Goal: Task Accomplishment & Management: Manage account settings

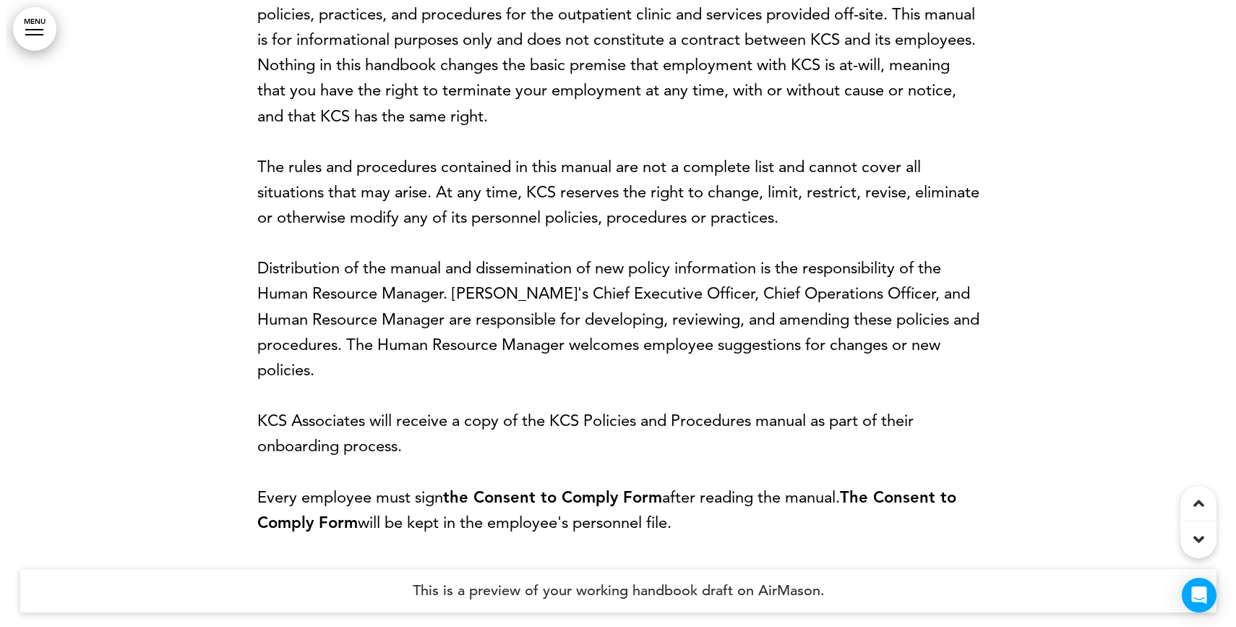
scroll to position [3963, 0]
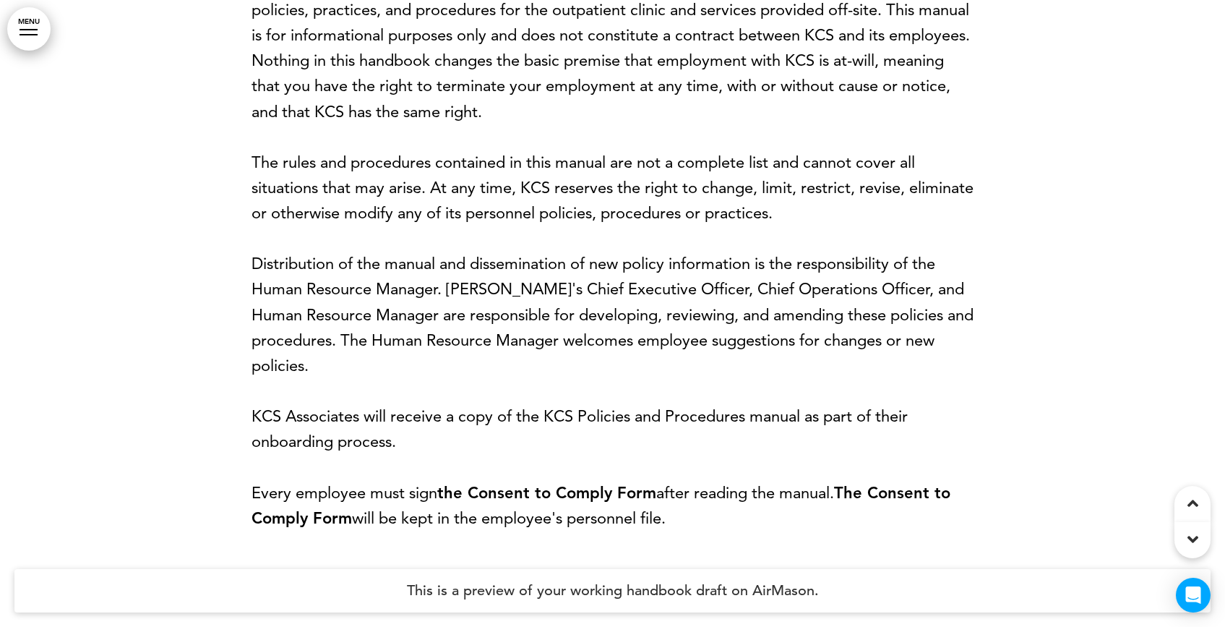
drag, startPoint x: 59, startPoint y: 39, endPoint x: 10, endPoint y: 44, distance: 48.7
click at [55, 40] on div at bounding box center [612, 226] width 1225 height 769
click at [43, 28] on link "MENU" at bounding box center [28, 28] width 43 height 43
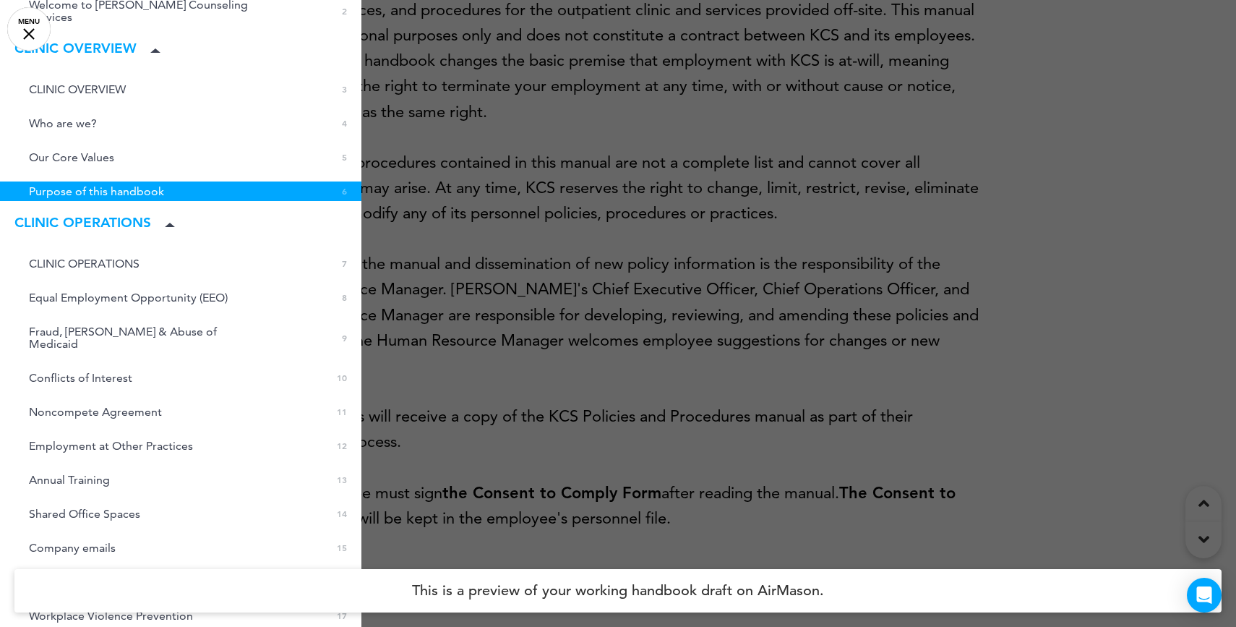
scroll to position [156, 0]
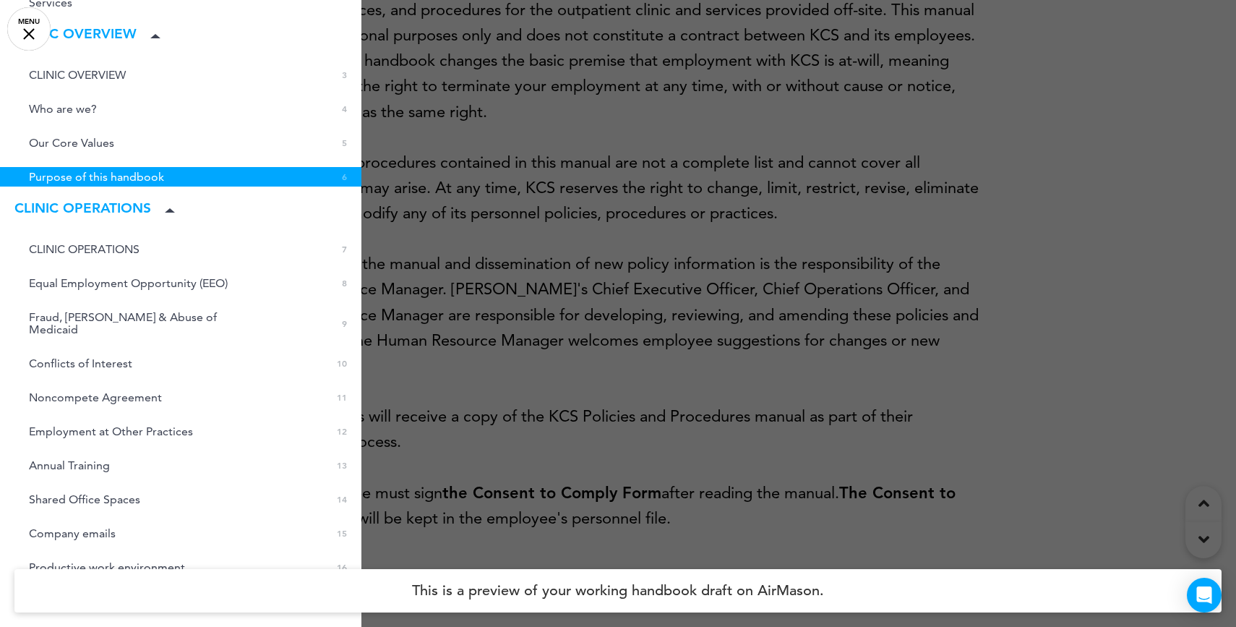
click at [509, 309] on div at bounding box center [618, 313] width 1236 height 627
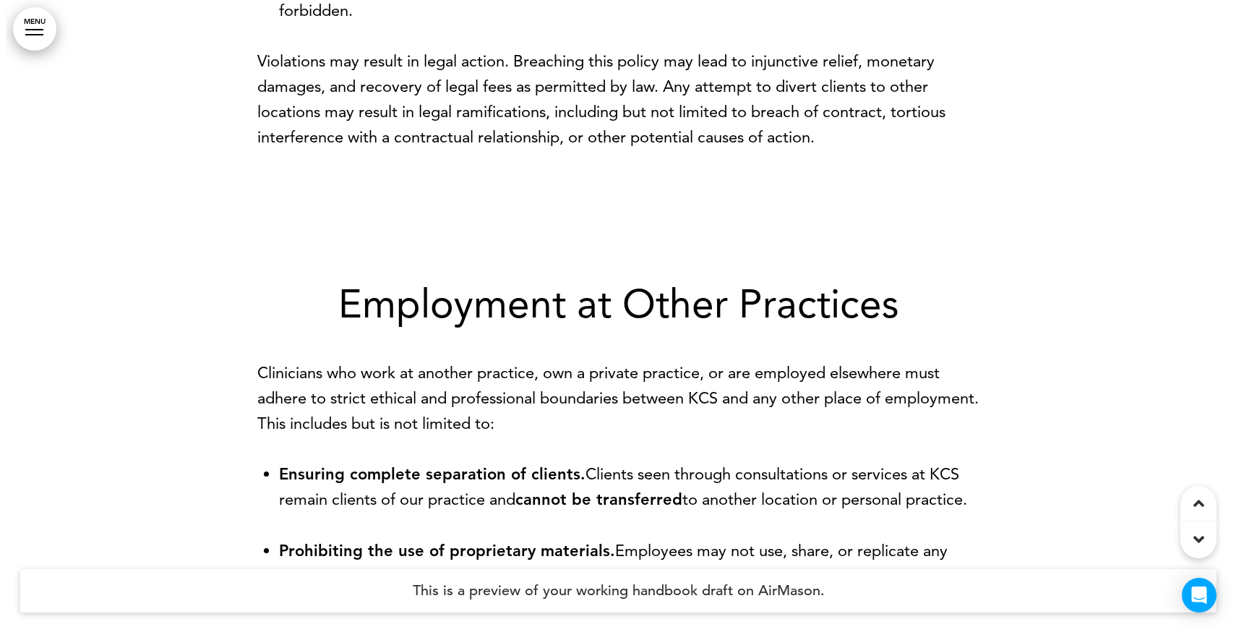
scroll to position [7438, 0]
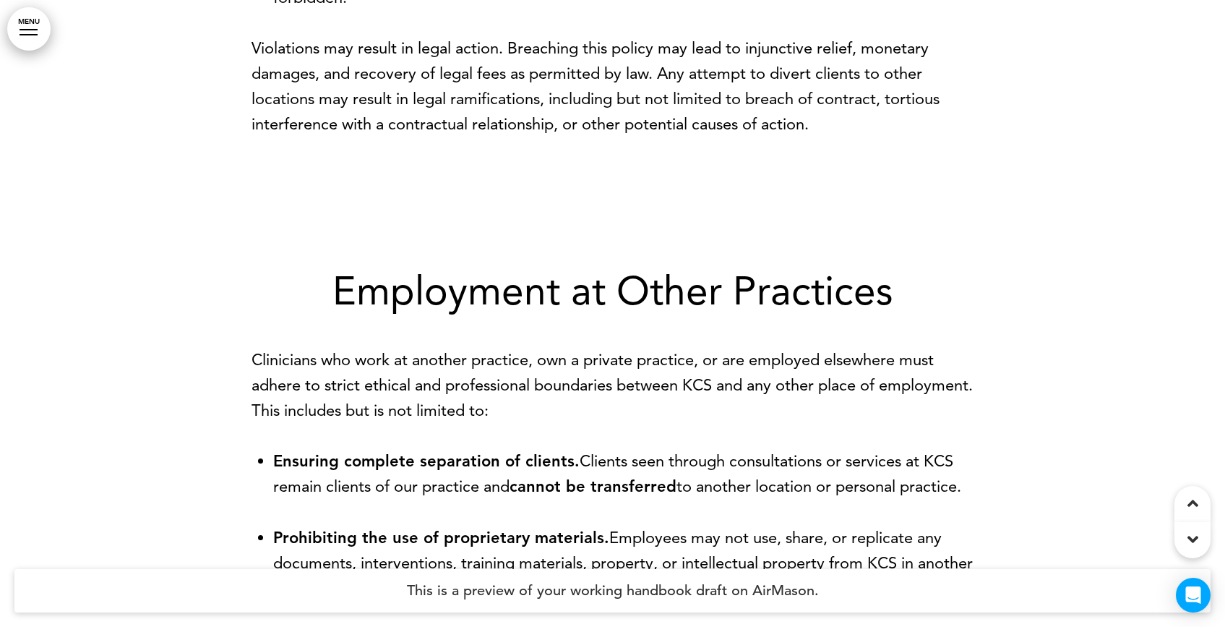
click at [26, 37] on link "MENU" at bounding box center [28, 28] width 43 height 43
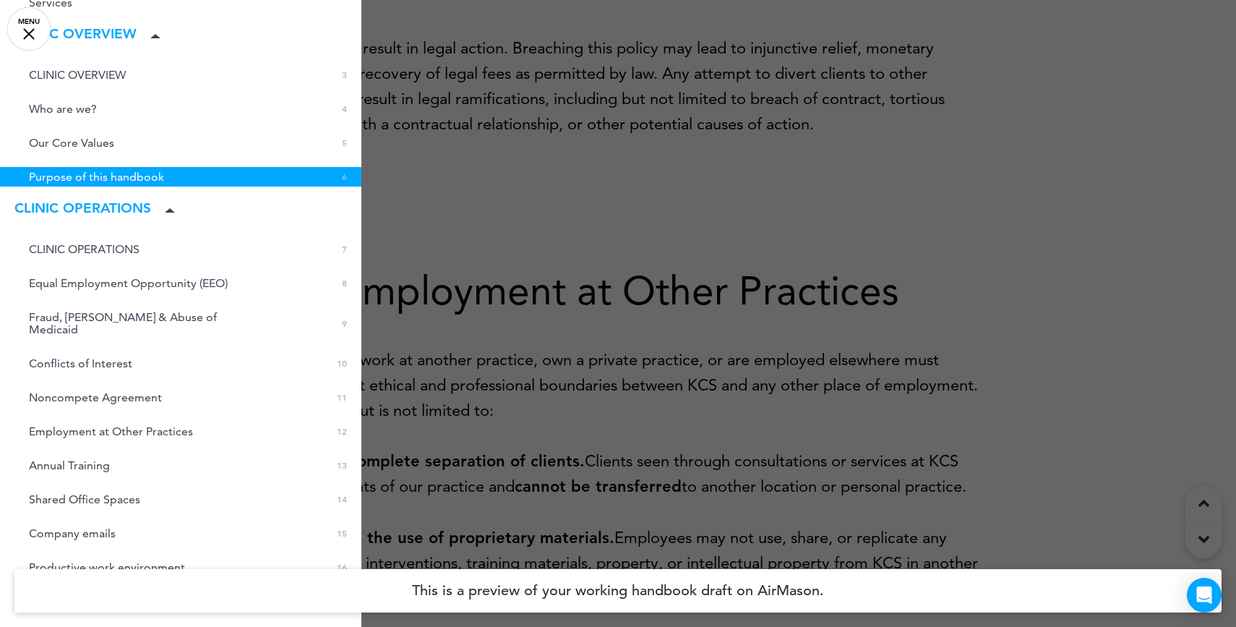
click at [143, 455] on link "Annual Training 0 13" at bounding box center [180, 465] width 361 height 20
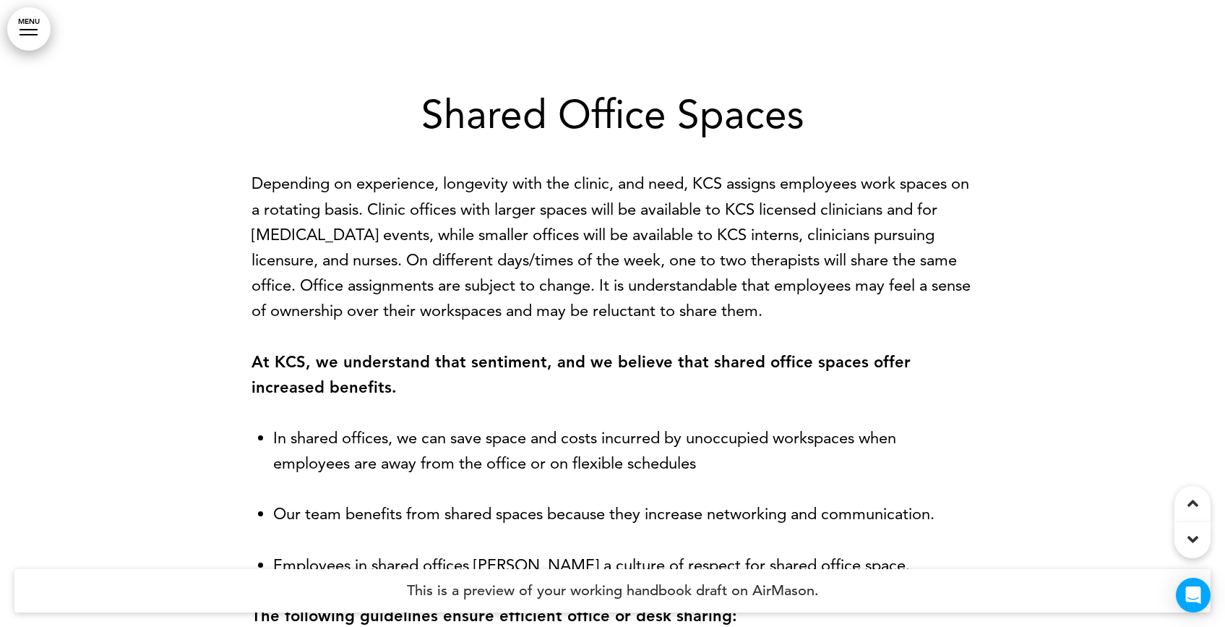
scroll to position [9007, 0]
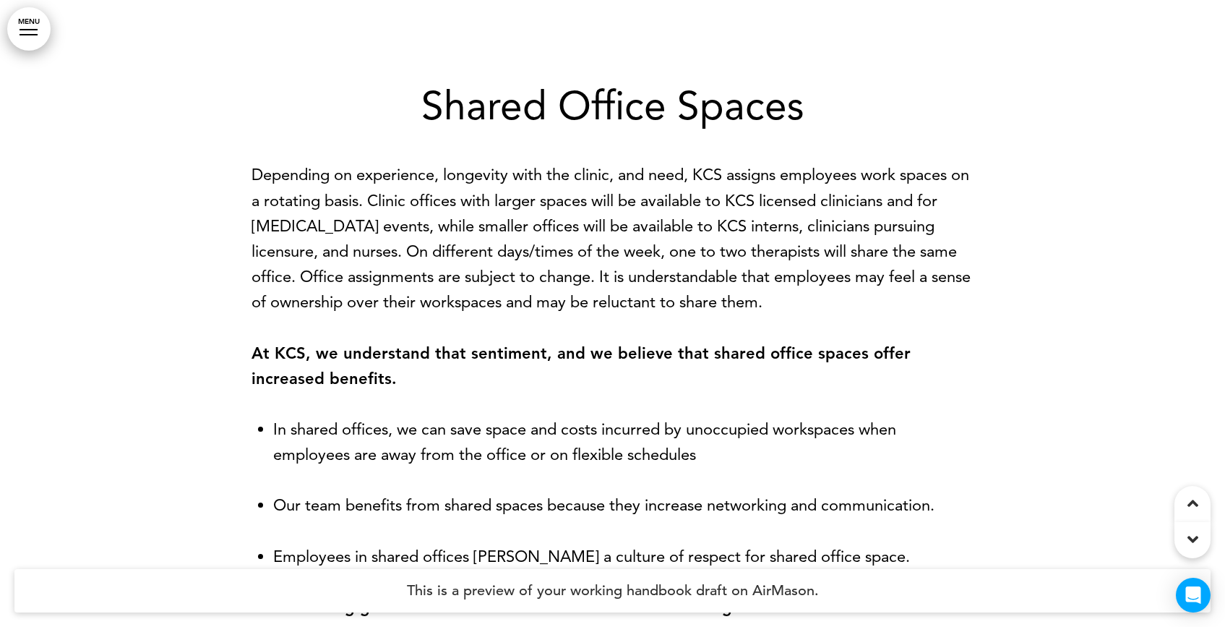
click at [353, 202] on p "Depending on experience, longevity with the clinic, and need, KCS assigns emplo…" at bounding box center [613, 238] width 723 height 153
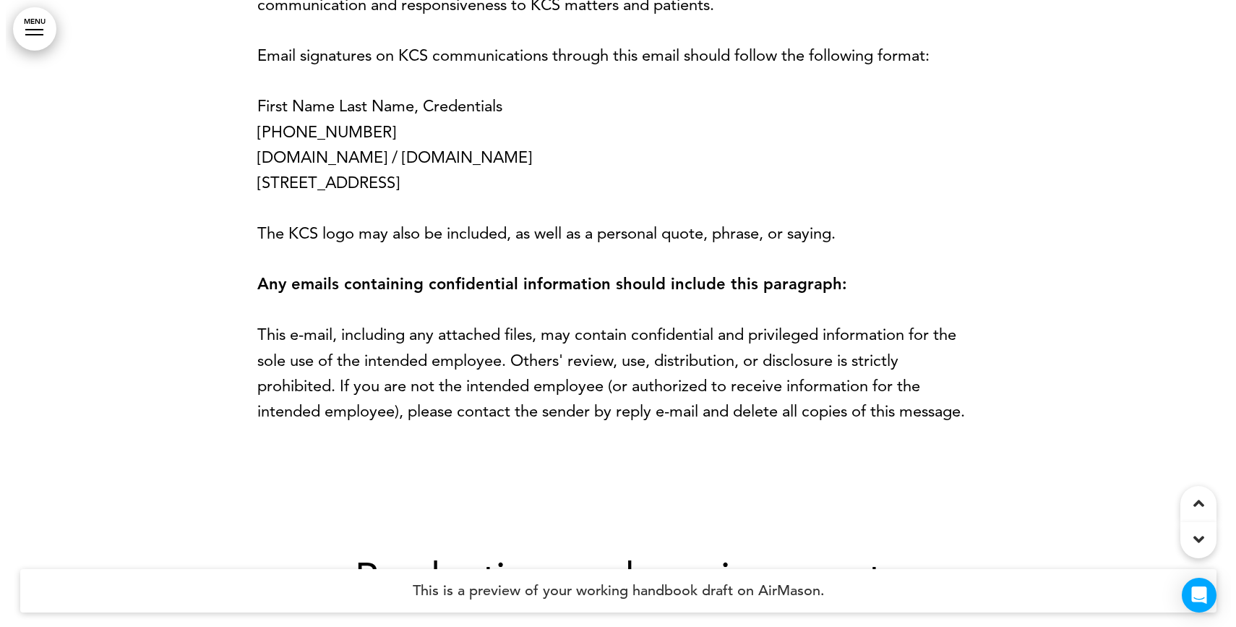
scroll to position [10307, 0]
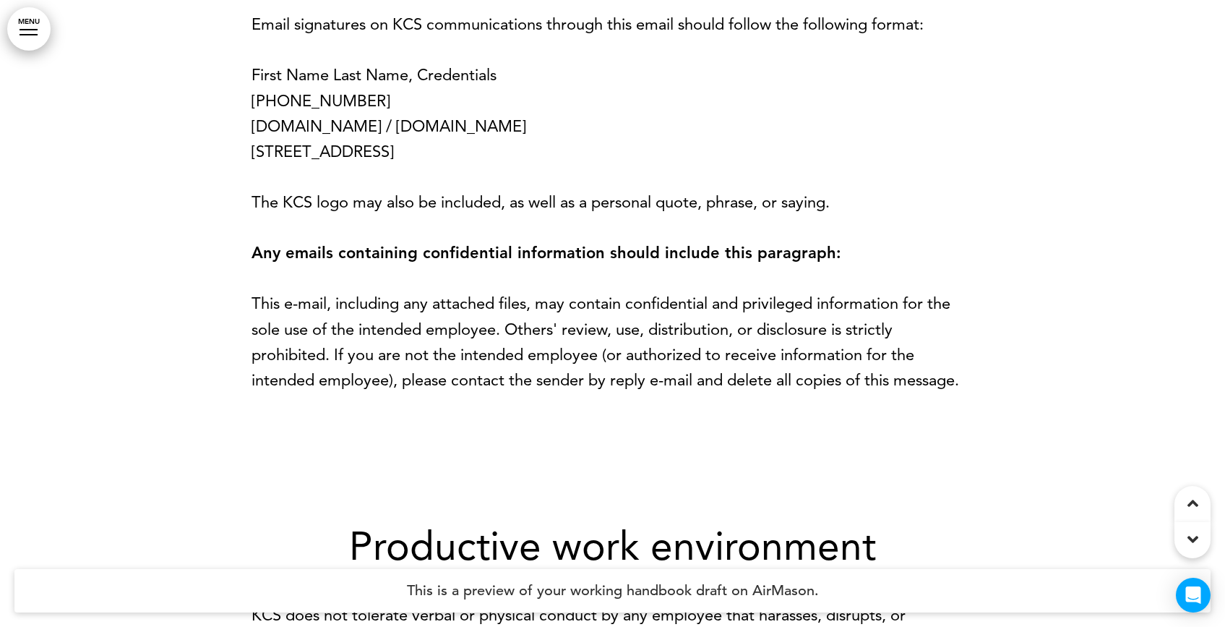
click at [23, 33] on link "MENU" at bounding box center [28, 28] width 43 height 43
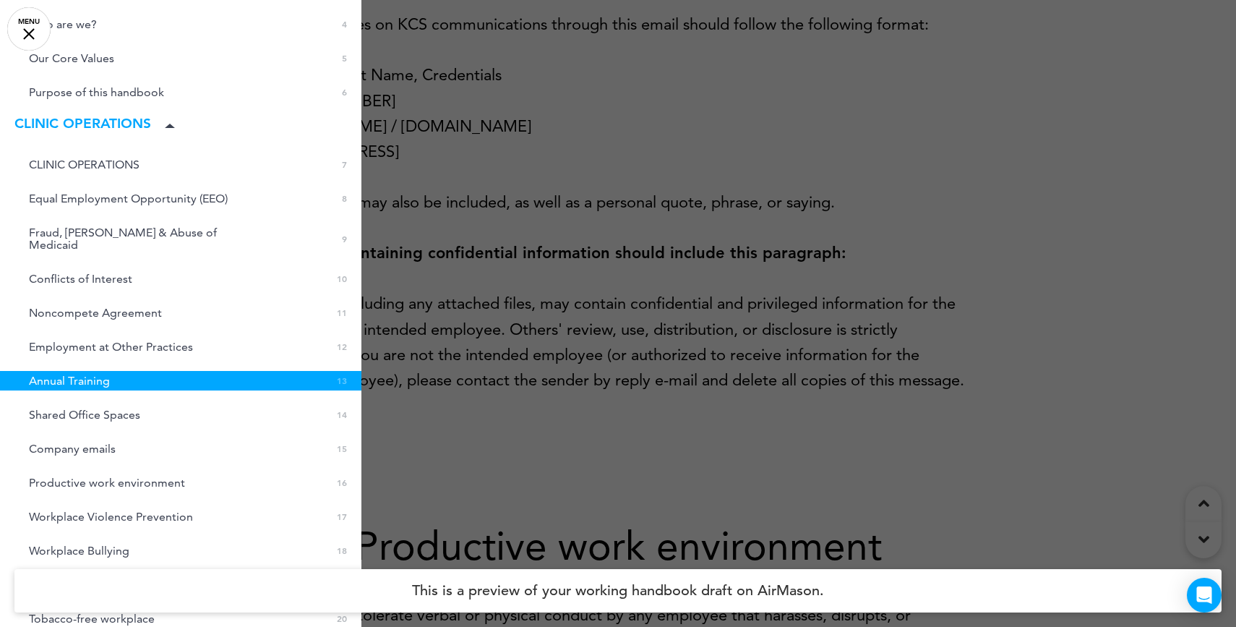
scroll to position [280, 0]
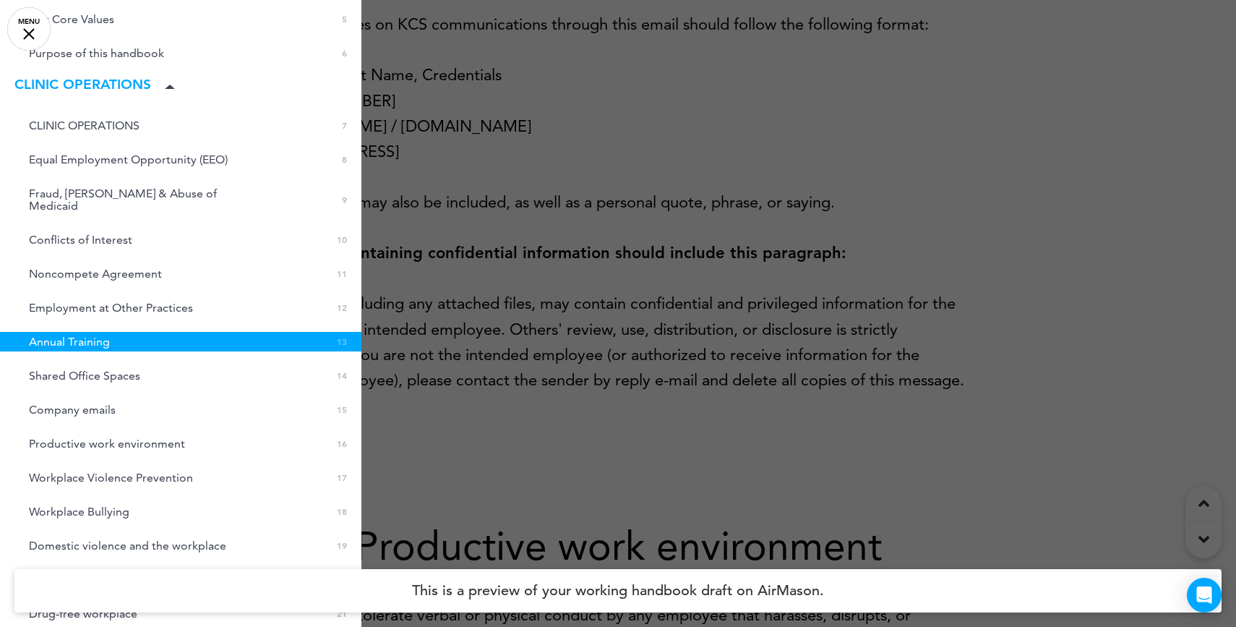
click at [618, 275] on div at bounding box center [618, 313] width 1236 height 627
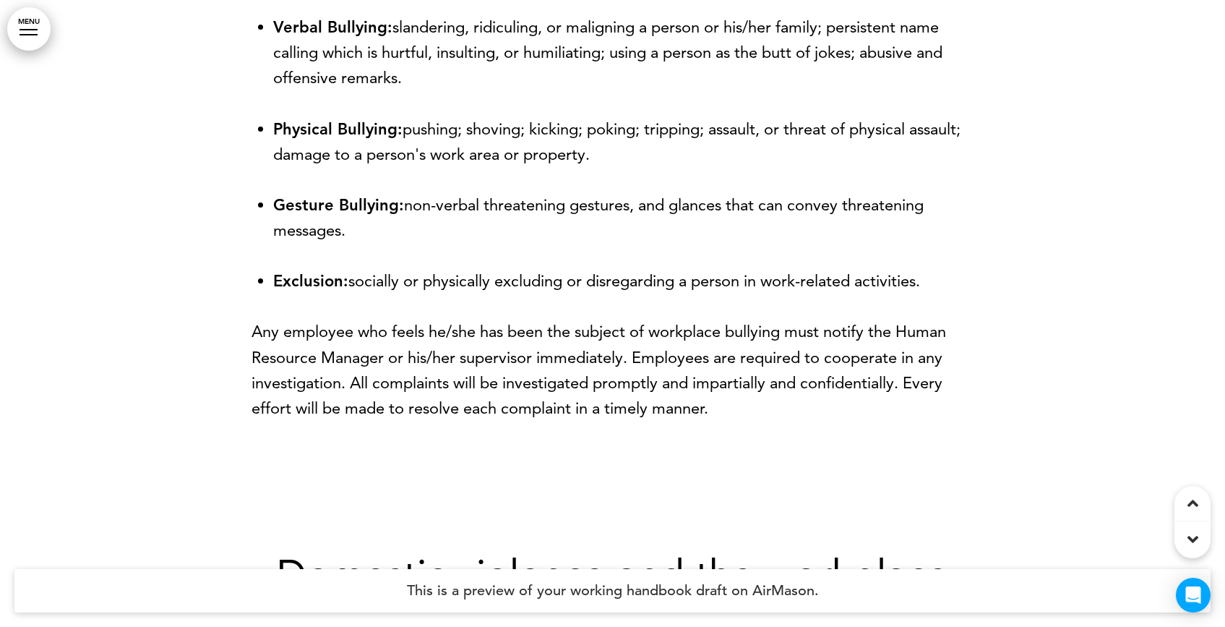
scroll to position [13782, 0]
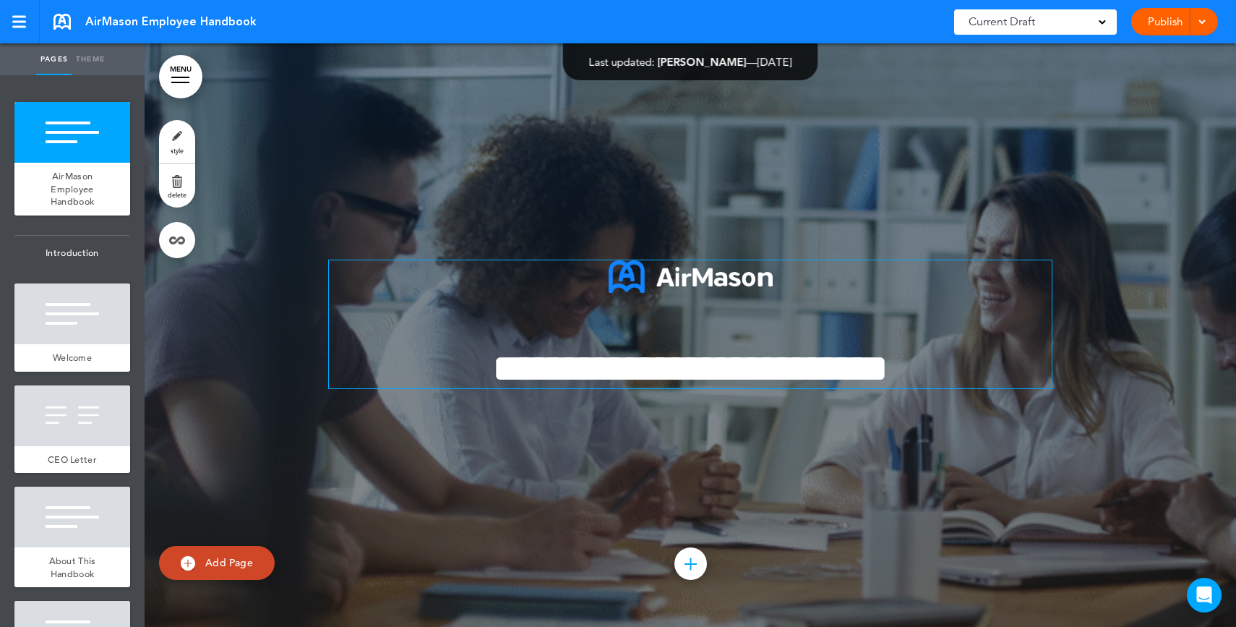
click at [679, 369] on span "**********" at bounding box center [690, 368] width 396 height 40
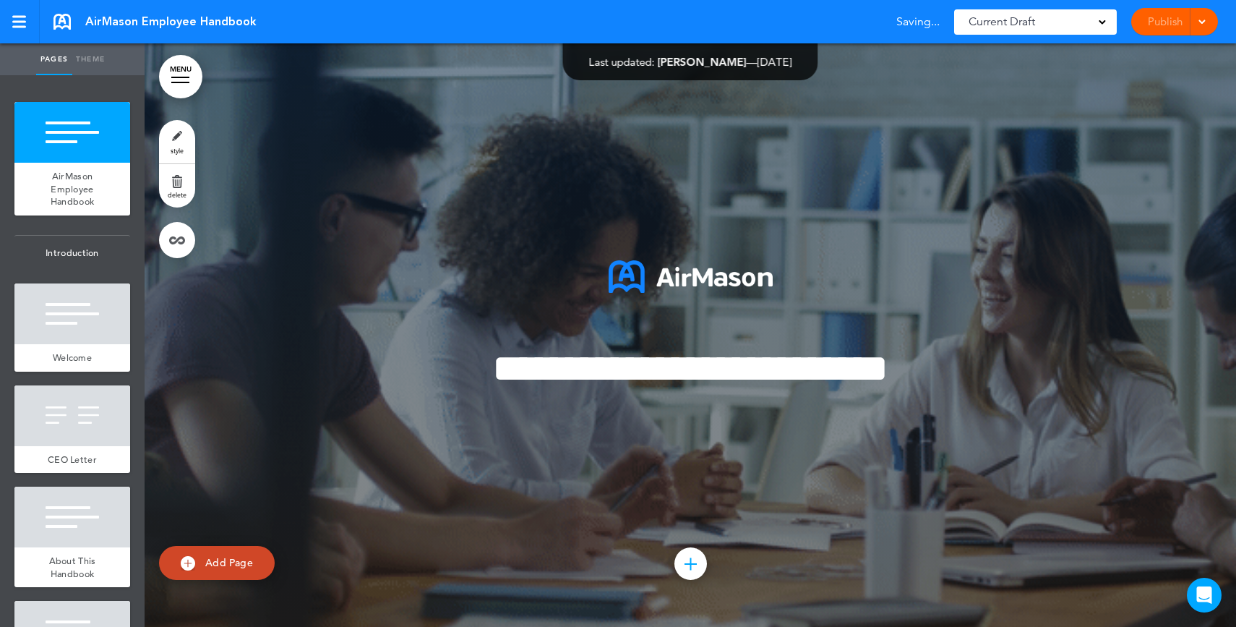
click at [1014, 24] on span "Current Draft" at bounding box center [1002, 22] width 67 height 20
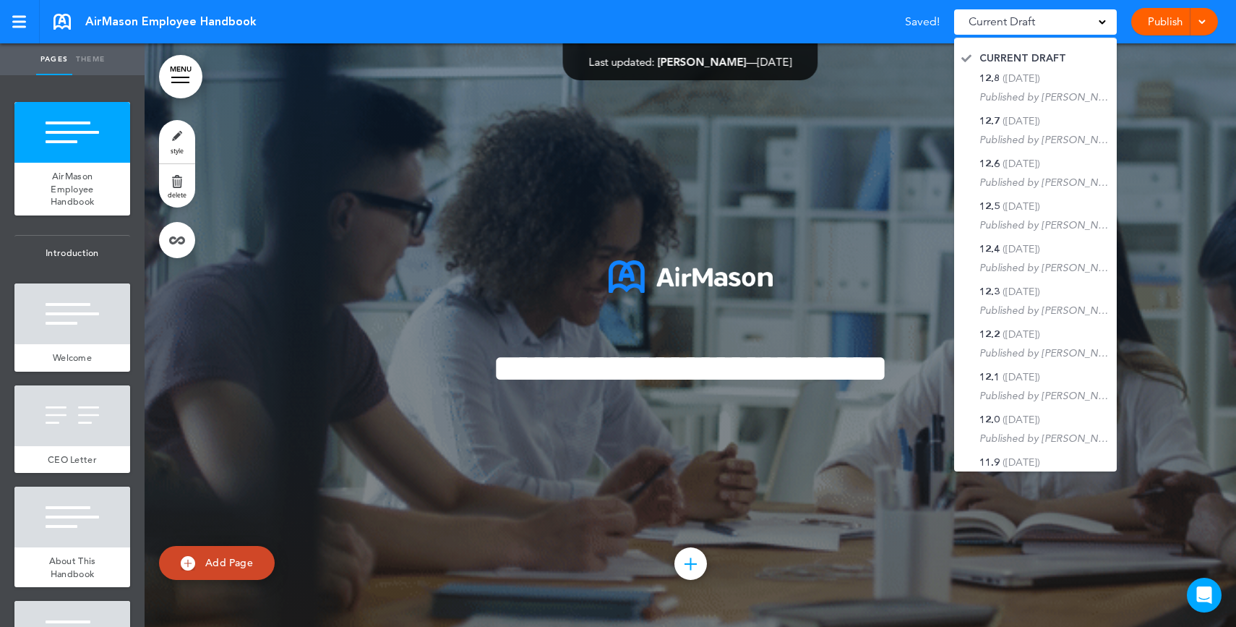
click at [1177, 24] on link "Publish" at bounding box center [1165, 21] width 46 height 27
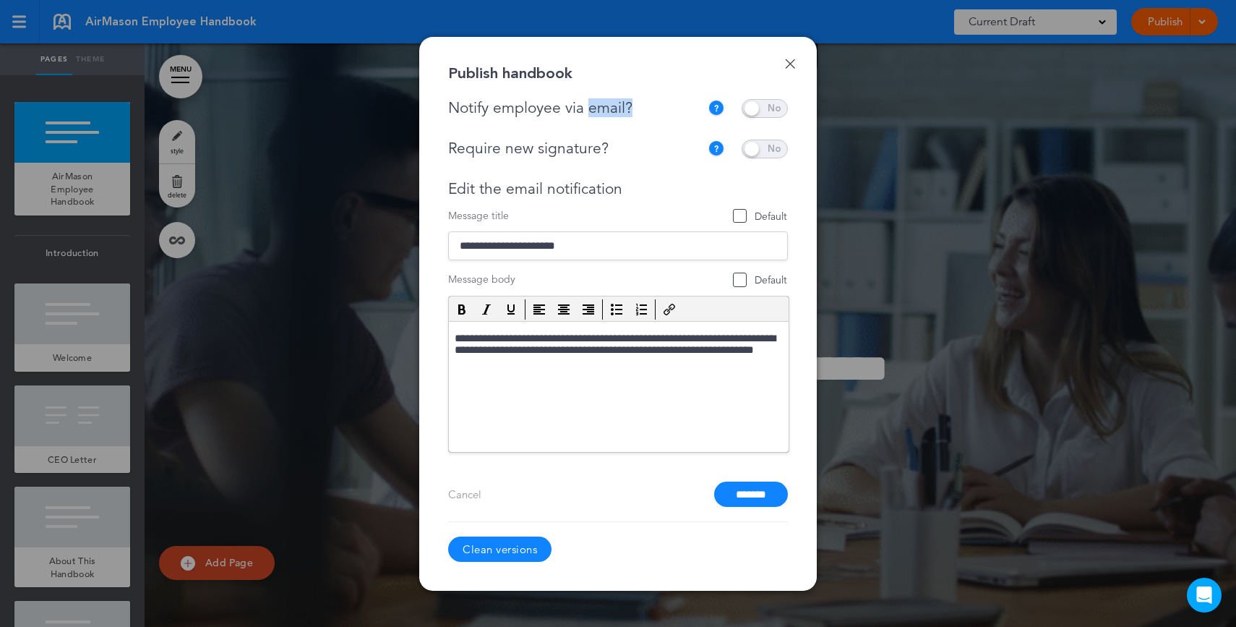
drag, startPoint x: 646, startPoint y: 116, endPoint x: 594, endPoint y: 116, distance: 51.3
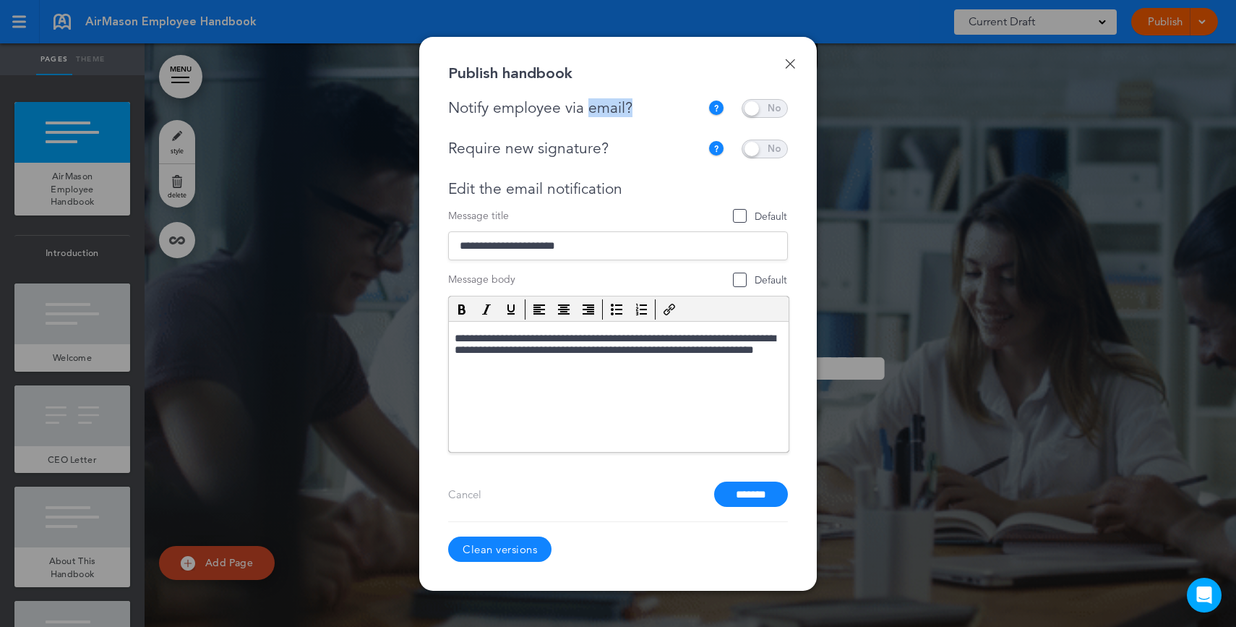
click at [591, 116] on div "Notify employee via email?" at bounding box center [578, 108] width 260 height 18
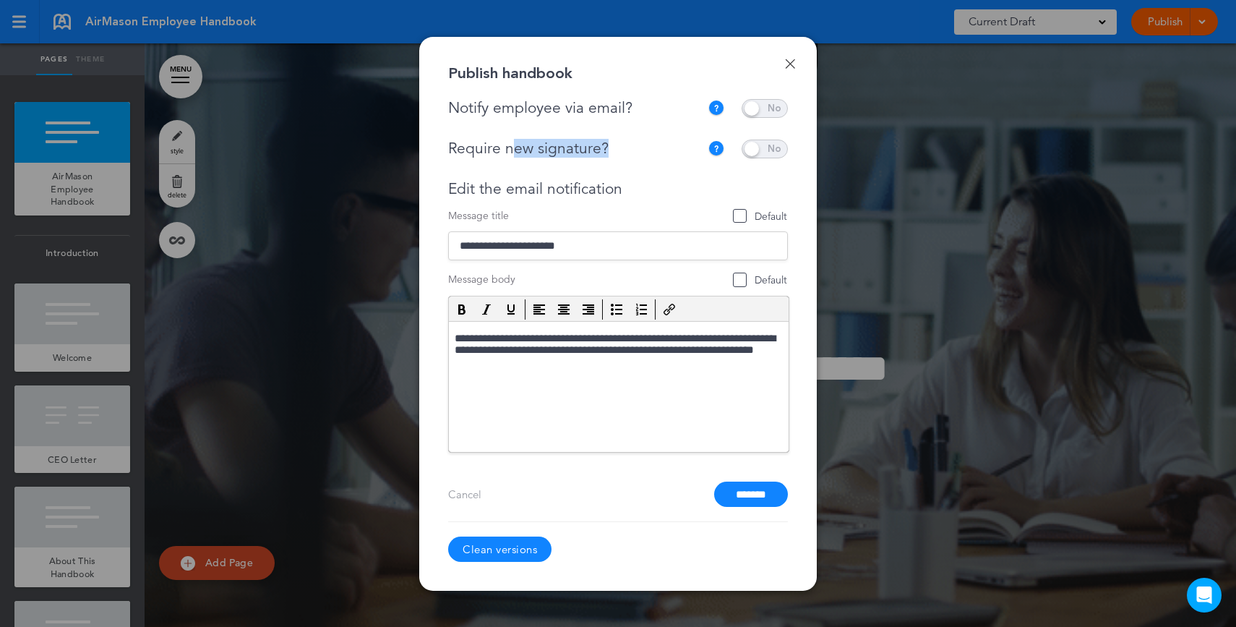
drag, startPoint x: 659, startPoint y: 153, endPoint x: 513, endPoint y: 153, distance: 146.0
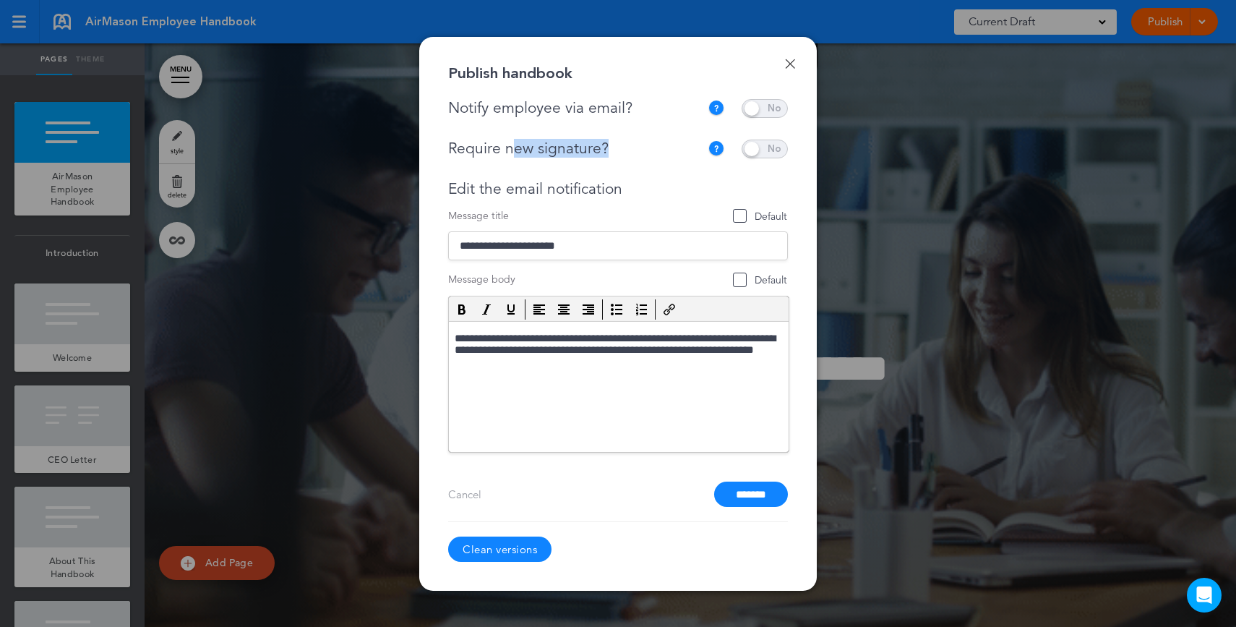
click at [513, 153] on div "Require new signature?" at bounding box center [574, 149] width 252 height 18
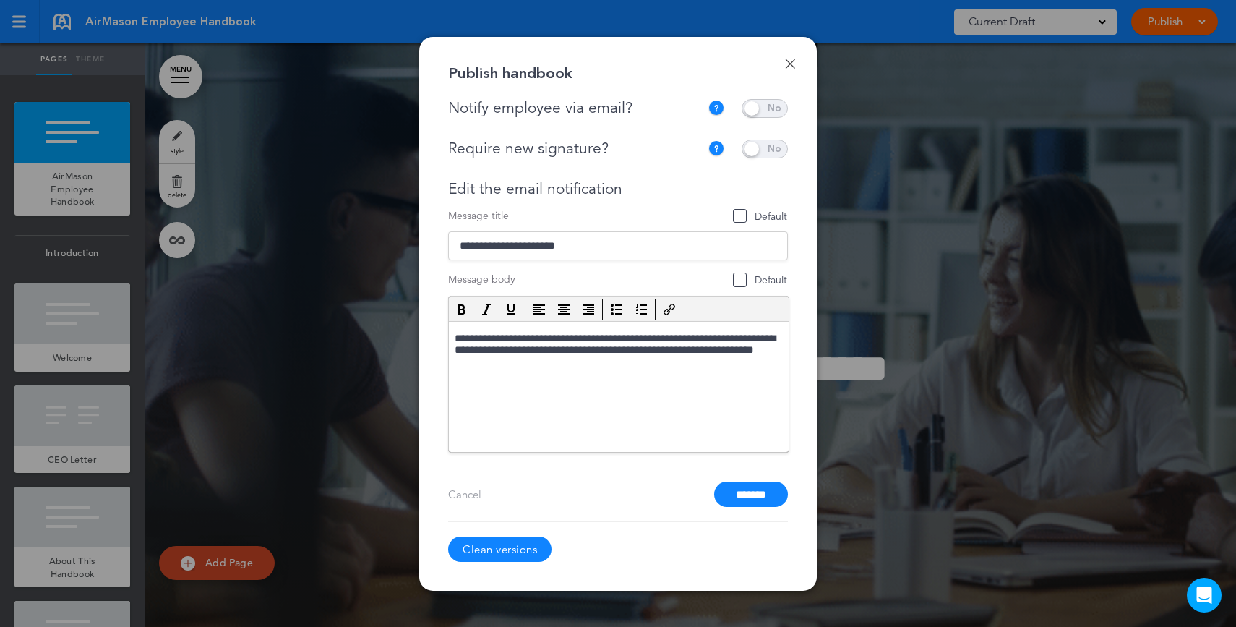
drag, startPoint x: 958, startPoint y: 253, endPoint x: 952, endPoint y: 210, distance: 43.8
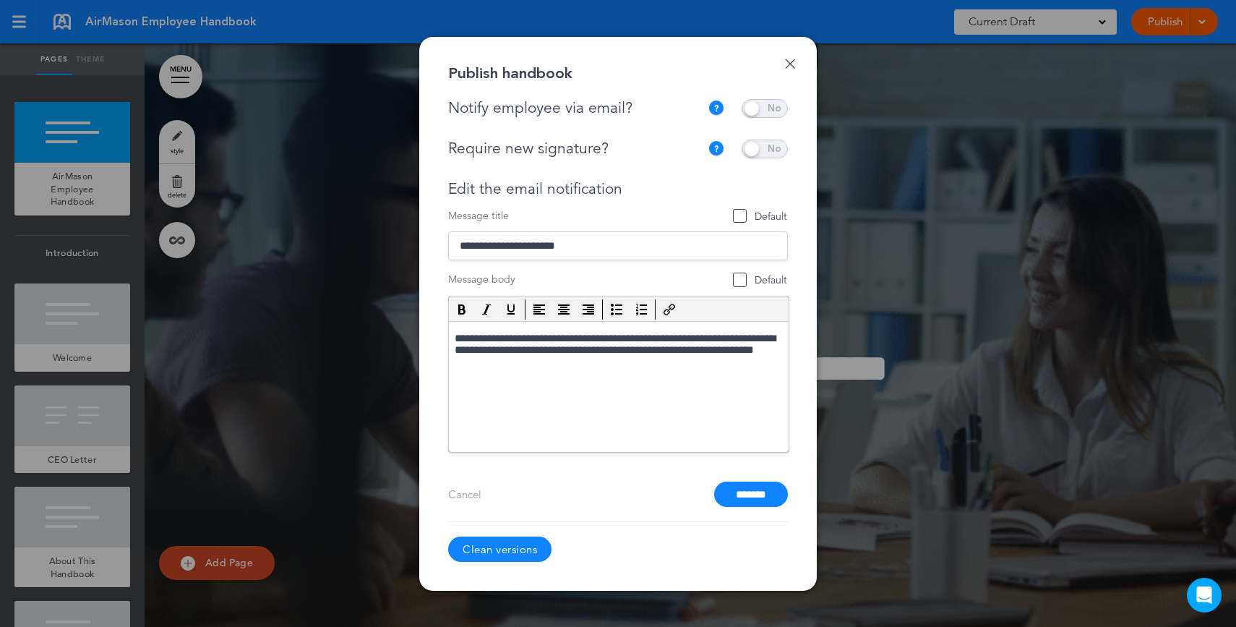
click at [959, 236] on div at bounding box center [618, 313] width 1236 height 627
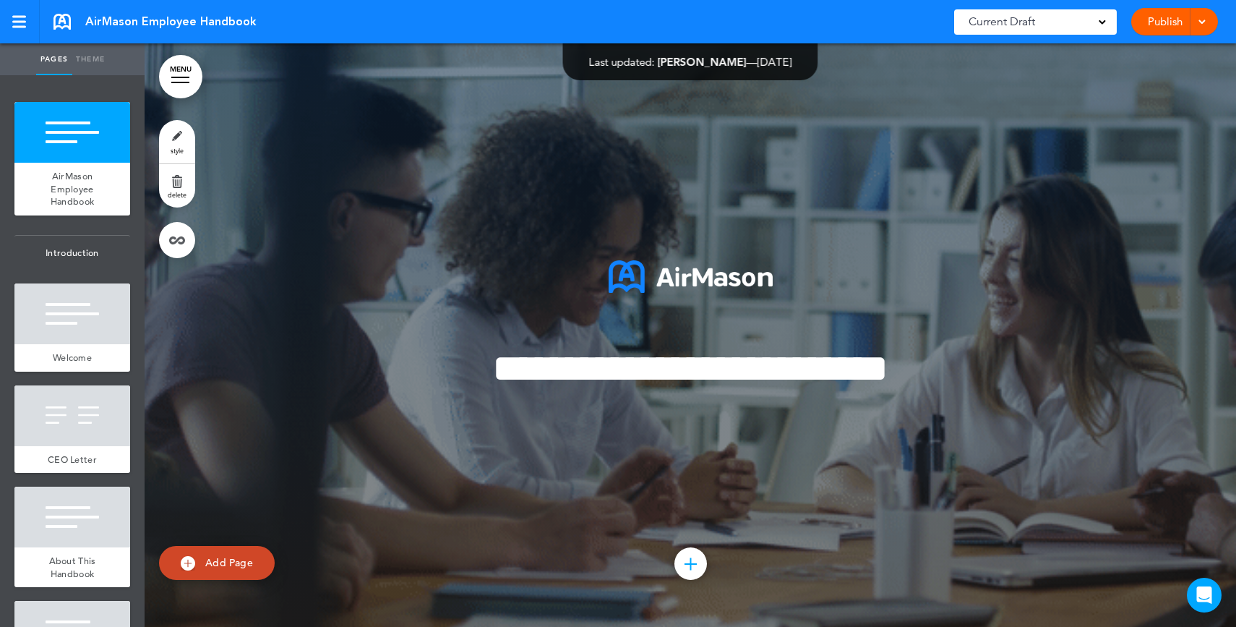
click at [223, 565] on span "Add Page" at bounding box center [229, 562] width 48 height 13
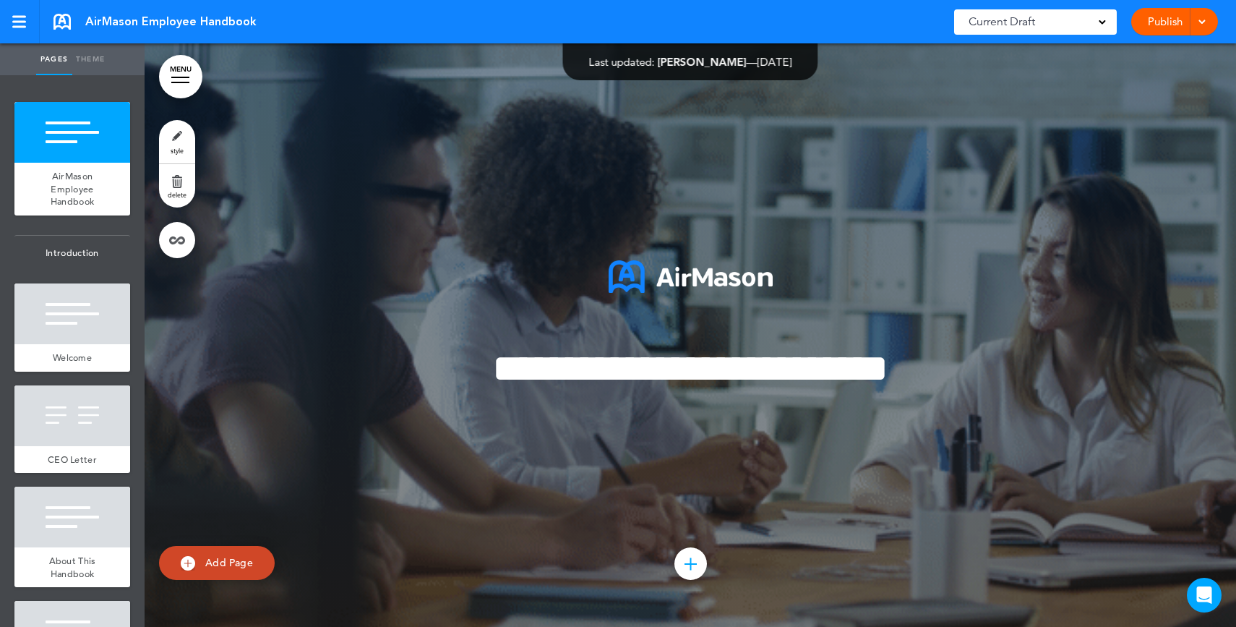
type input "********"
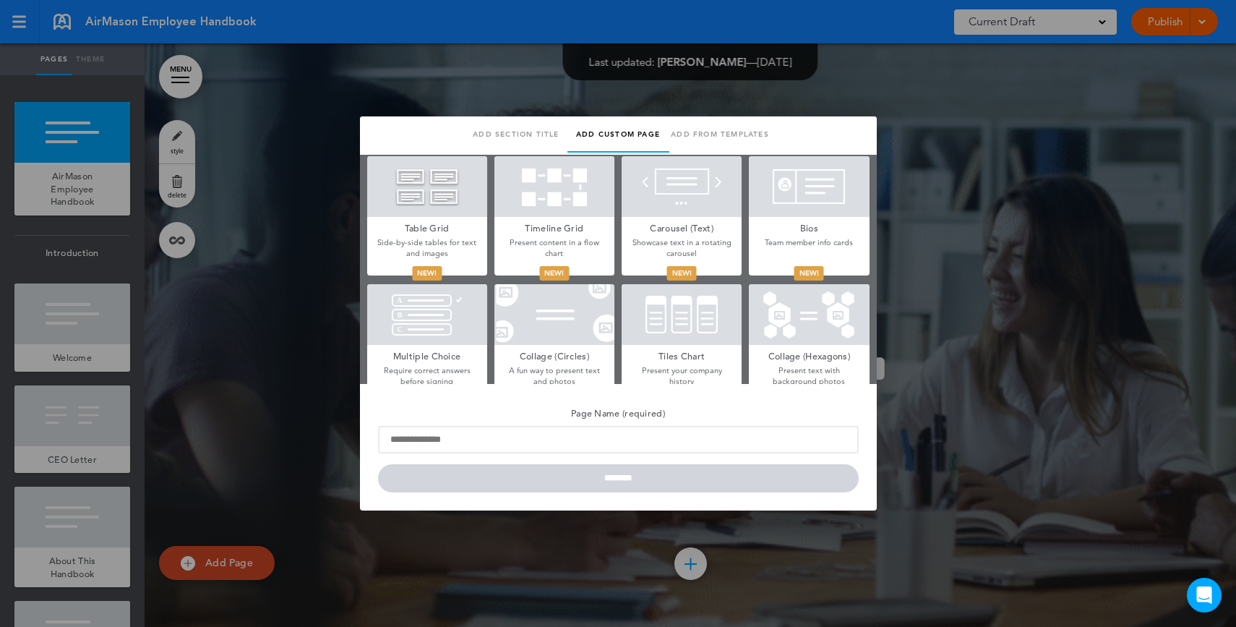
scroll to position [516, 0]
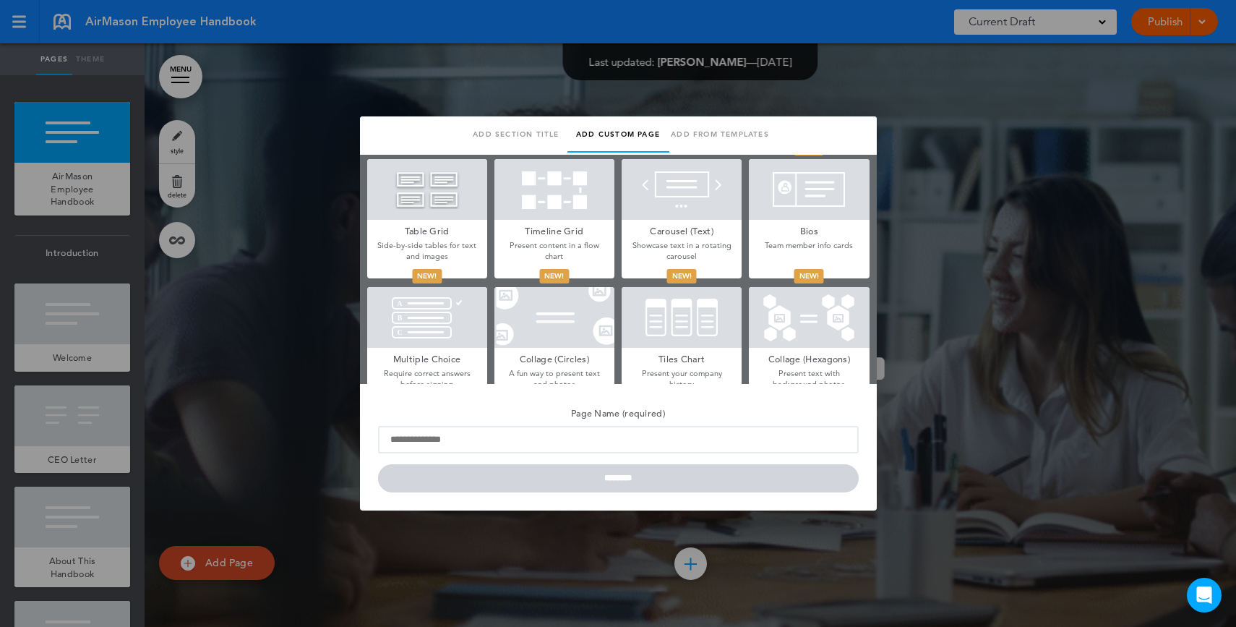
click at [398, 328] on div at bounding box center [427, 317] width 120 height 61
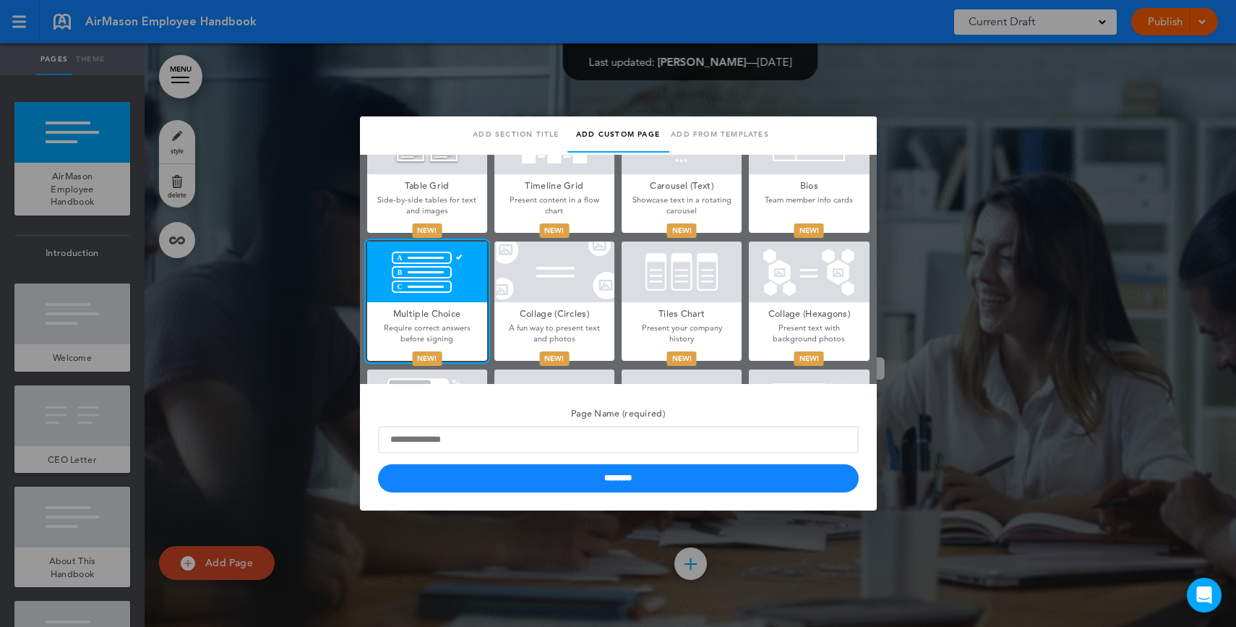
scroll to position [579, 0]
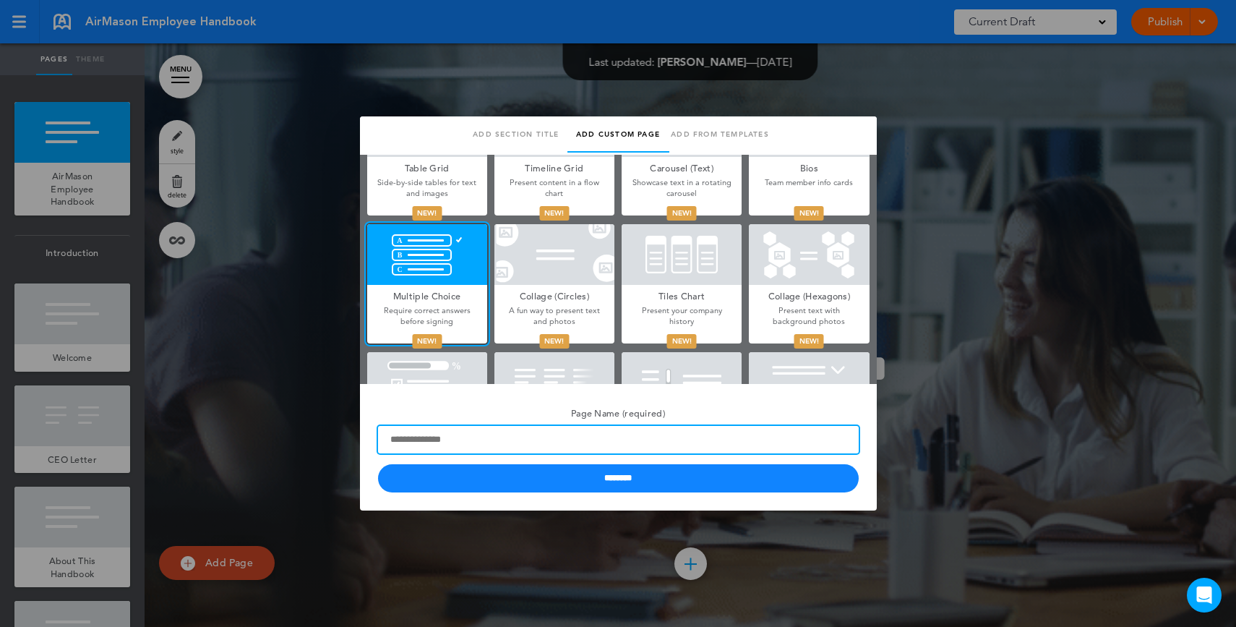
click at [628, 440] on input "Page Name (required)" at bounding box center [618, 439] width 481 height 27
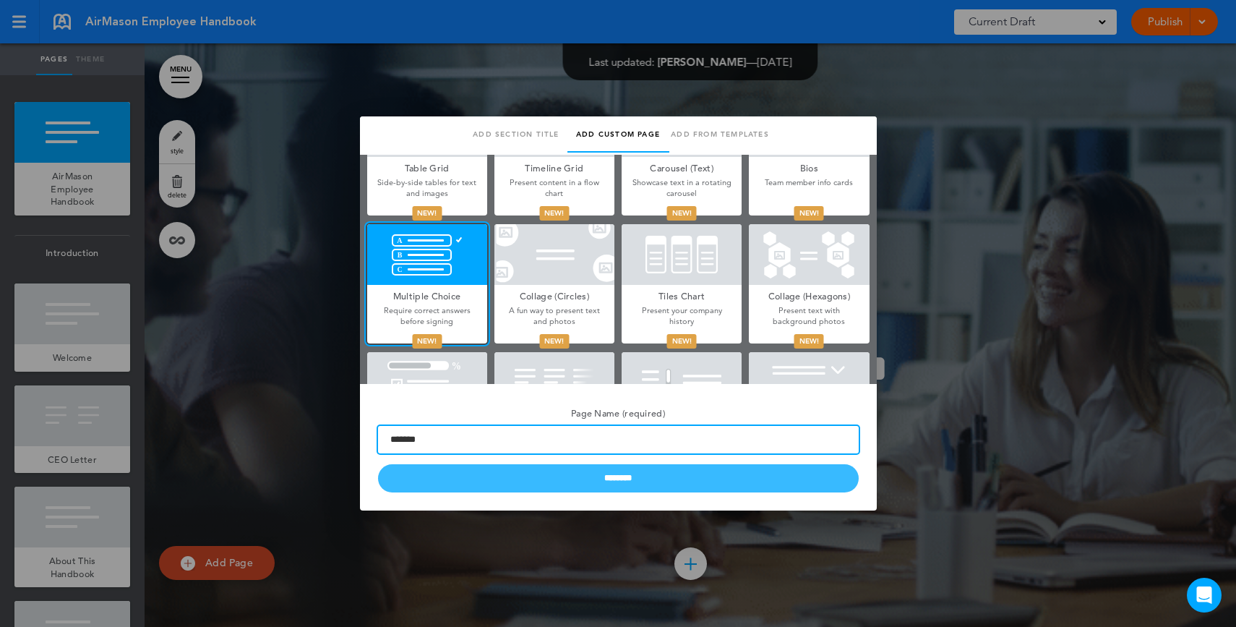
type input "*******"
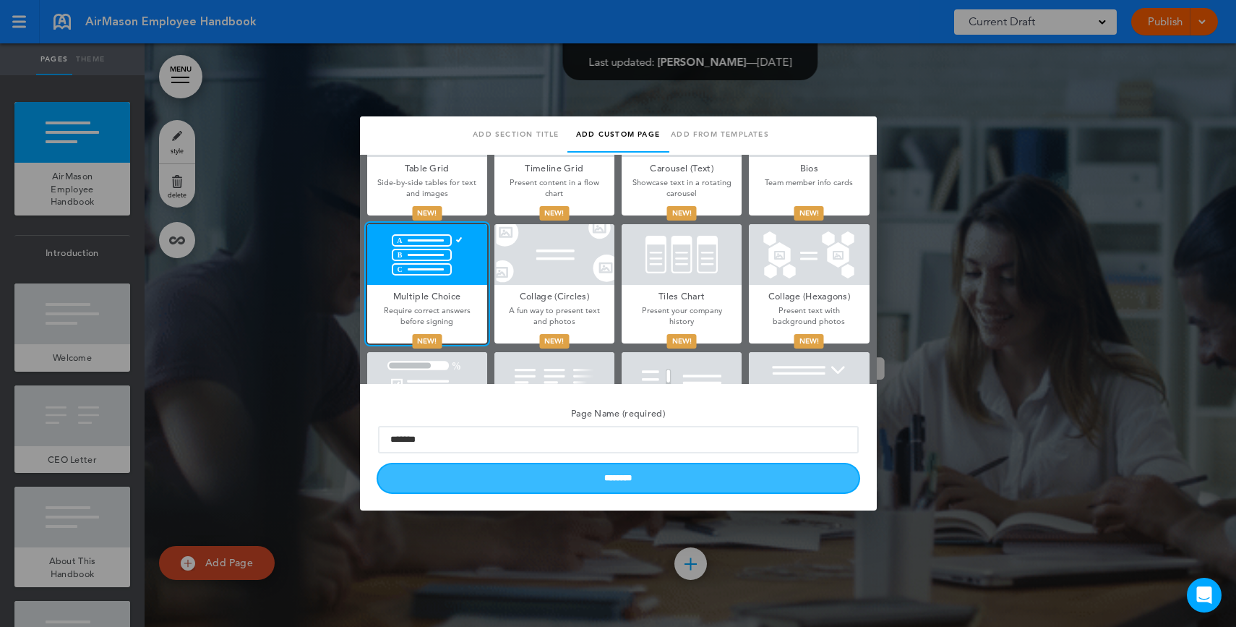
click at [664, 482] on input "********" at bounding box center [618, 478] width 481 height 28
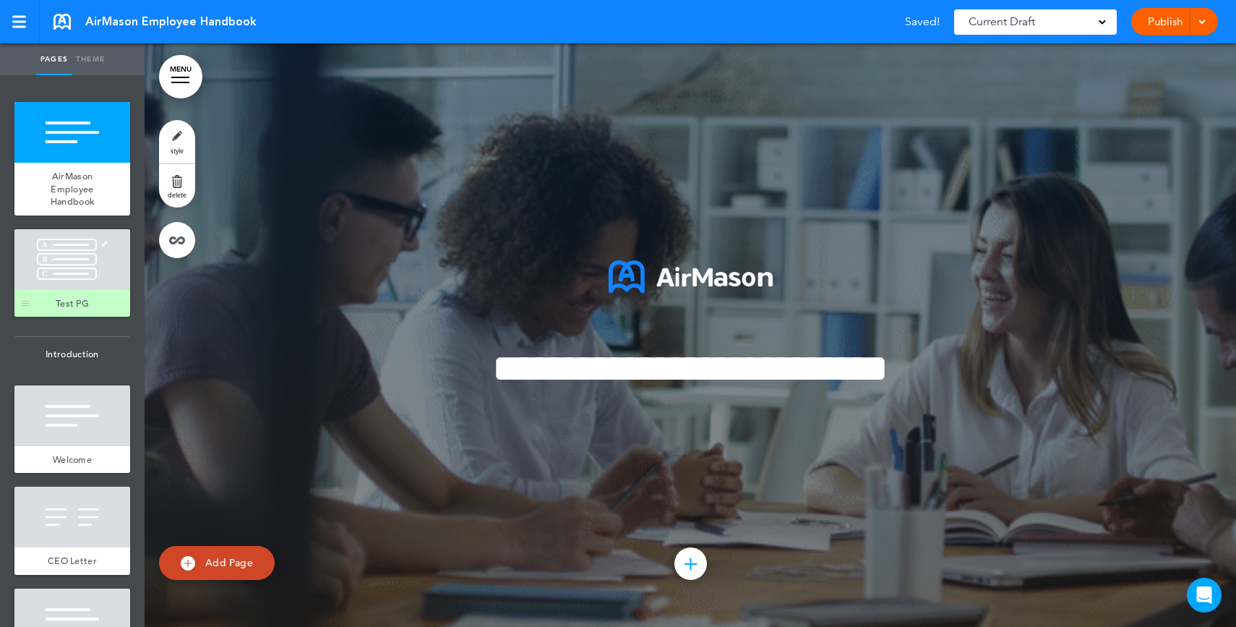
click at [77, 288] on div at bounding box center [72, 259] width 116 height 61
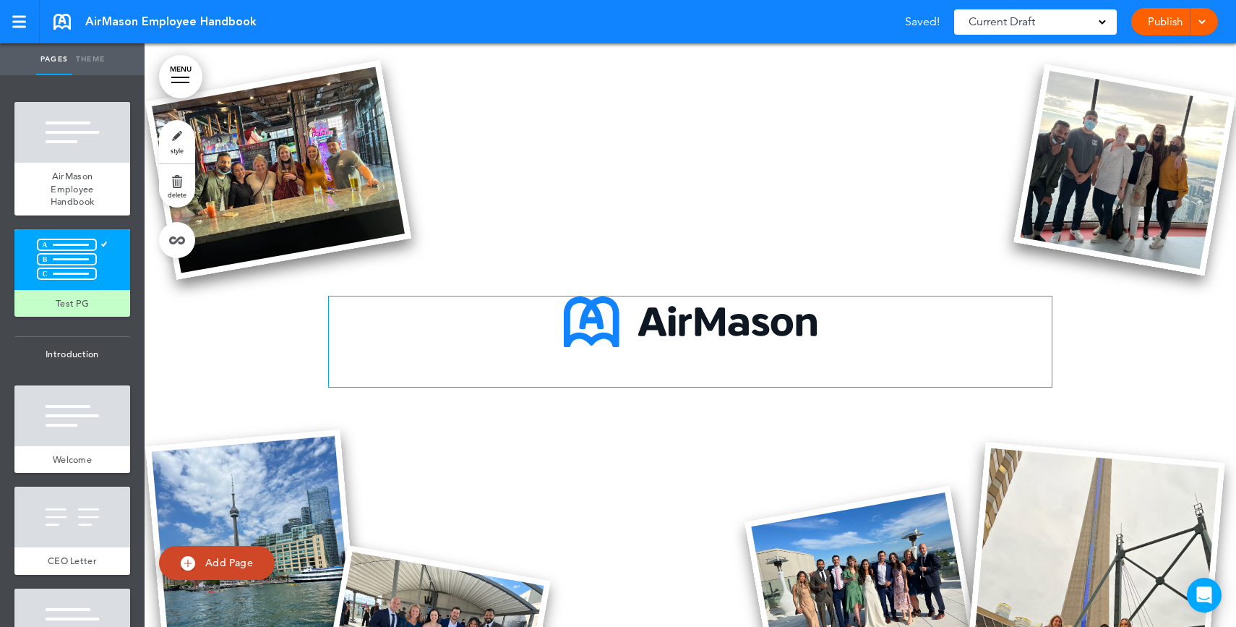
scroll to position [34201, 0]
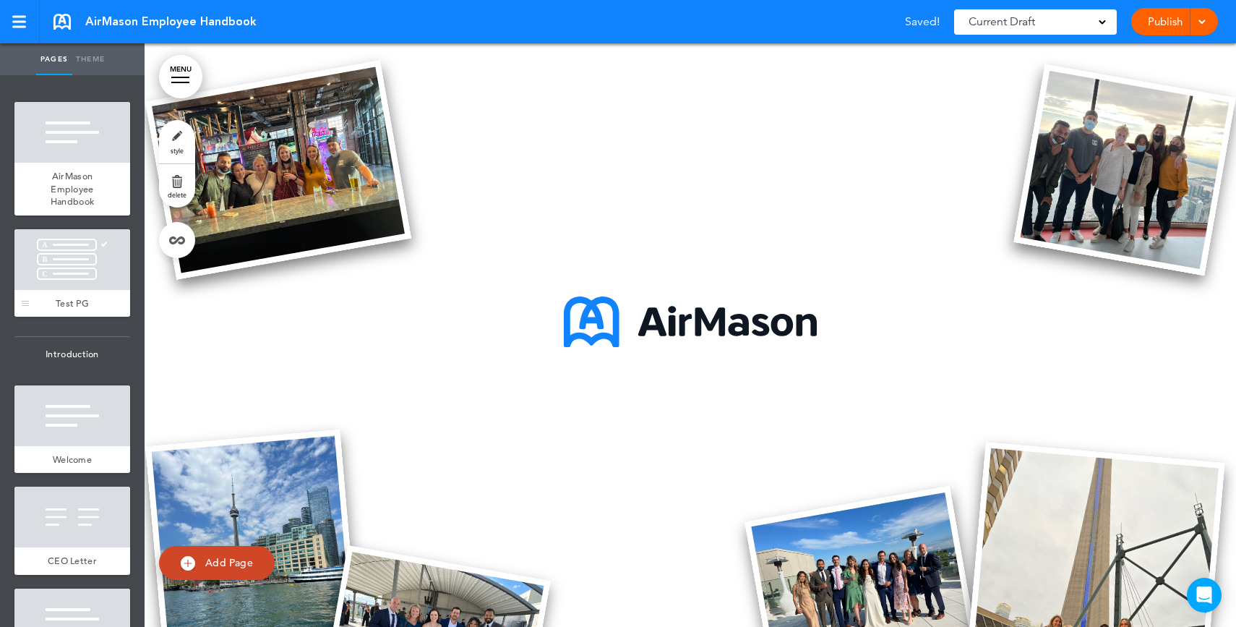
click at [69, 260] on div at bounding box center [72, 259] width 116 height 61
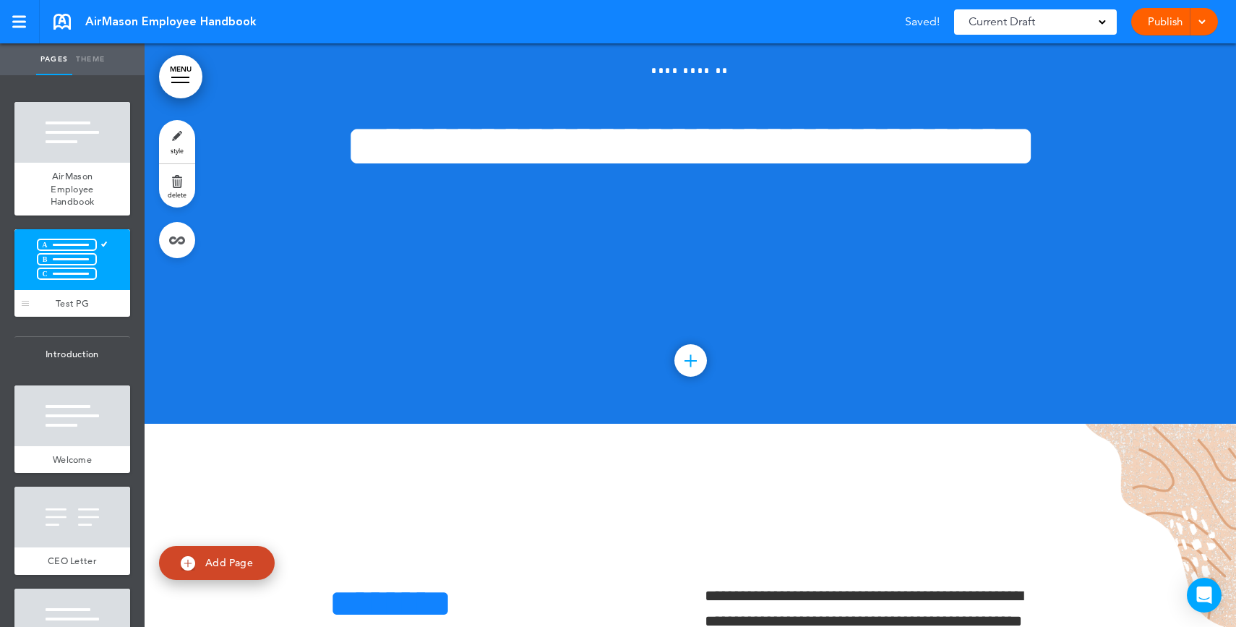
scroll to position [583, 0]
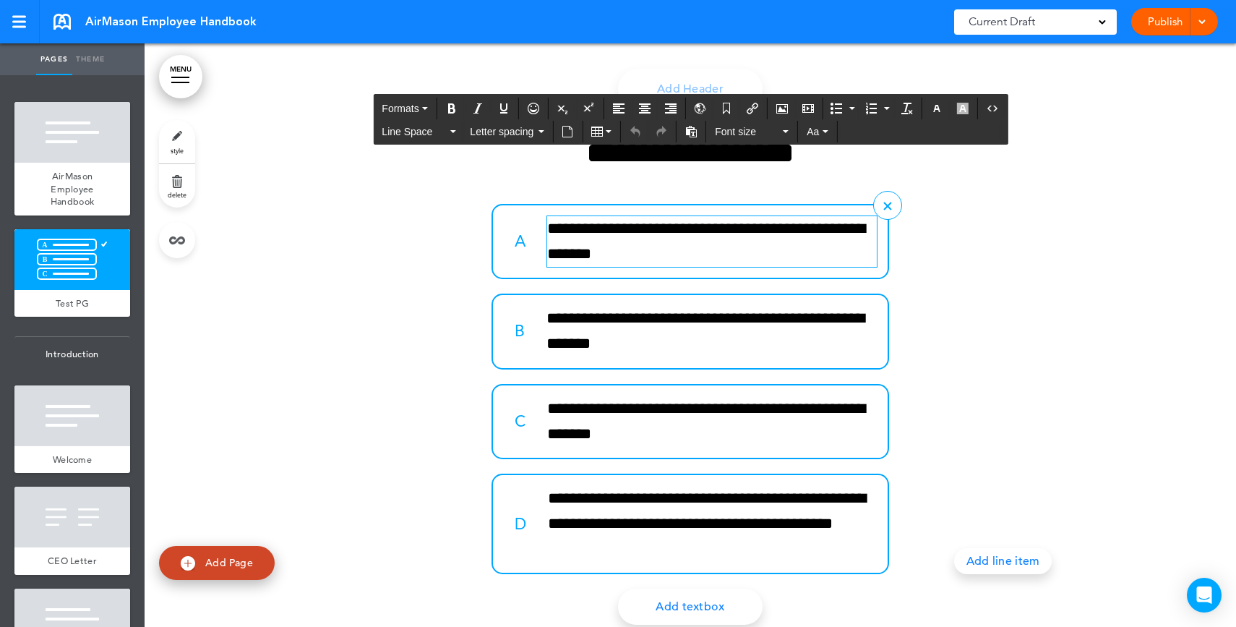
drag, startPoint x: 645, startPoint y: 249, endPoint x: 676, endPoint y: 252, distance: 31.2
click at [646, 249] on p "**********" at bounding box center [712, 241] width 330 height 51
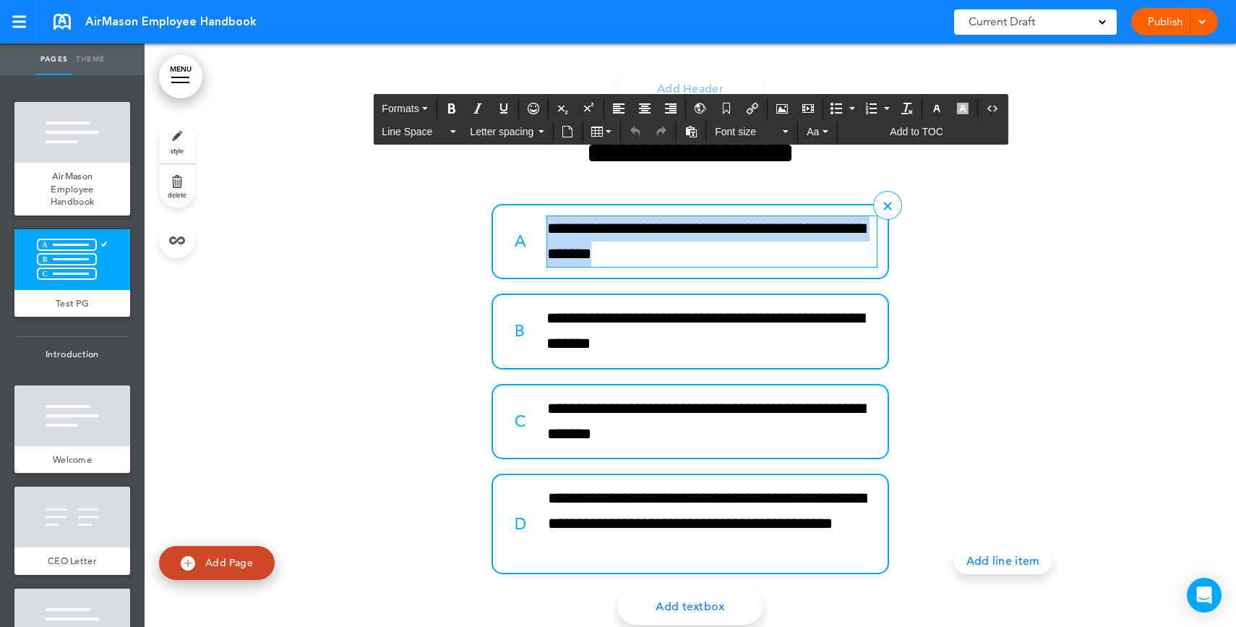
drag, startPoint x: 668, startPoint y: 252, endPoint x: 544, endPoint y: 226, distance: 126.2
click at [547, 226] on p "**********" at bounding box center [712, 241] width 330 height 51
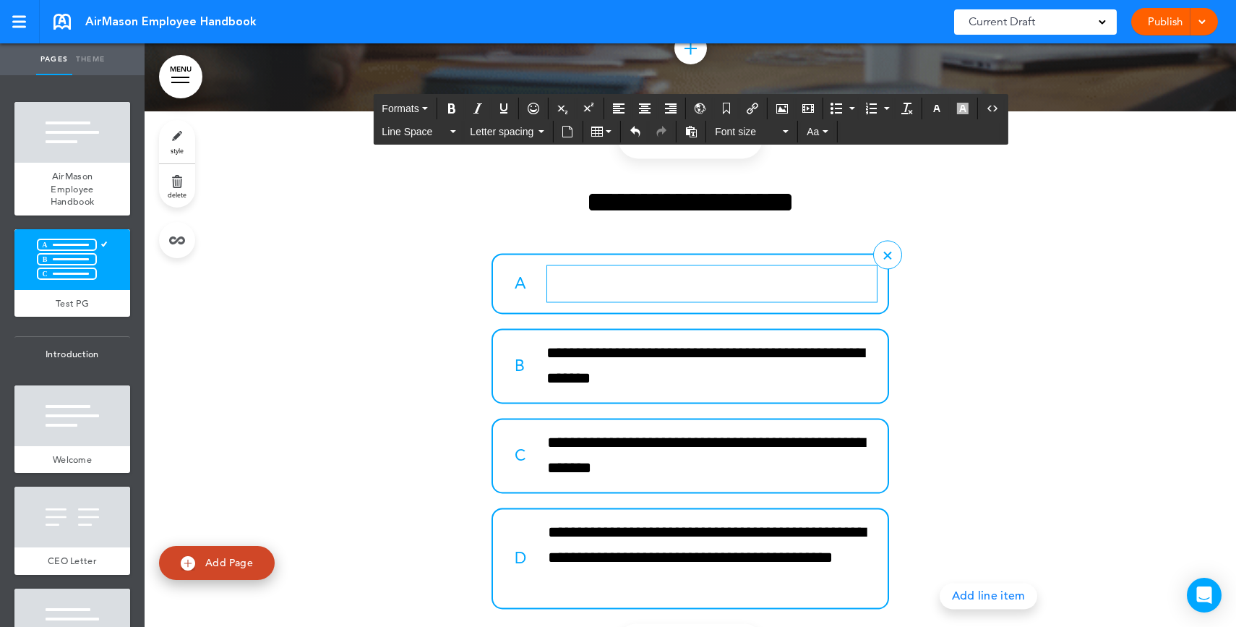
scroll to position [508, 0]
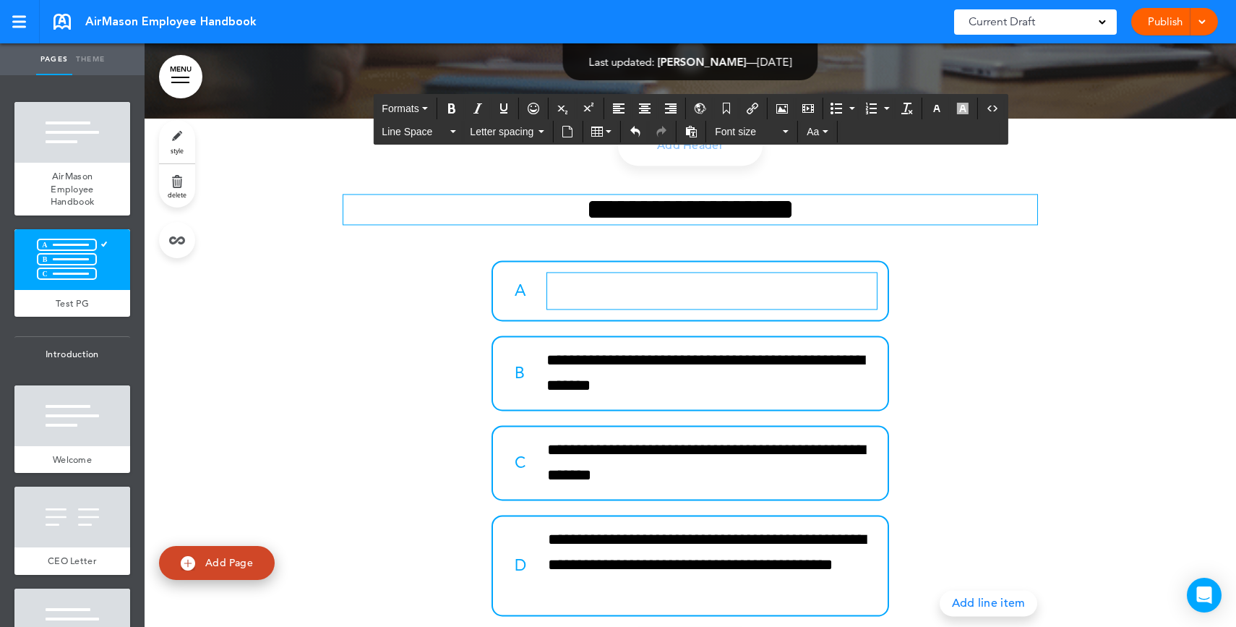
click at [710, 213] on h2 "**********" at bounding box center [690, 209] width 694 height 30
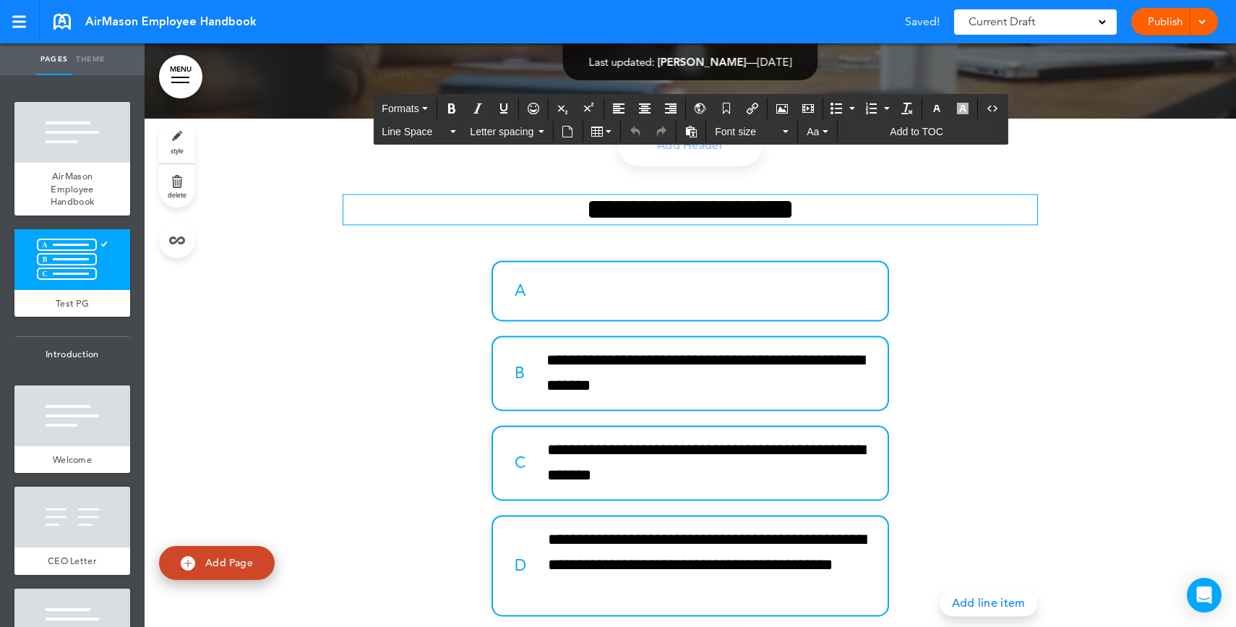
click at [711, 213] on h2 "**********" at bounding box center [690, 209] width 694 height 30
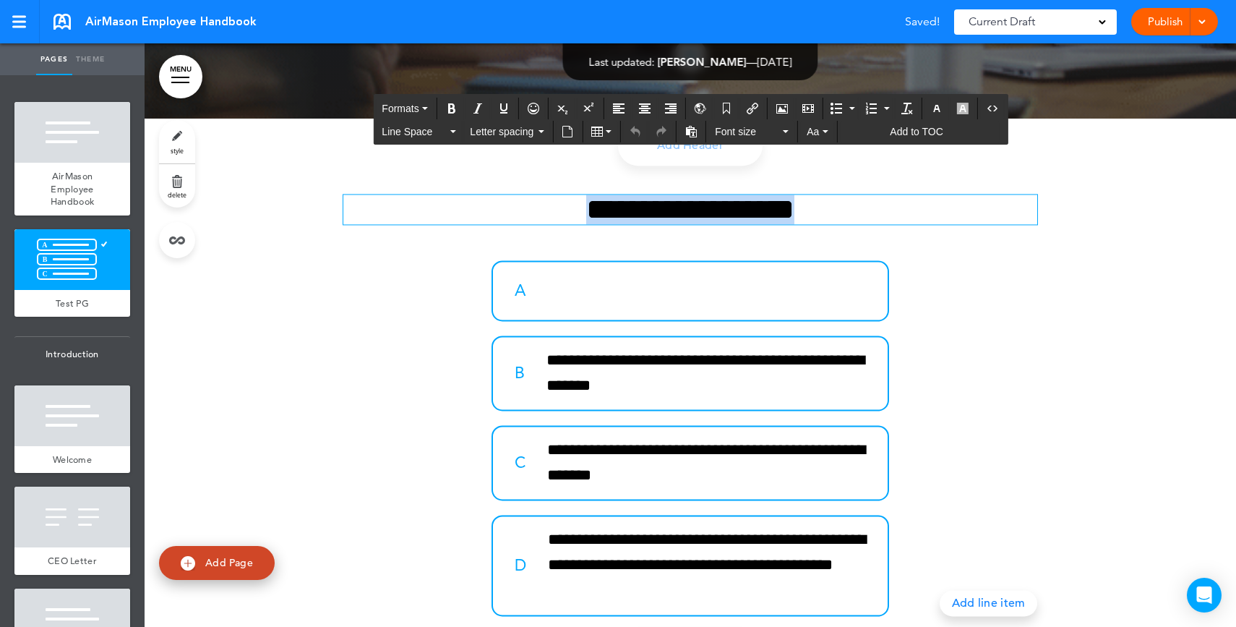
click at [711, 213] on h2 "**********" at bounding box center [690, 209] width 694 height 30
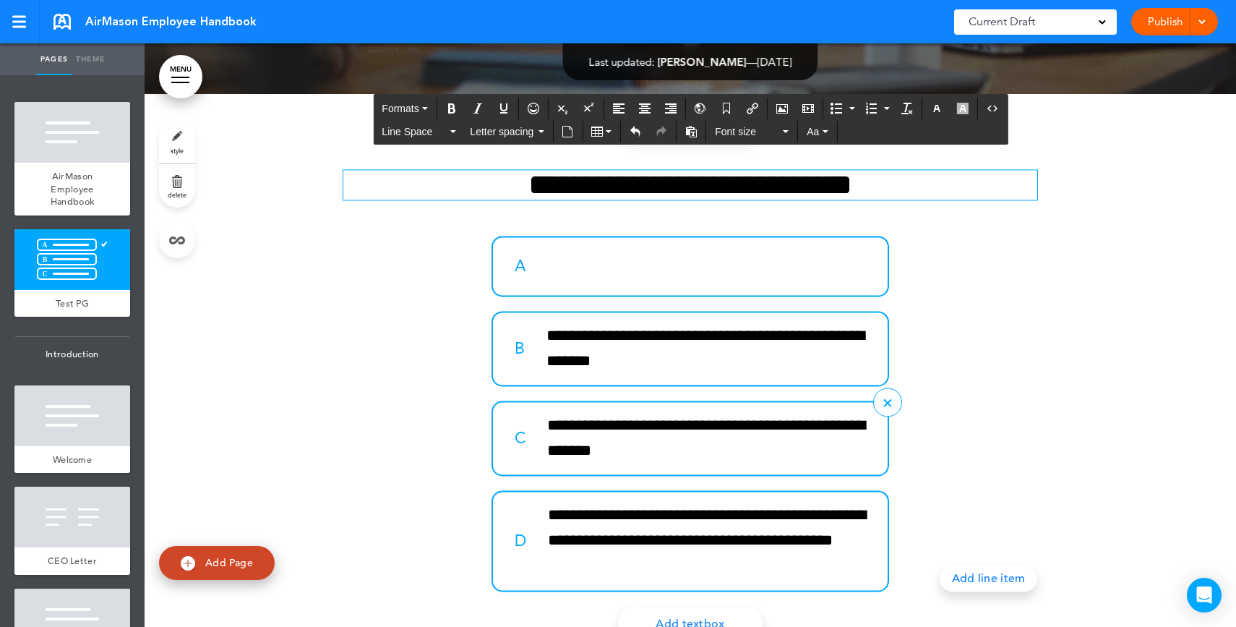
scroll to position [539, 0]
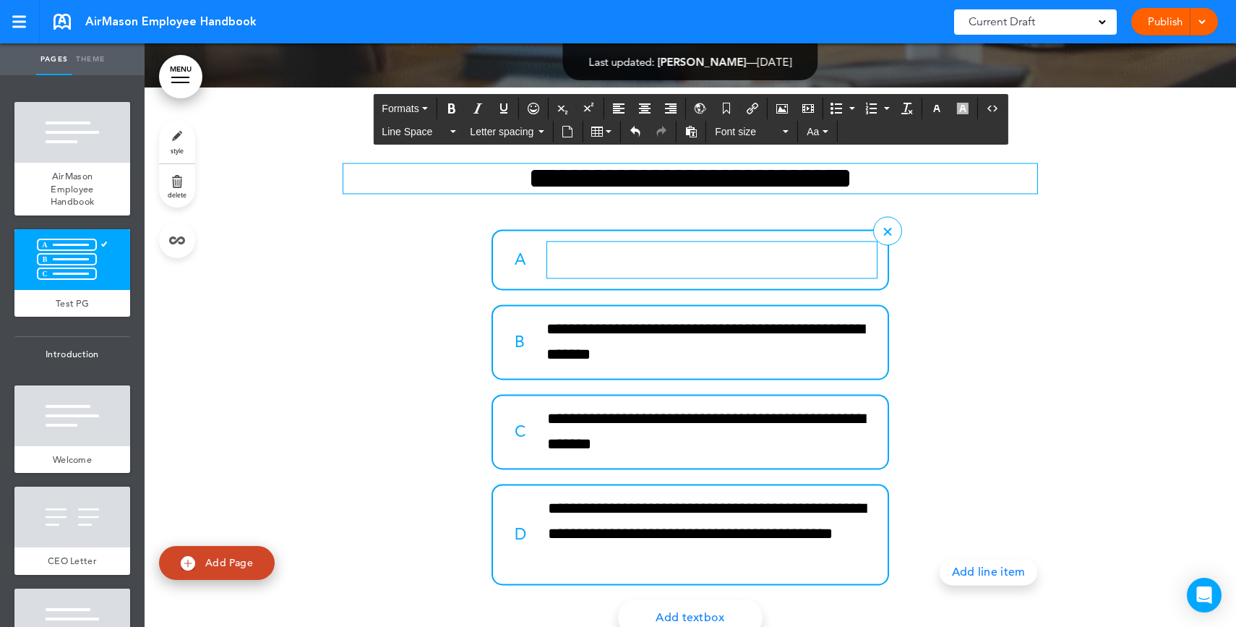
click at [638, 263] on p at bounding box center [712, 253] width 330 height 25
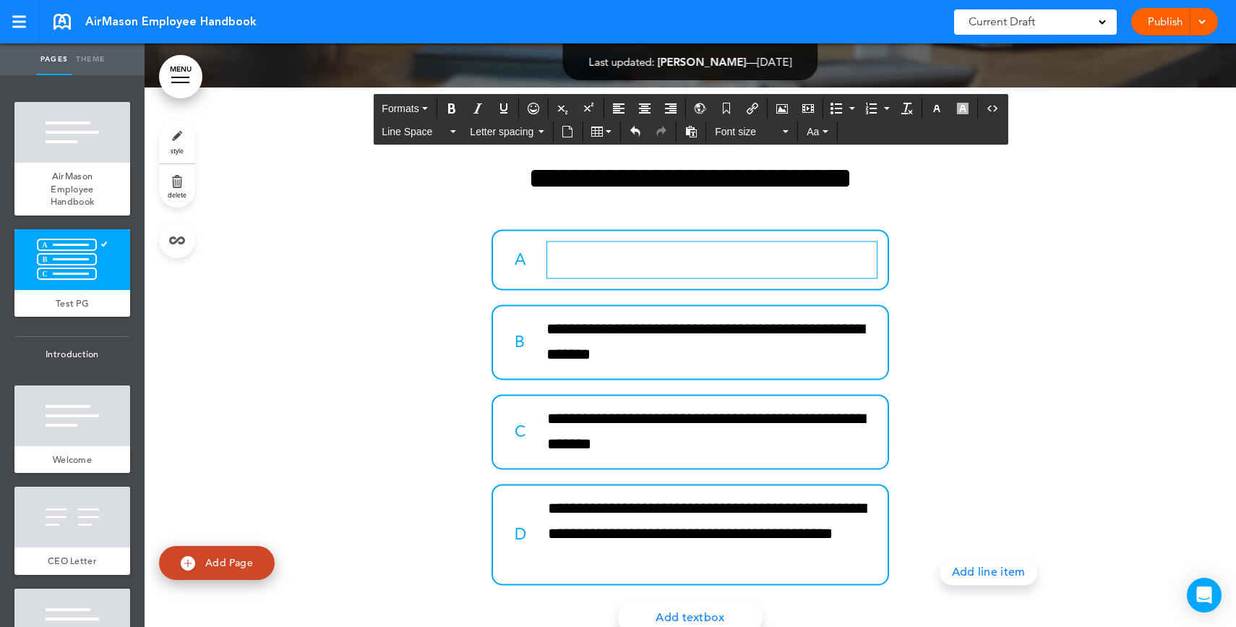
click at [215, 564] on span "Add Page" at bounding box center [229, 562] width 48 height 13
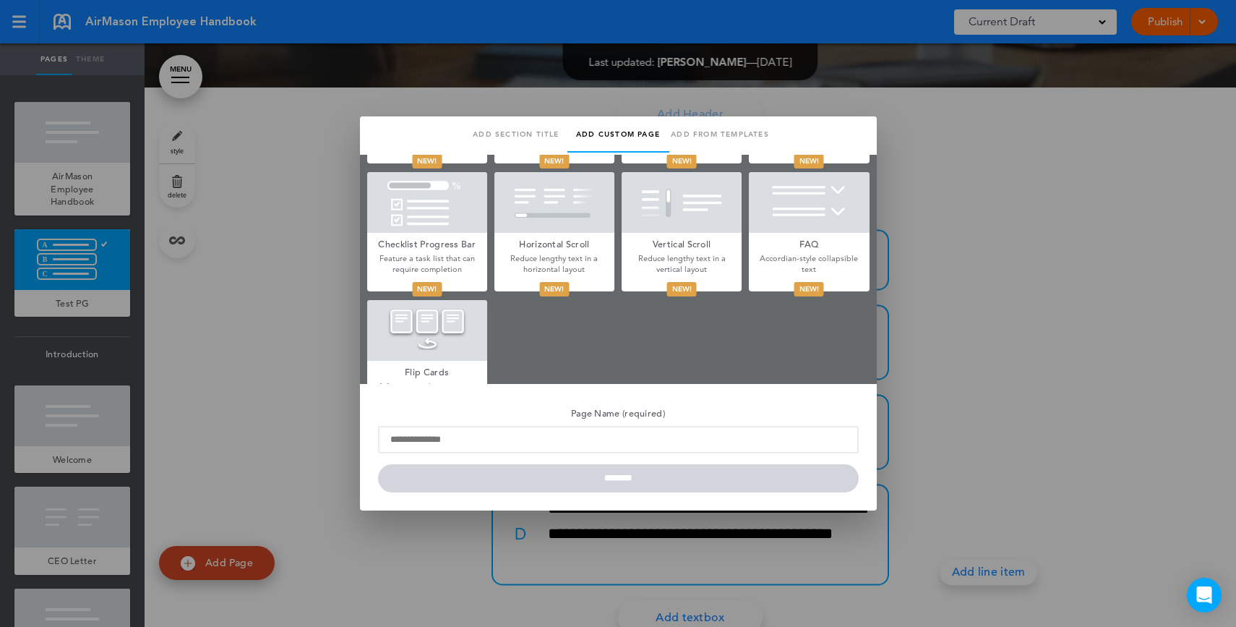
scroll to position [760, 0]
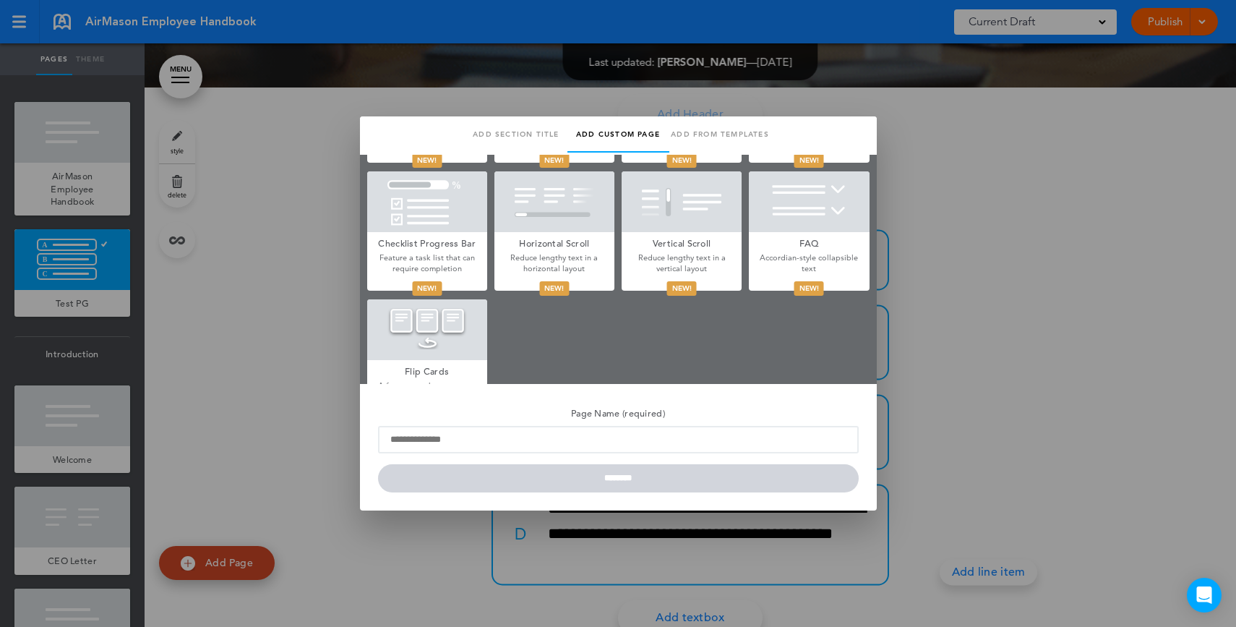
click at [1118, 301] on div at bounding box center [618, 313] width 1236 height 627
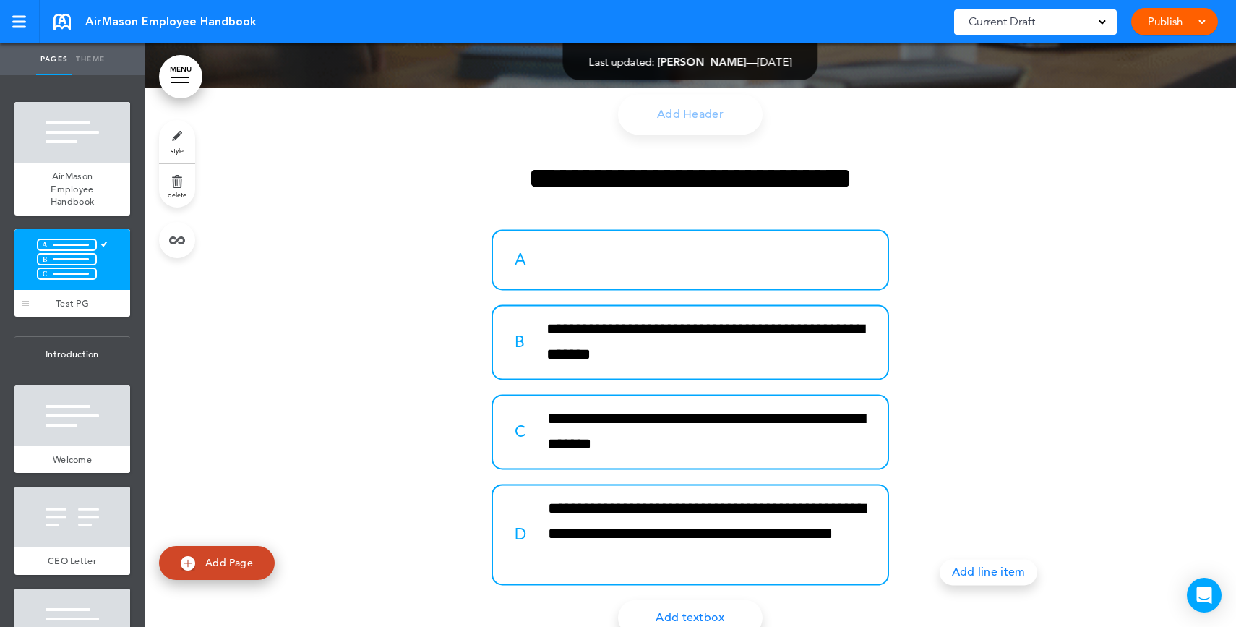
click at [68, 274] on div at bounding box center [72, 259] width 116 height 61
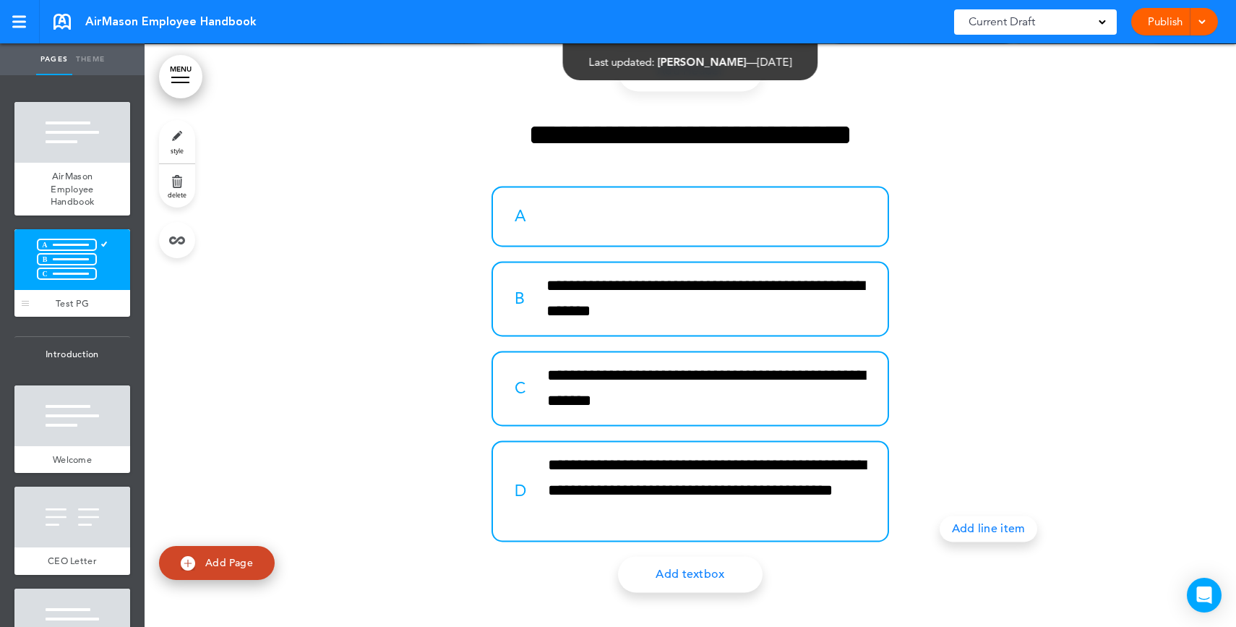
scroll to position [583, 0]
click at [187, 183] on link "delete" at bounding box center [177, 185] width 36 height 43
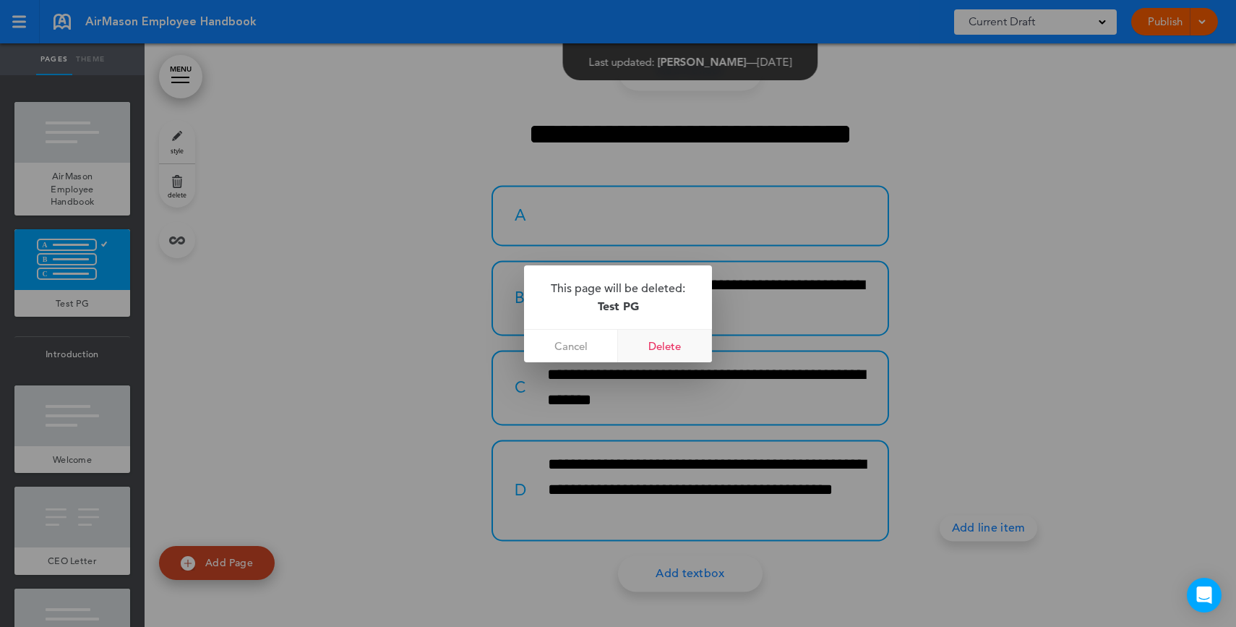
click at [650, 341] on link "Delete" at bounding box center [665, 346] width 94 height 33
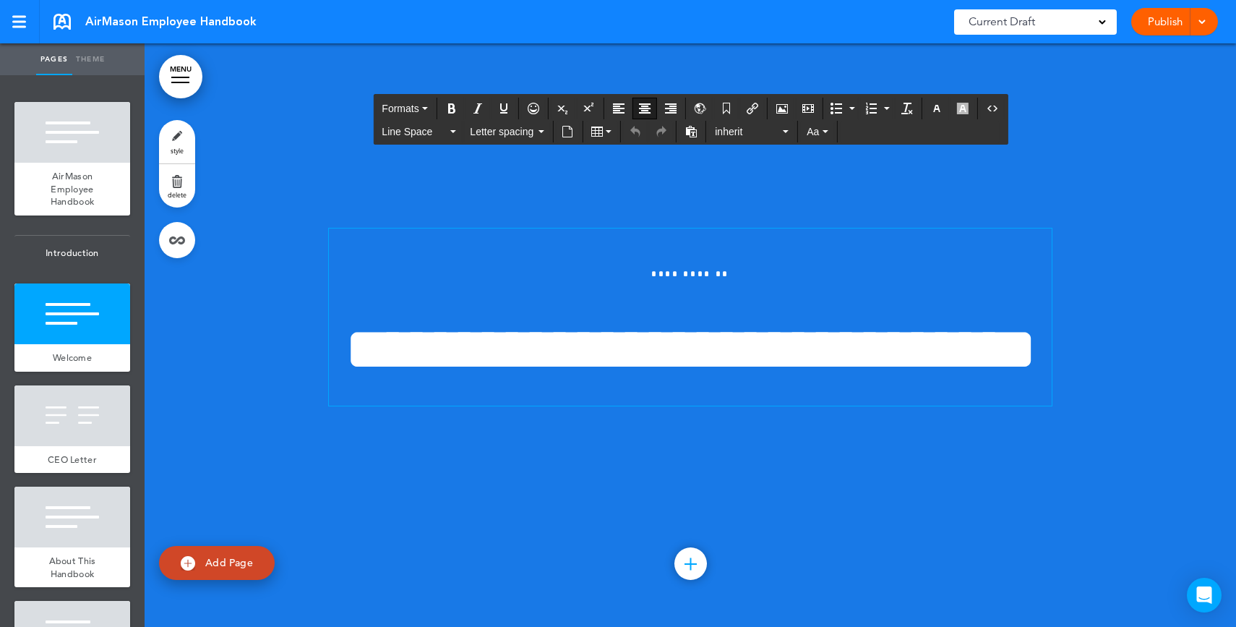
click at [852, 319] on span "**********" at bounding box center [691, 349] width 692 height 61
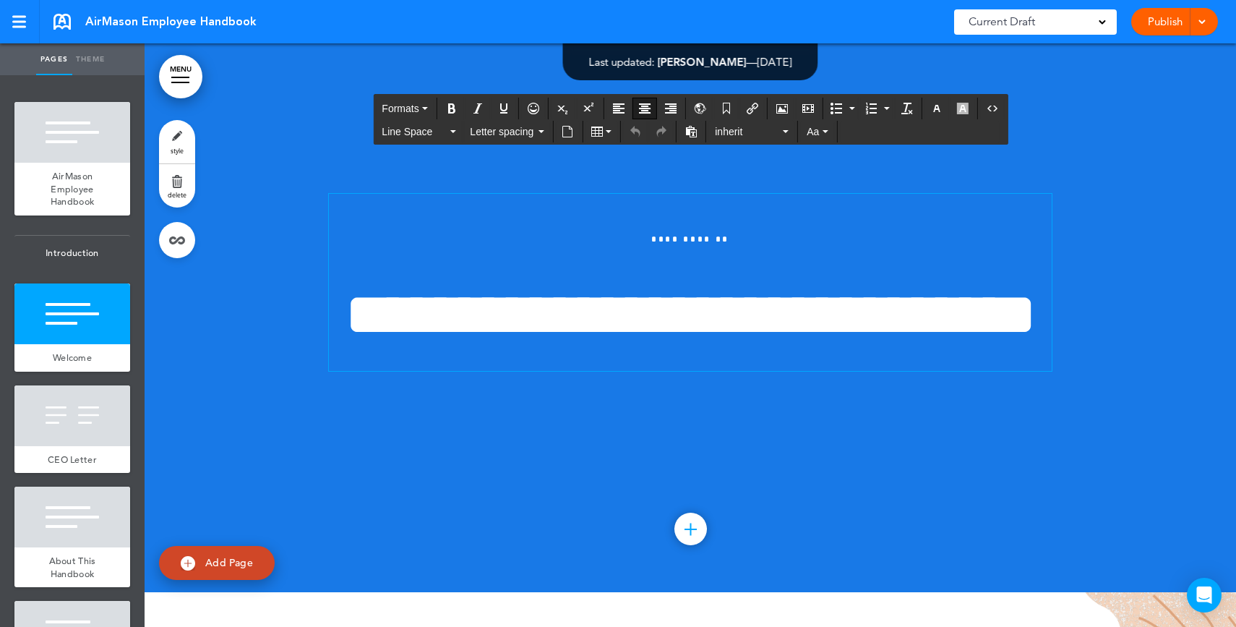
scroll to position [624, 0]
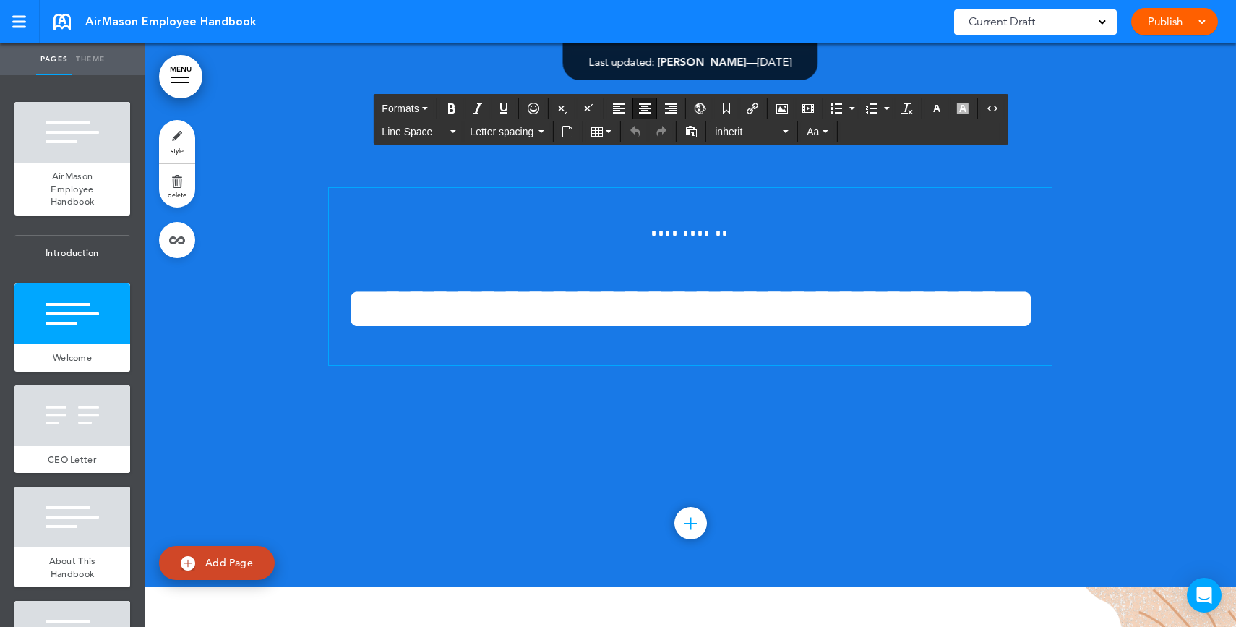
click at [912, 322] on span "**********" at bounding box center [691, 308] width 692 height 61
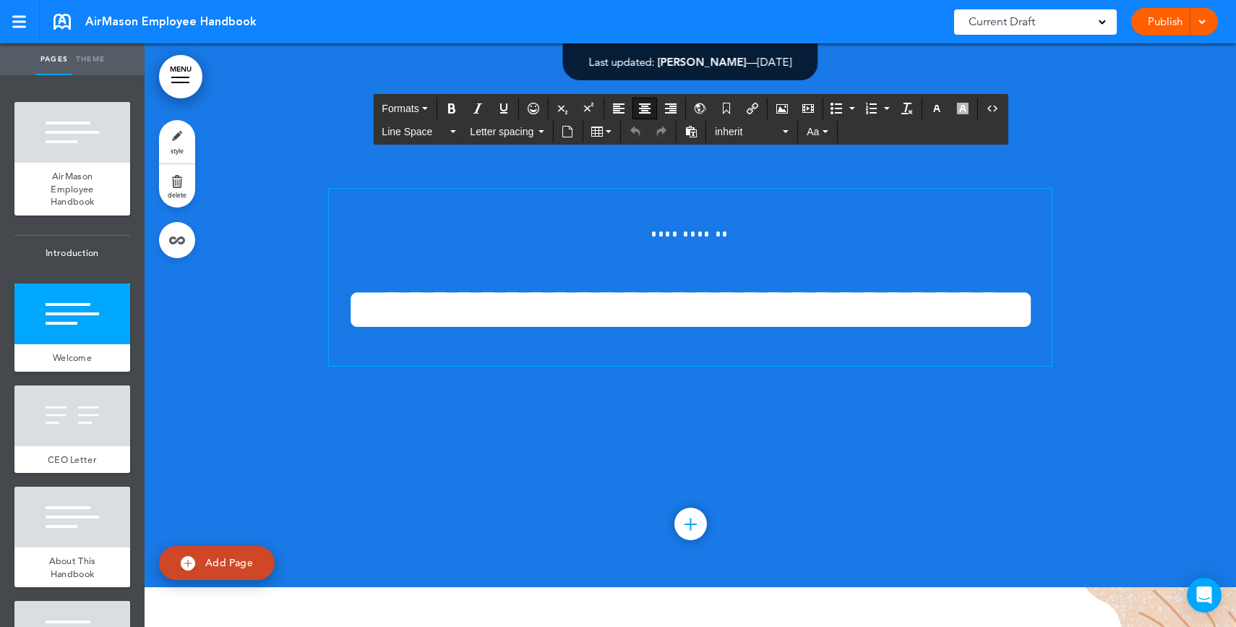
scroll to position [622, 0]
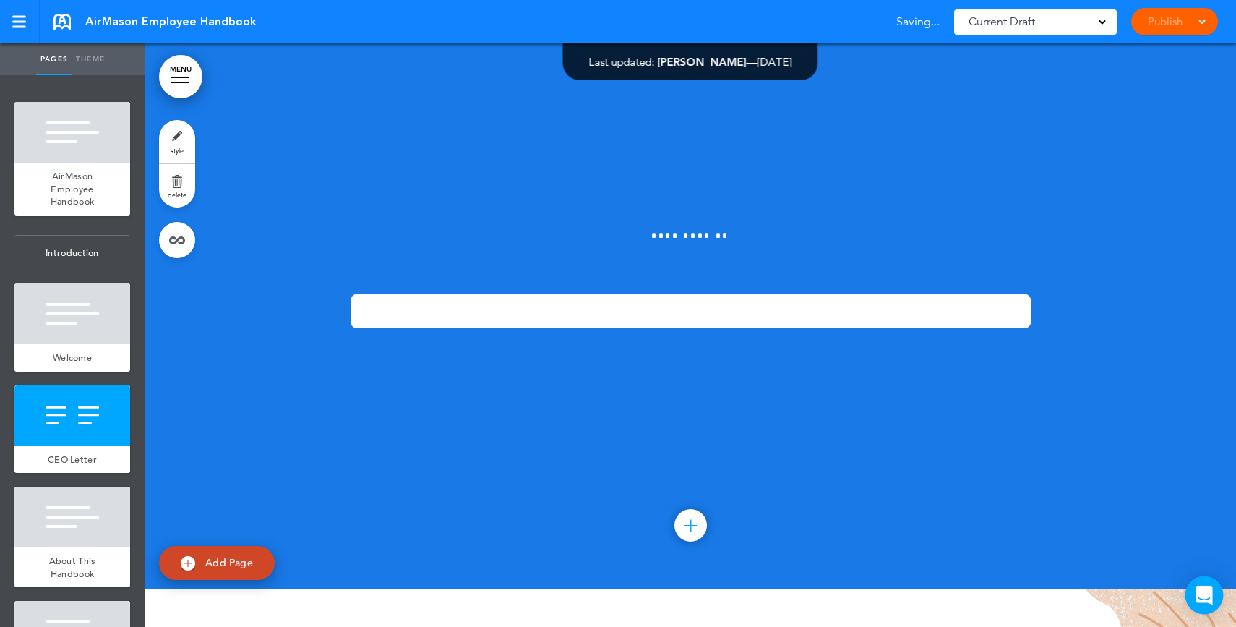
click at [1196, 601] on div "Open Intercom Messenger" at bounding box center [1205, 595] width 38 height 38
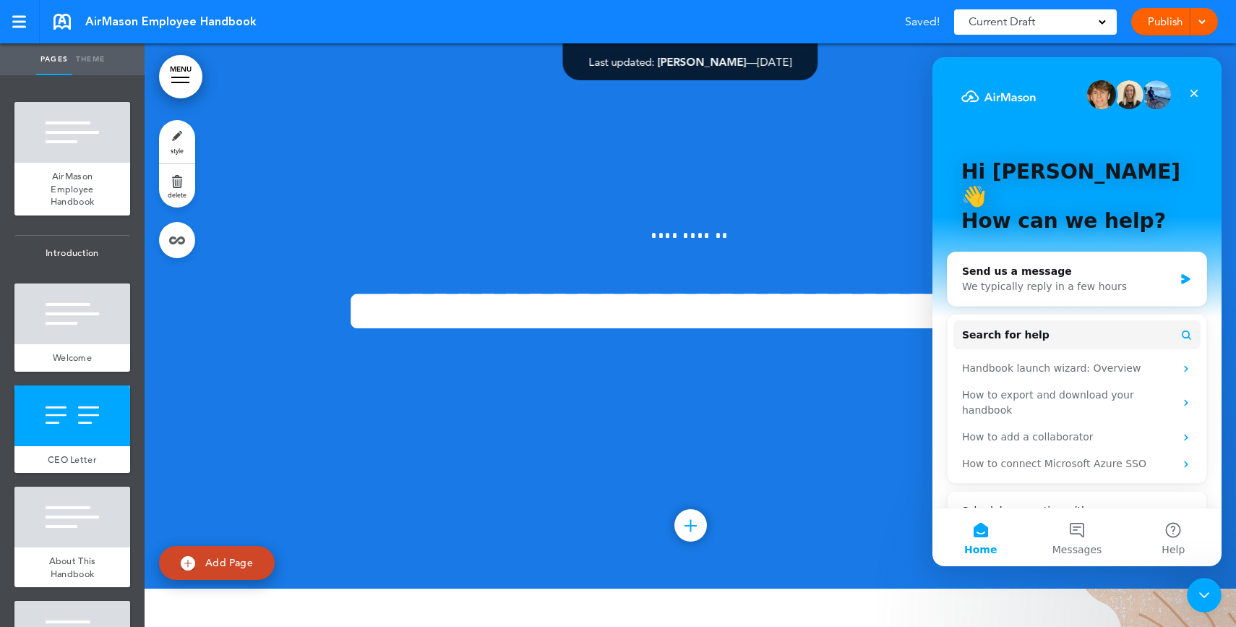
scroll to position [0, 0]
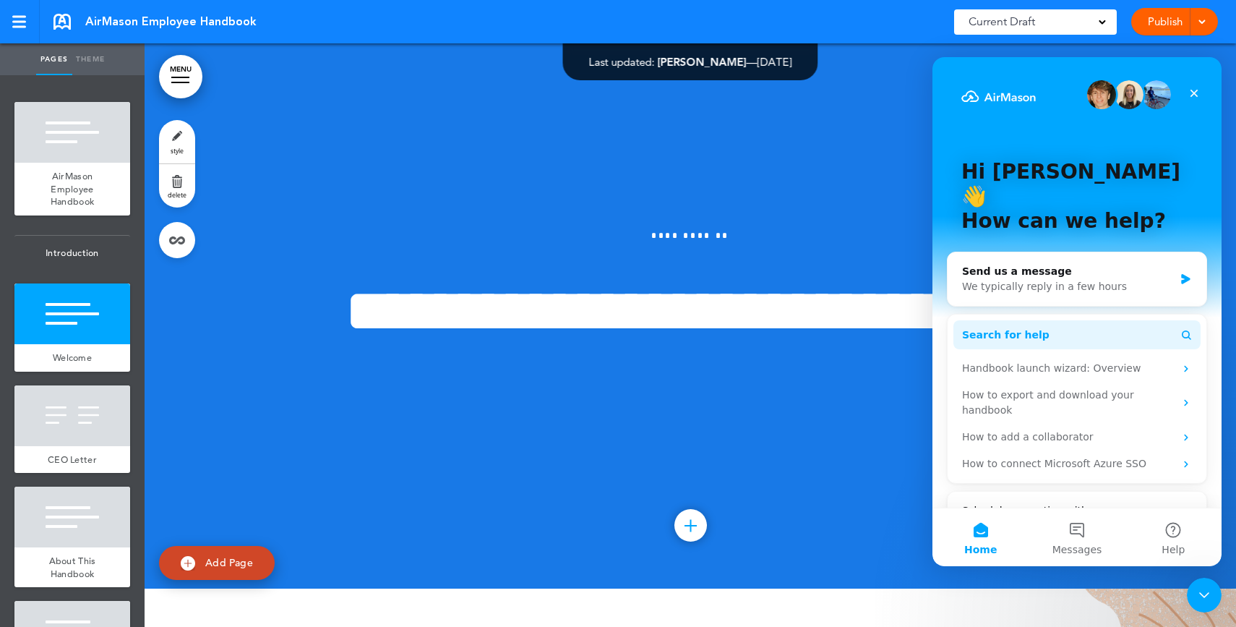
click at [992, 328] on span "Search for help" at bounding box center [1005, 335] width 87 height 15
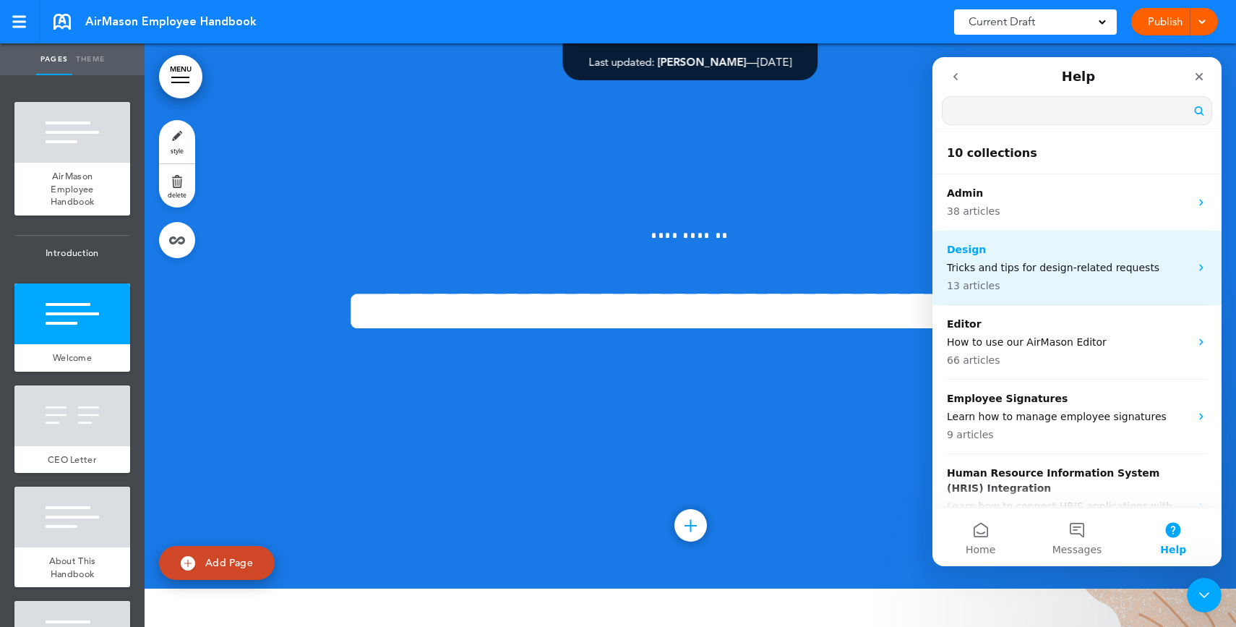
click at [997, 286] on p "13 articles" at bounding box center [1068, 285] width 243 height 15
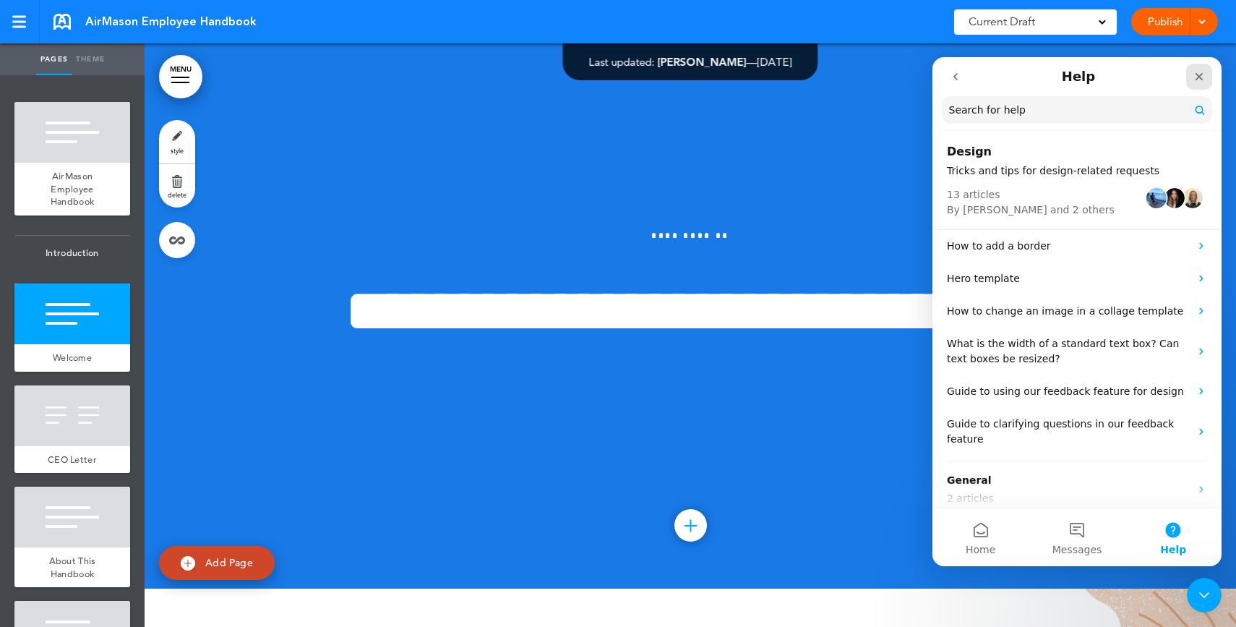
click at [1198, 74] on icon "Close" at bounding box center [1200, 77] width 12 height 12
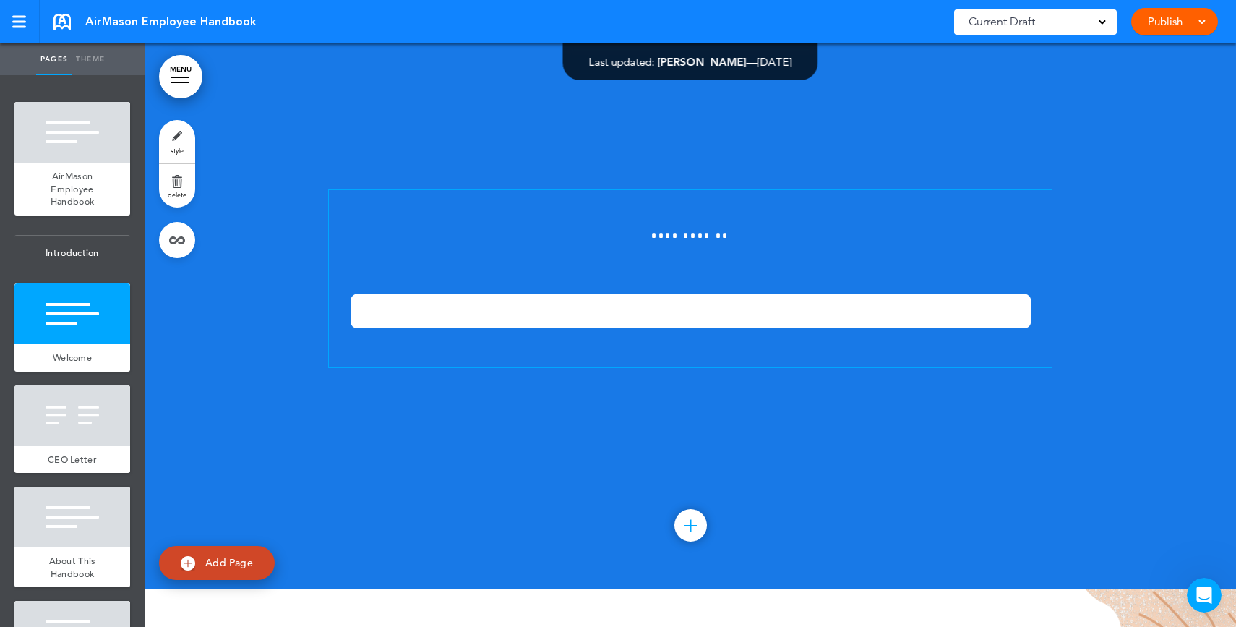
click at [789, 281] on span "**********" at bounding box center [691, 311] width 692 height 61
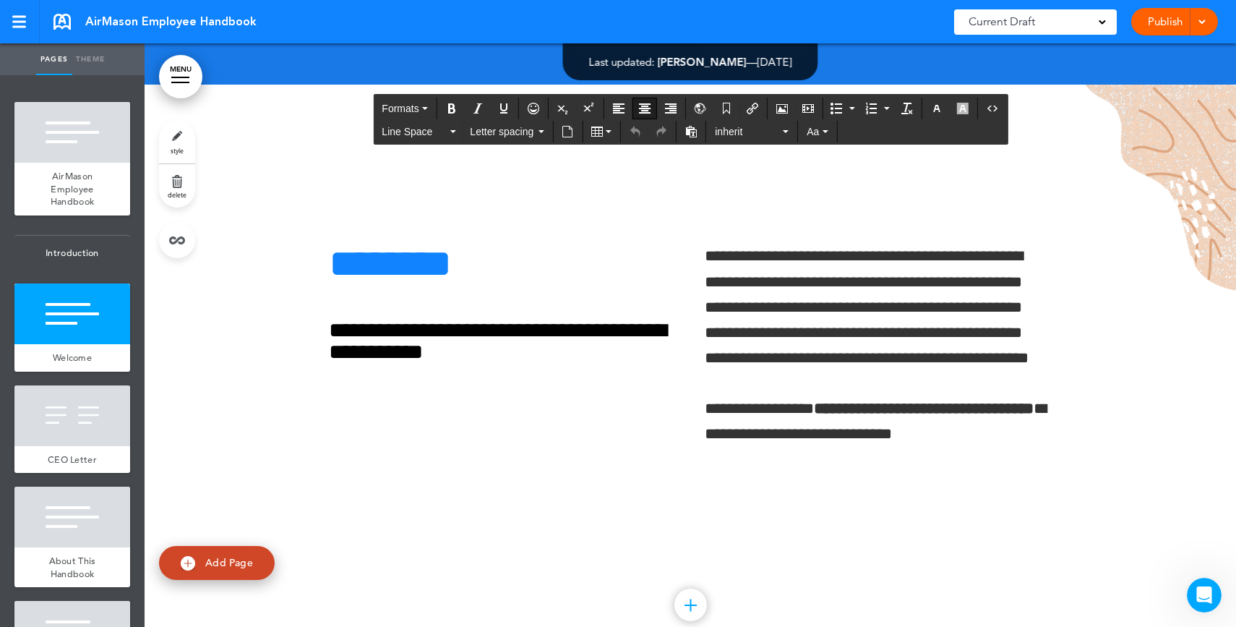
scroll to position [1142, 0]
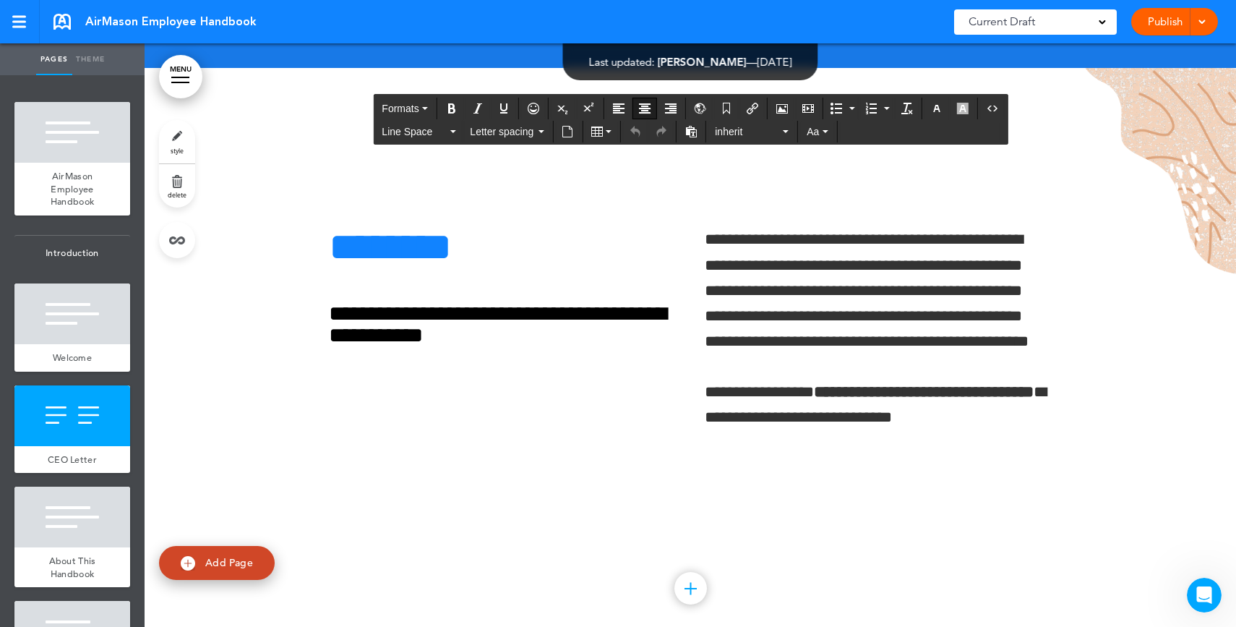
click at [789, 257] on span "**********" at bounding box center [867, 290] width 324 height 118
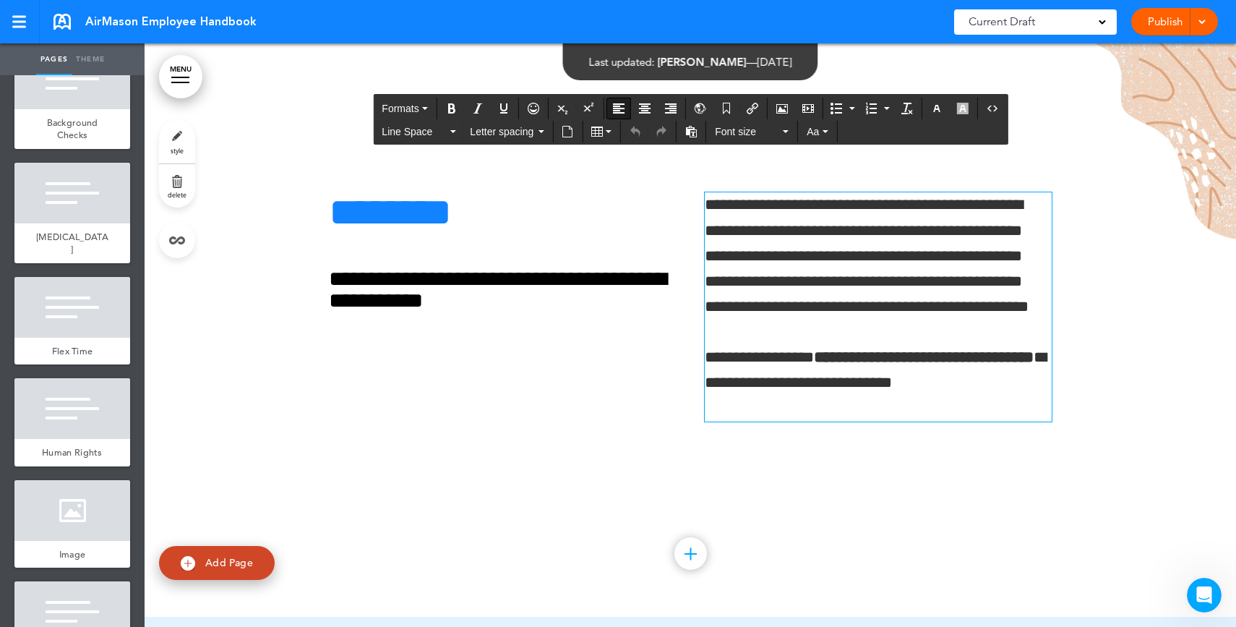
scroll to position [2919, 0]
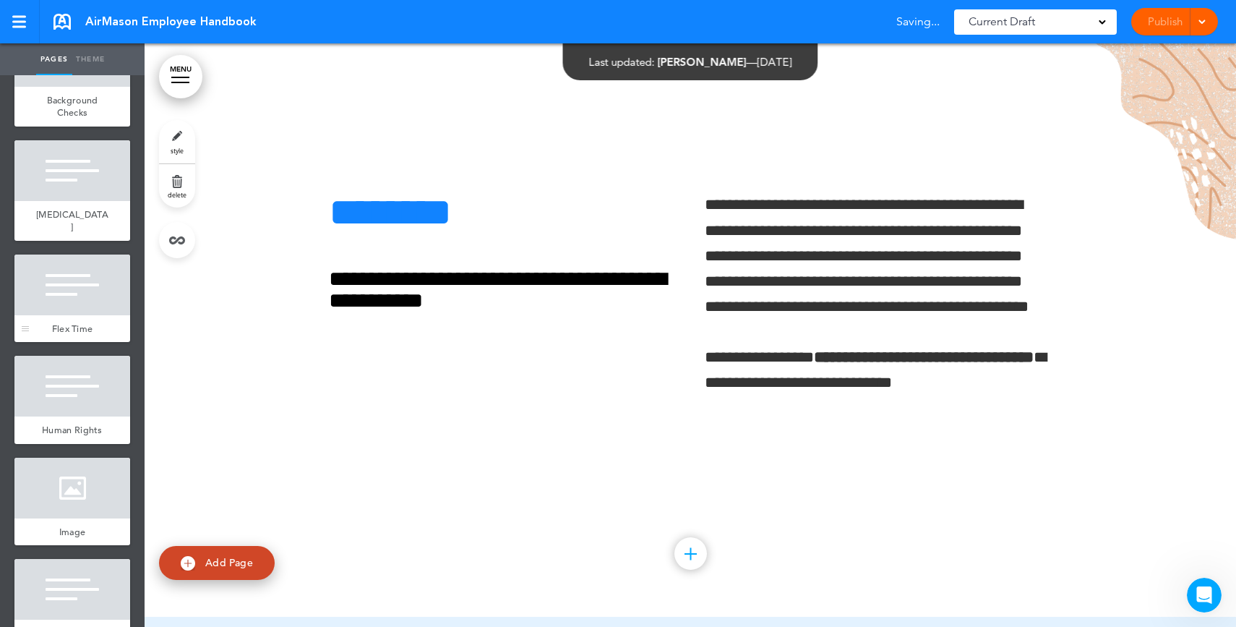
click at [78, 315] on div at bounding box center [72, 284] width 116 height 61
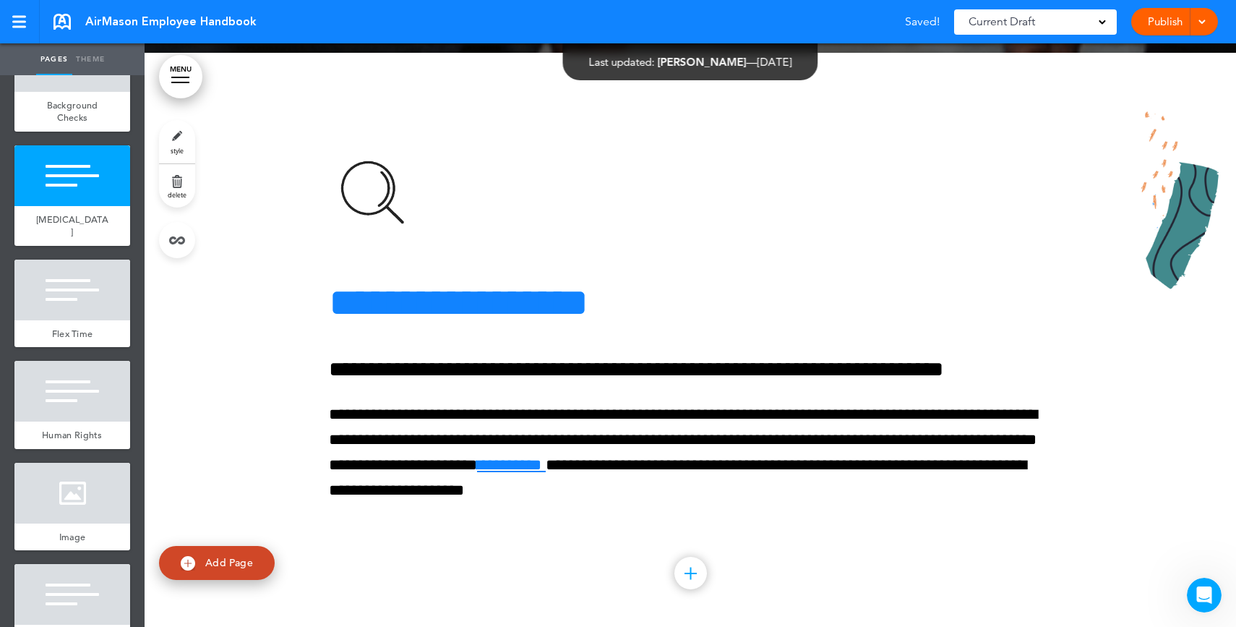
scroll to position [22187, 0]
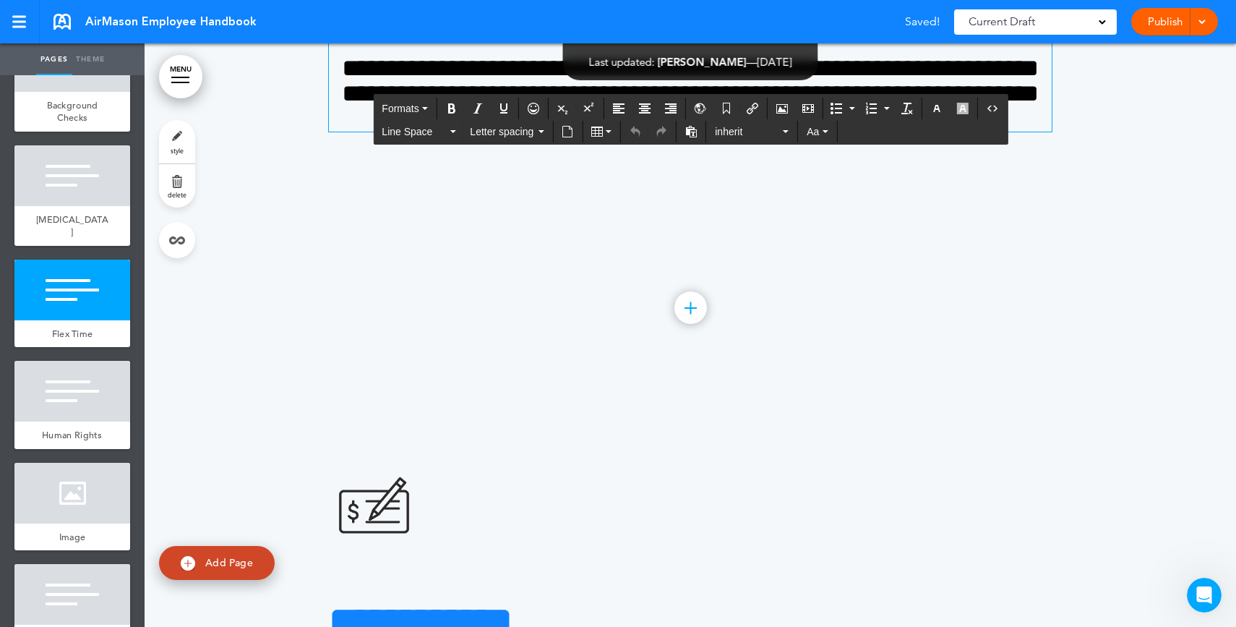
click at [935, 131] on span "**********" at bounding box center [690, 93] width 697 height 75
click at [938, 132] on h4 "**********" at bounding box center [690, 94] width 723 height 76
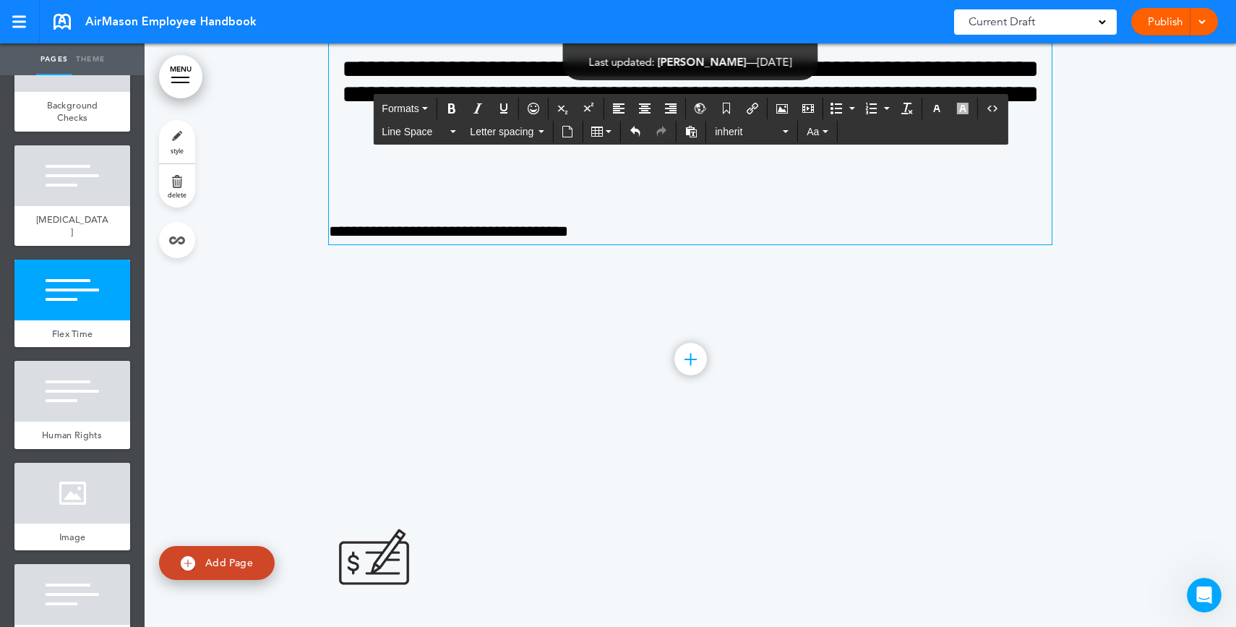
scroll to position [22136, 0]
click at [544, 239] on span "**********" at bounding box center [448, 231] width 239 height 16
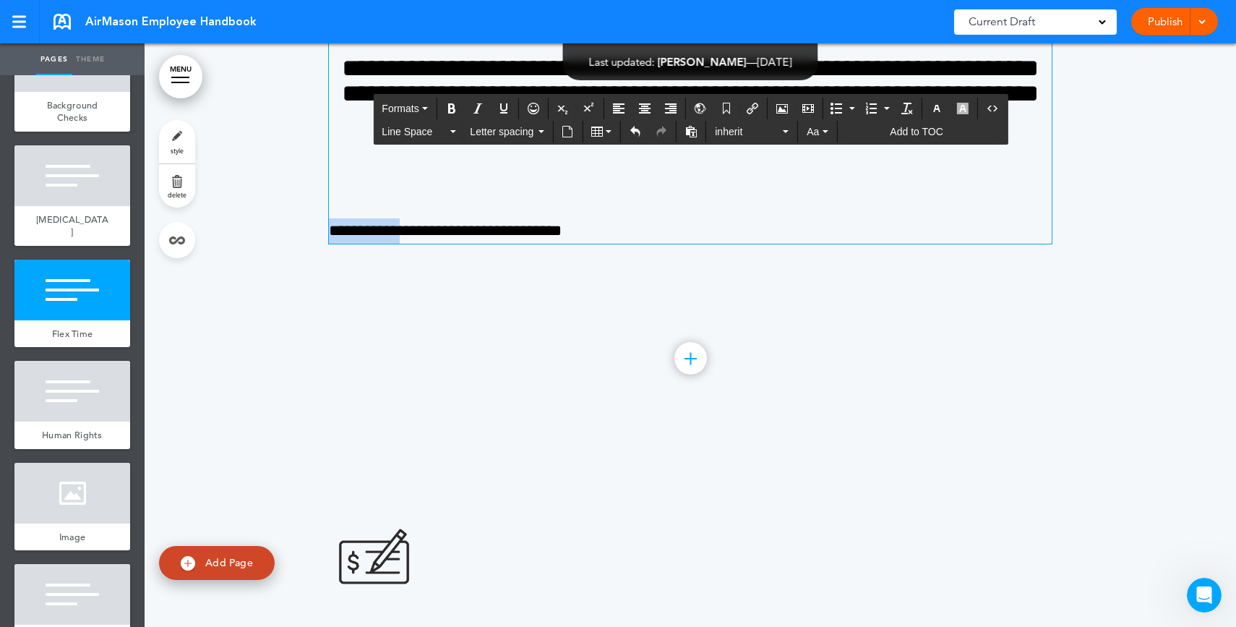
drag, startPoint x: 398, startPoint y: 489, endPoint x: 582, endPoint y: 250, distance: 301.1
click at [305, 421] on div "**********" at bounding box center [691, 129] width 1092 height 583
click at [765, 104] on div "Insert/edit airmason link" at bounding box center [752, 109] width 25 height 22
type input "**********"
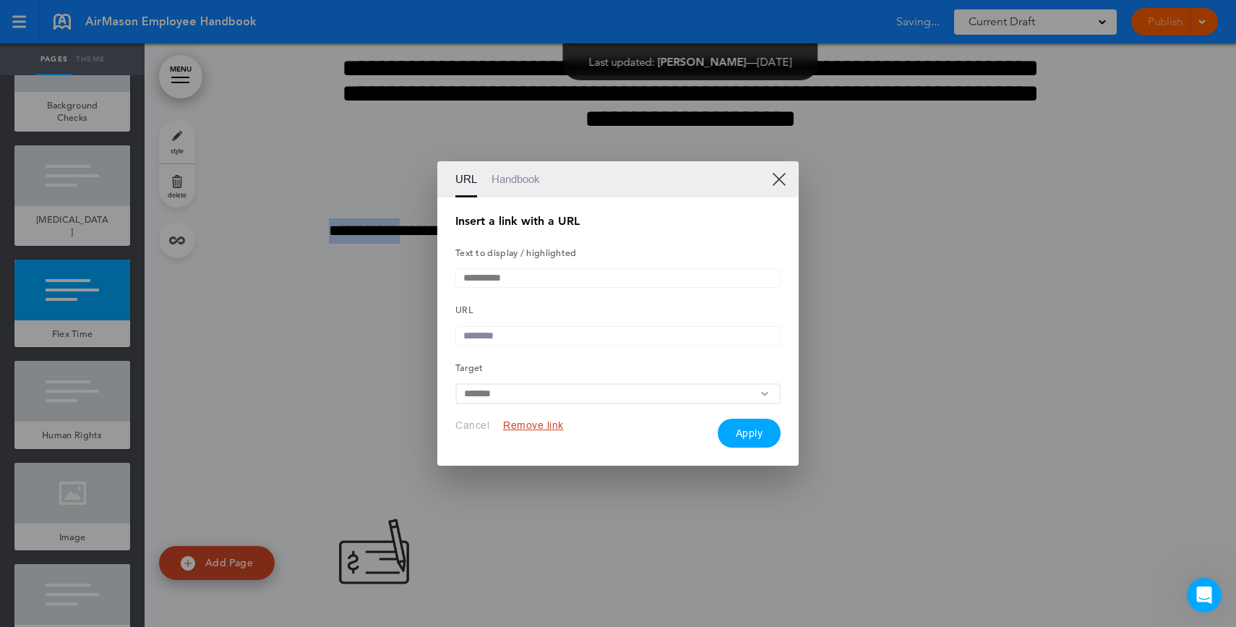
click at [781, 174] on link "XX" at bounding box center [779, 179] width 14 height 14
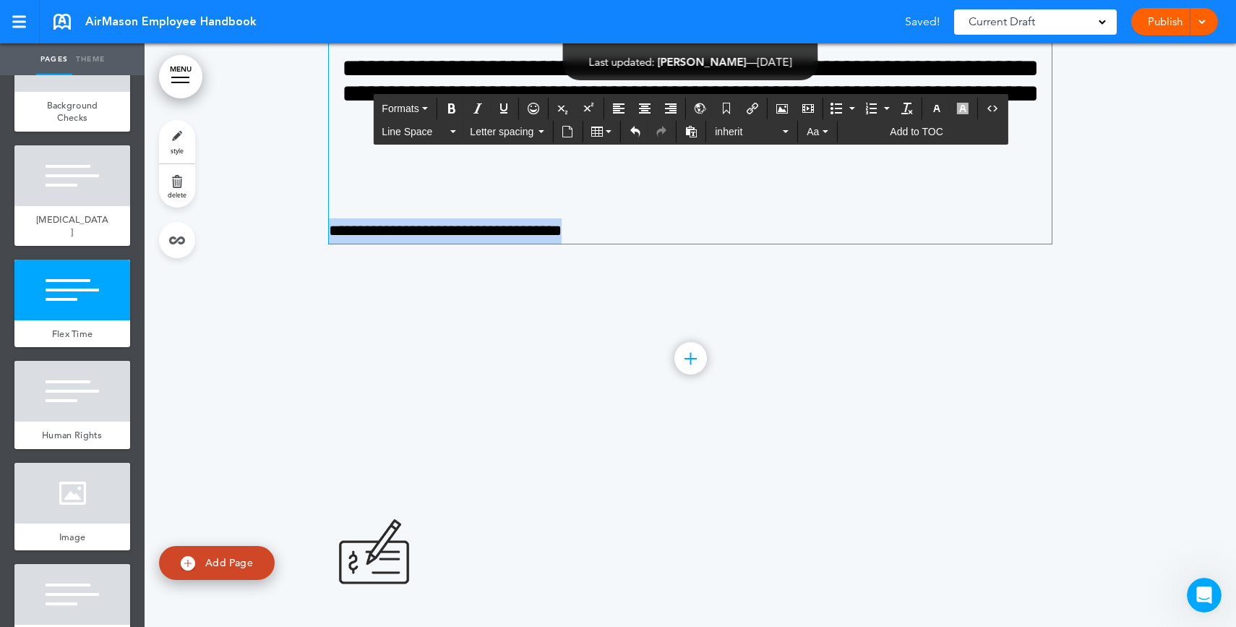
drag, startPoint x: 586, startPoint y: 486, endPoint x: 276, endPoint y: 474, distance: 309.7
click at [275, 421] on div "**********" at bounding box center [691, 129] width 1092 height 583
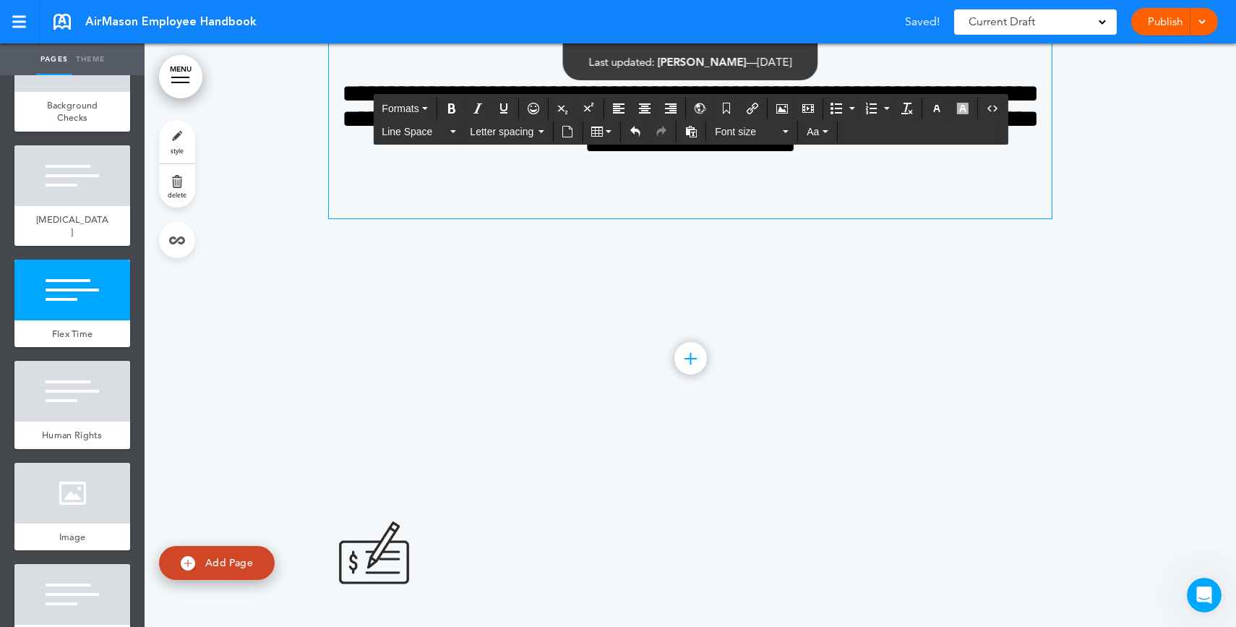
scroll to position [22162, 0]
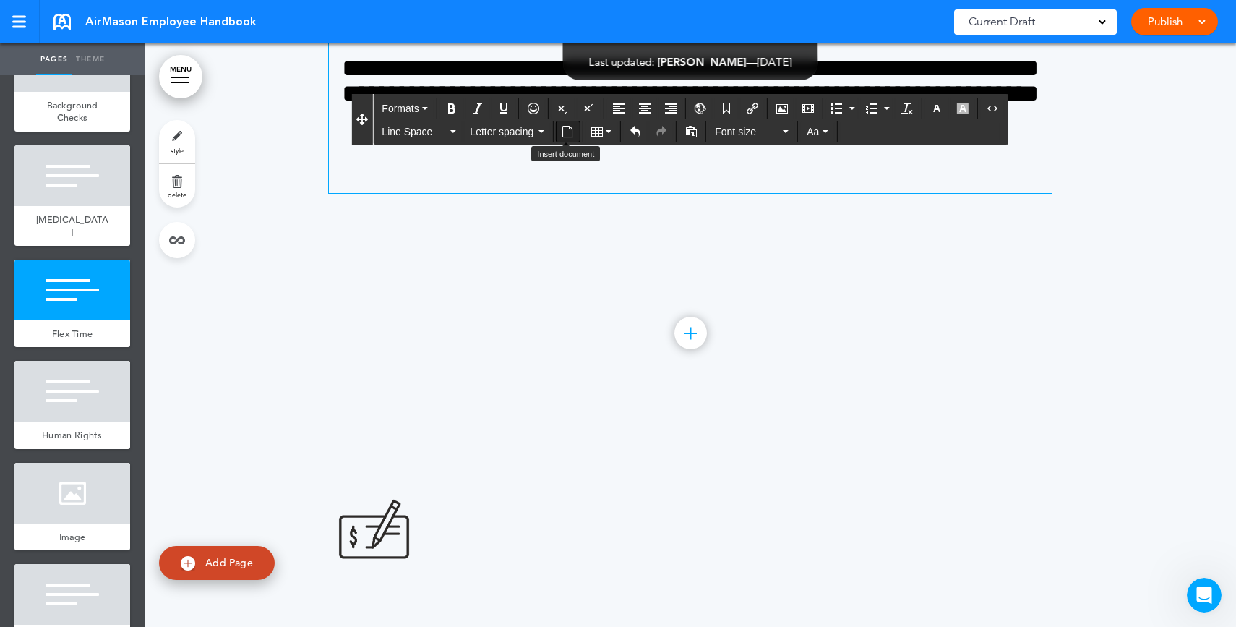
click at [574, 132] on button "Insert document" at bounding box center [567, 131] width 23 height 20
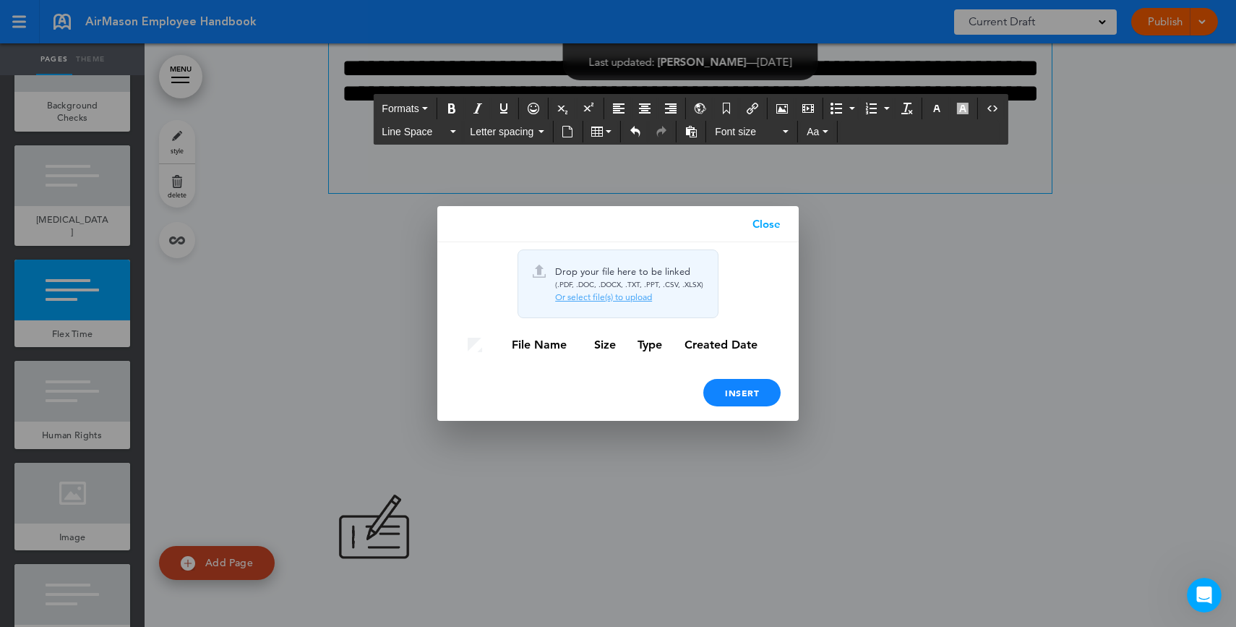
click at [768, 228] on link "Close" at bounding box center [767, 224] width 64 height 36
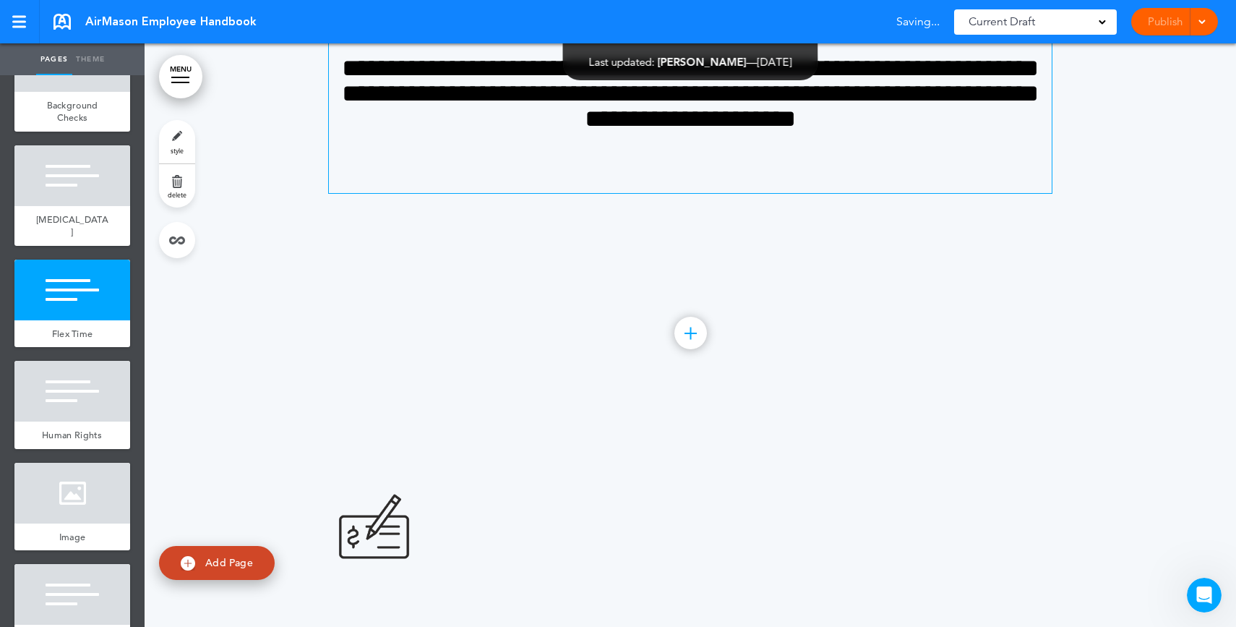
click at [573, 131] on span "**********" at bounding box center [690, 93] width 697 height 75
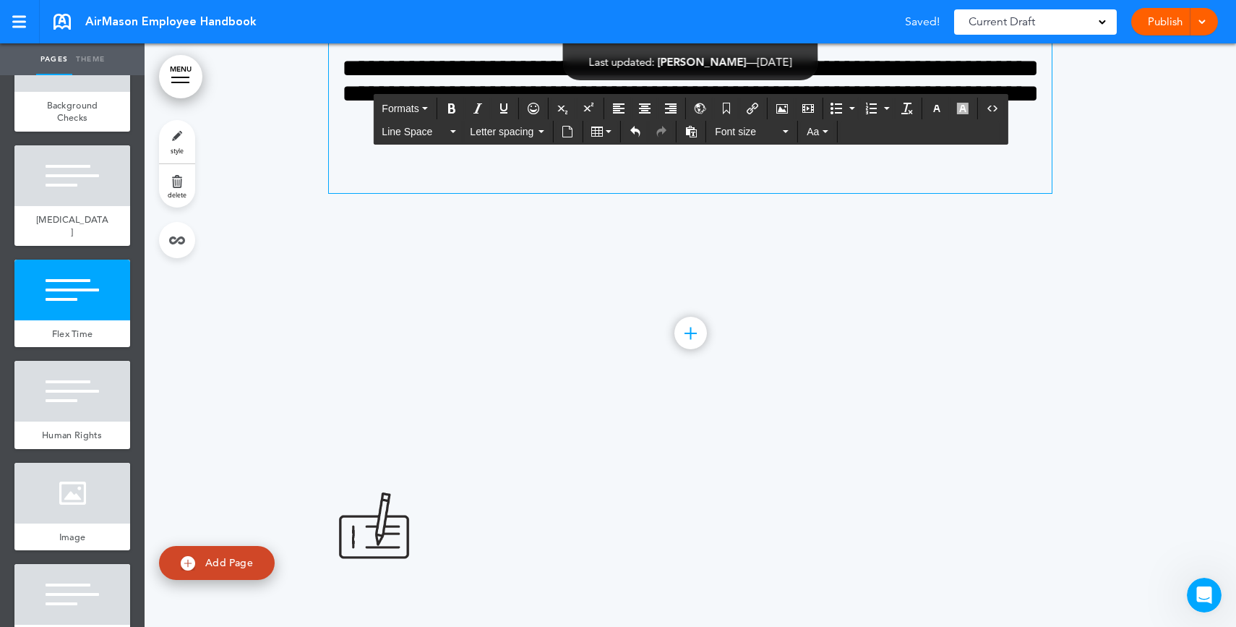
click at [526, 193] on div "**********" at bounding box center [690, 86] width 723 height 213
click at [568, 135] on icon "Insert document" at bounding box center [568, 132] width 12 height 12
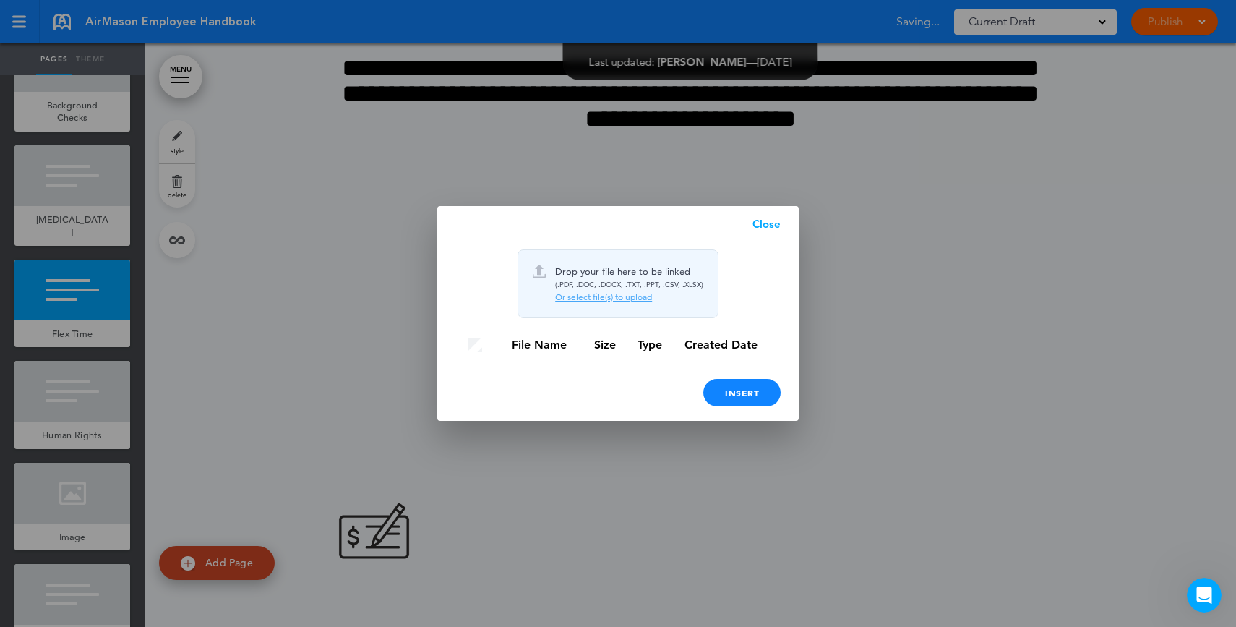
click at [769, 224] on link "Close" at bounding box center [767, 224] width 64 height 36
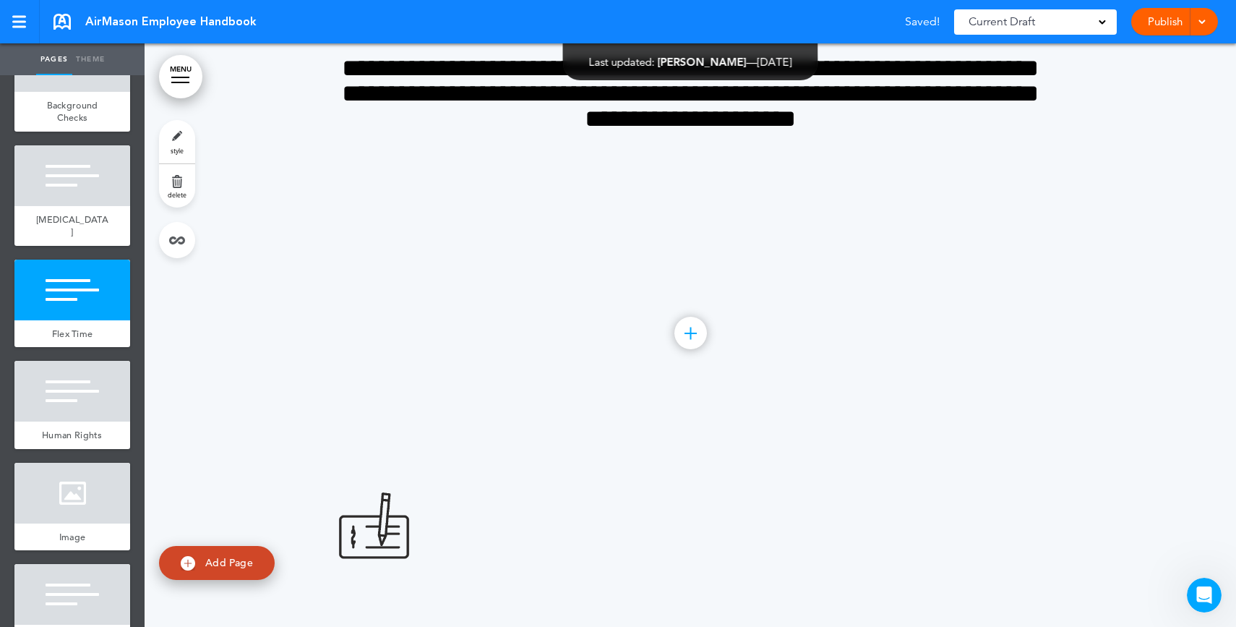
click at [723, 283] on div "**********" at bounding box center [690, 105] width 723 height 358
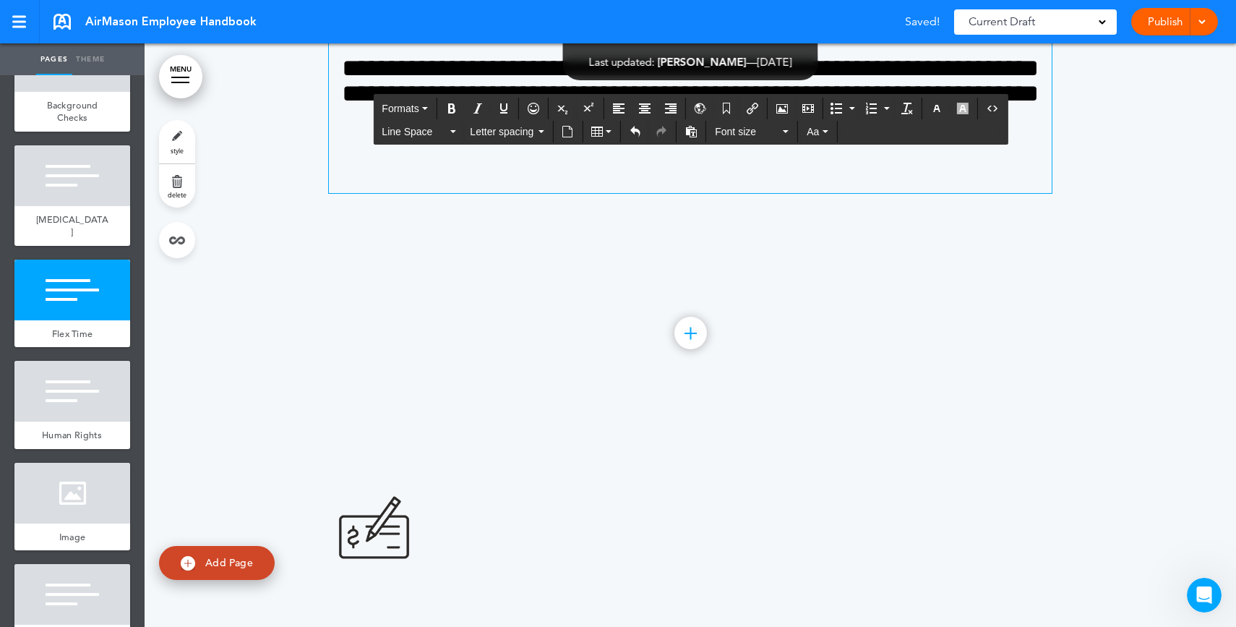
click at [732, 193] on p at bounding box center [690, 180] width 723 height 25
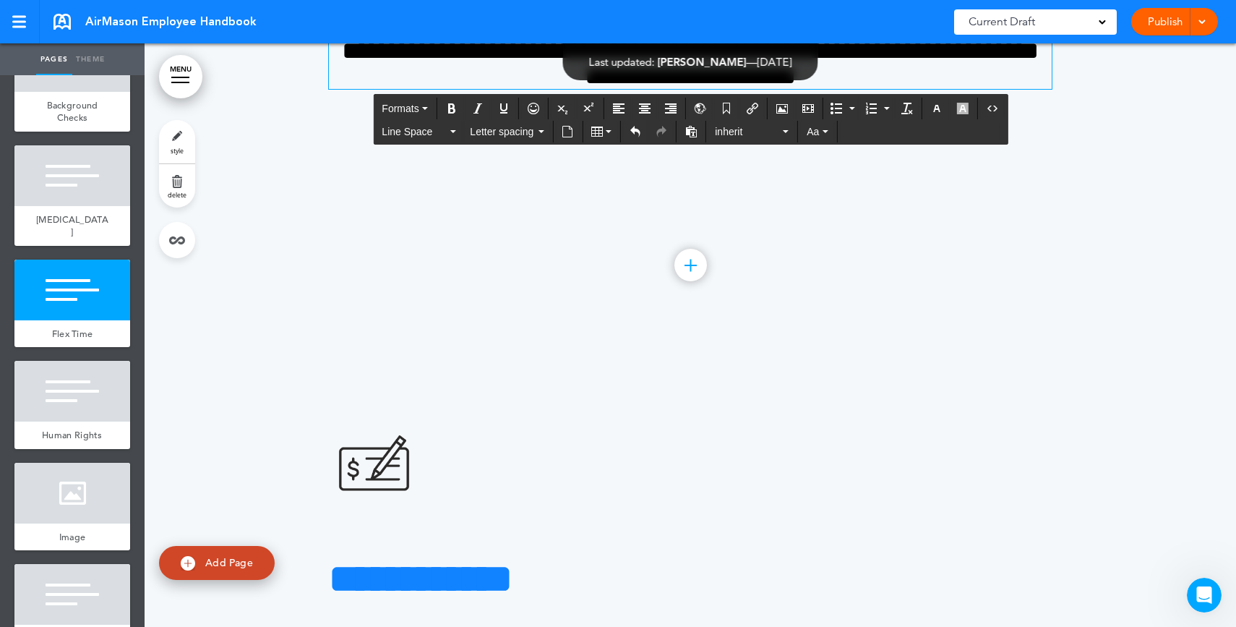
scroll to position [22237, 0]
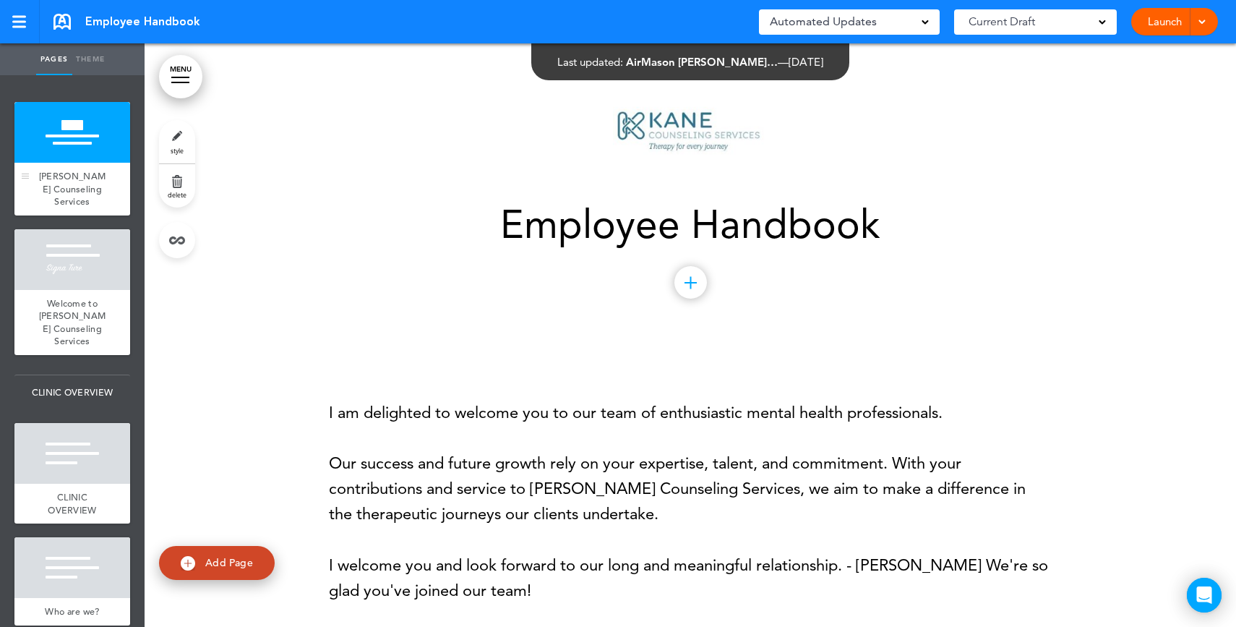
click at [62, 172] on span "Kane Counseling Services" at bounding box center [72, 189] width 67 height 38
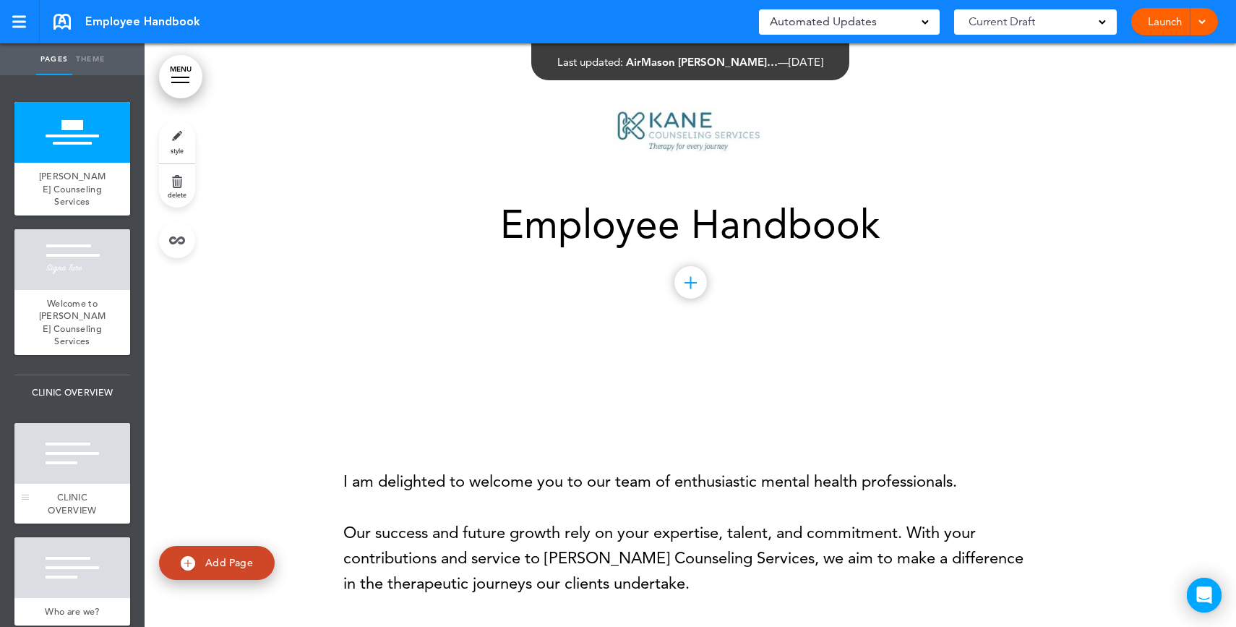
click at [66, 325] on span "Welcome to Kane Counseling Services" at bounding box center [72, 322] width 67 height 51
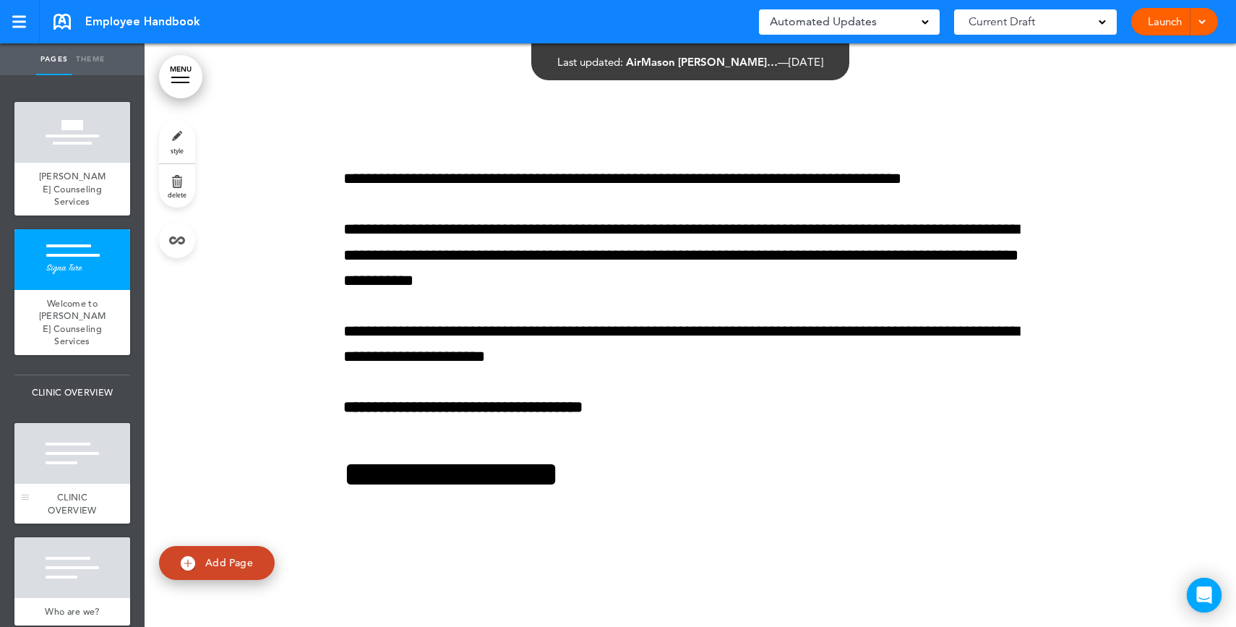
click at [72, 484] on div at bounding box center [72, 453] width 116 height 61
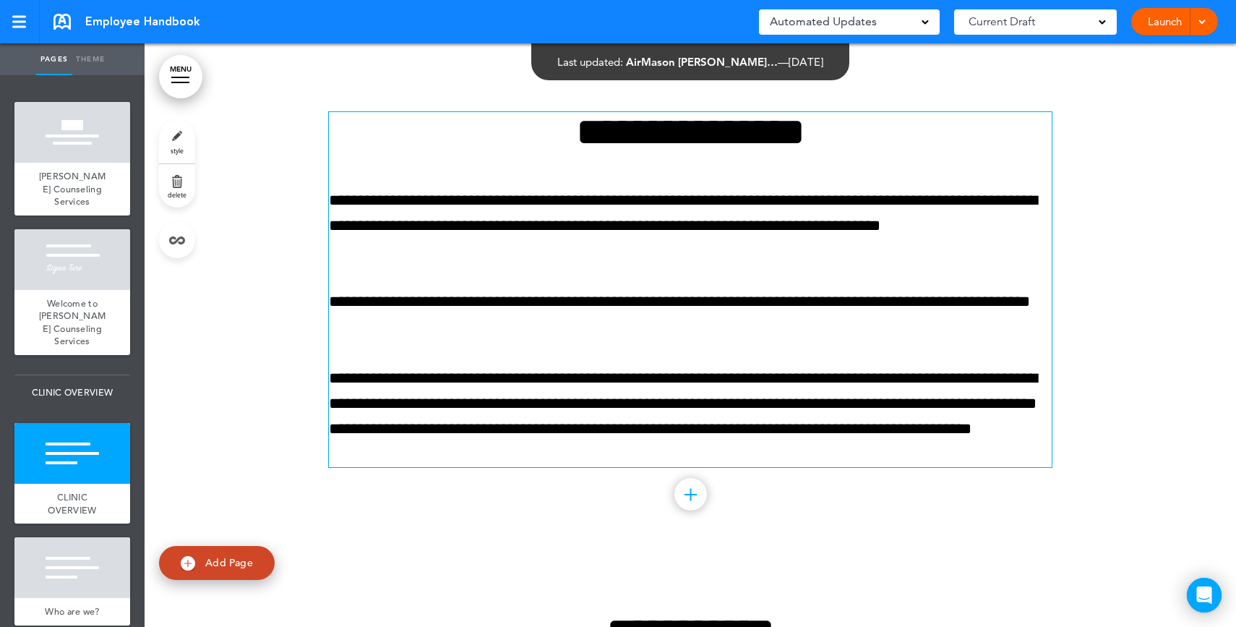
scroll to position [869, 0]
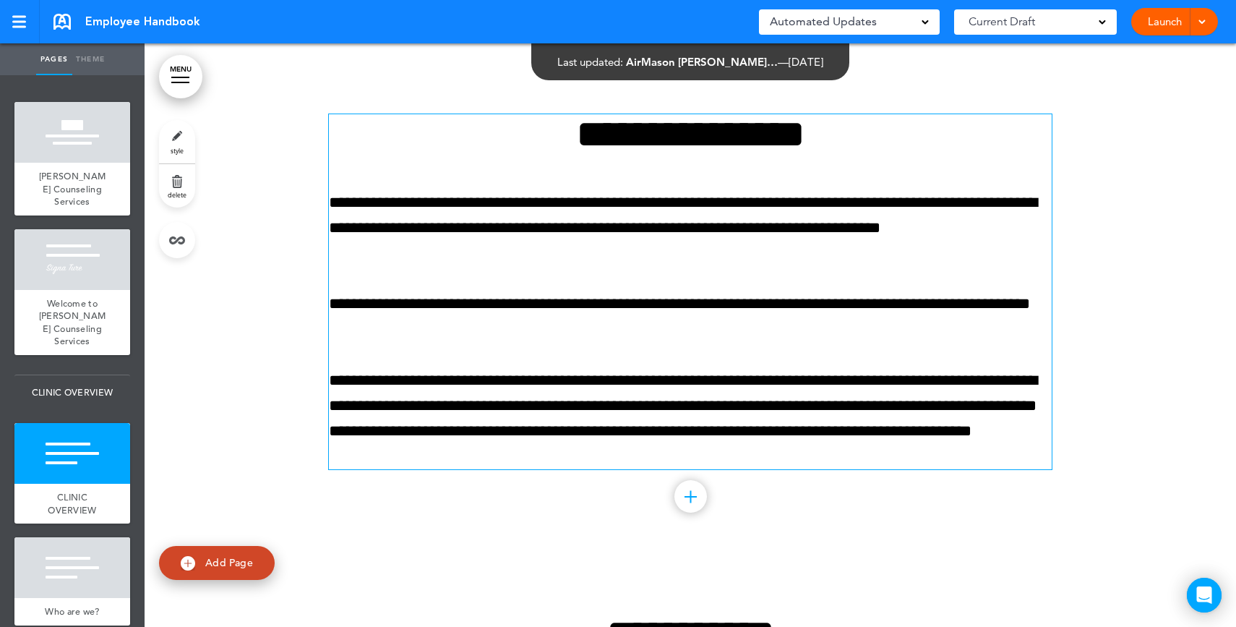
click at [573, 461] on p "**********" at bounding box center [690, 419] width 723 height 102
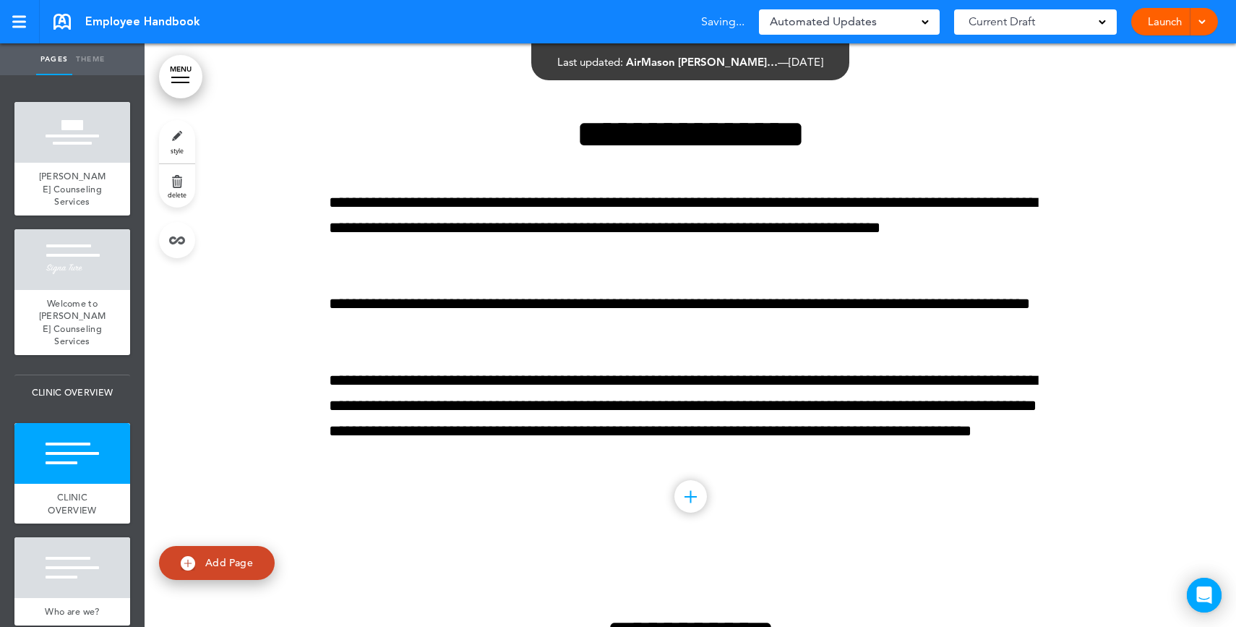
click at [176, 141] on link "style" at bounding box center [177, 141] width 36 height 43
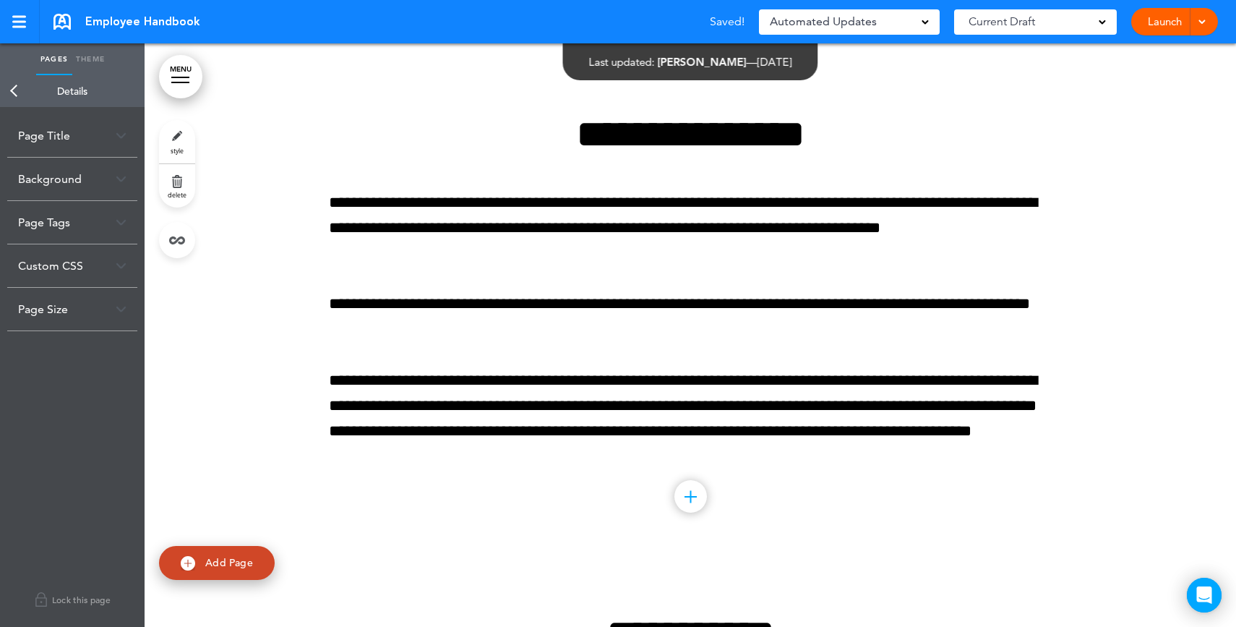
click at [52, 189] on div "Background" at bounding box center [72, 179] width 130 height 43
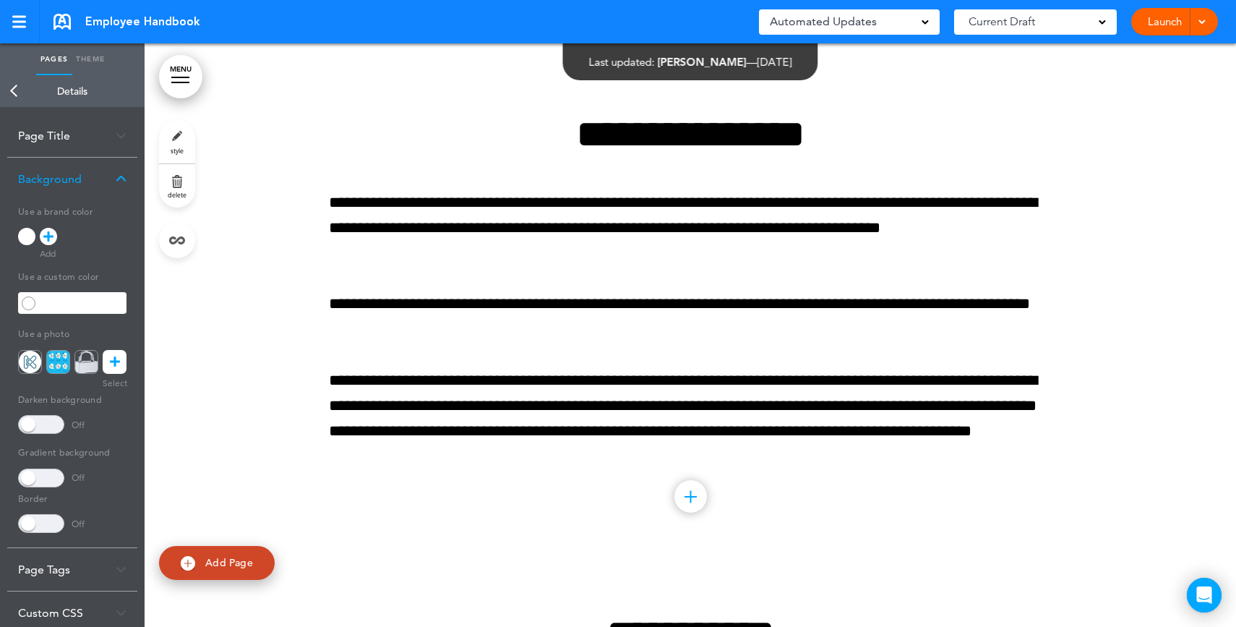
click at [44, 239] on icon at bounding box center [48, 236] width 10 height 17
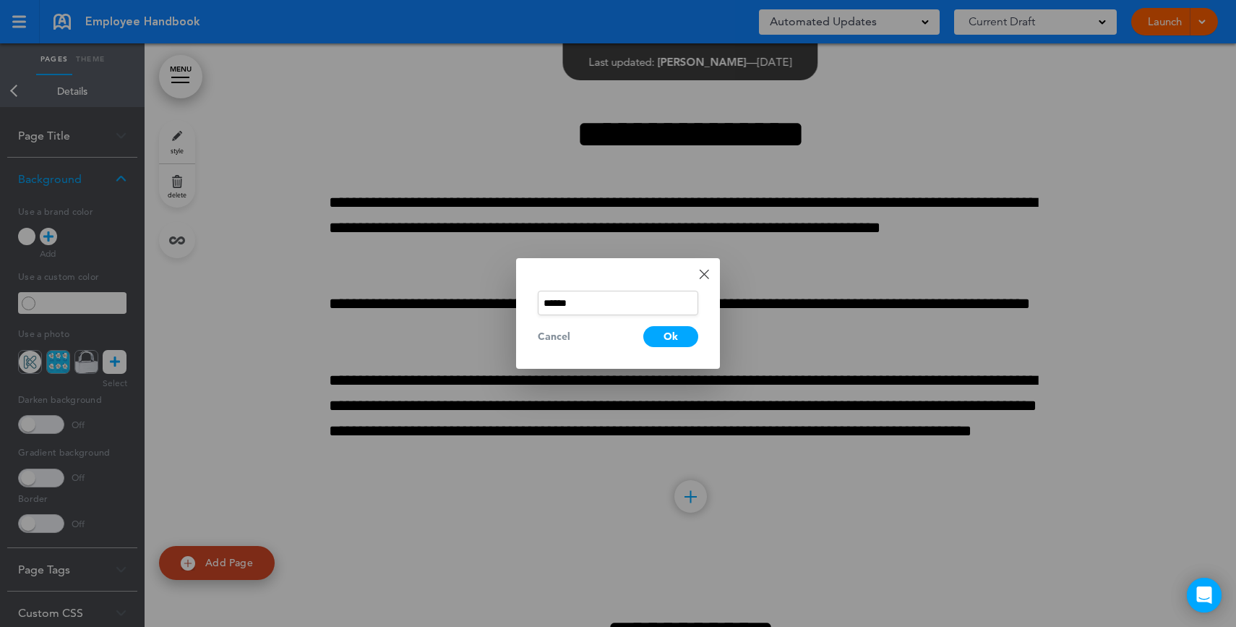
click at [709, 279] on div "Done Change color ****** Cancel Ok" at bounding box center [618, 313] width 204 height 111
click at [32, 237] on div at bounding box center [618, 313] width 1236 height 627
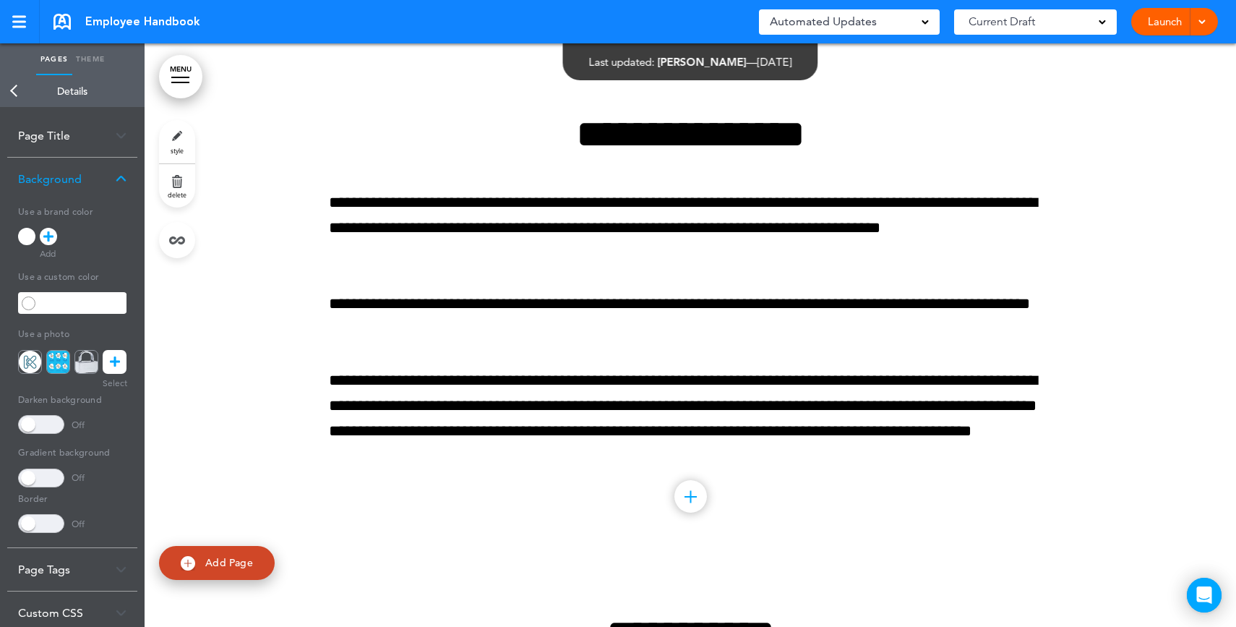
click at [30, 238] on div at bounding box center [26, 236] width 17 height 17
click at [47, 238] on icon at bounding box center [48, 236] width 10 height 17
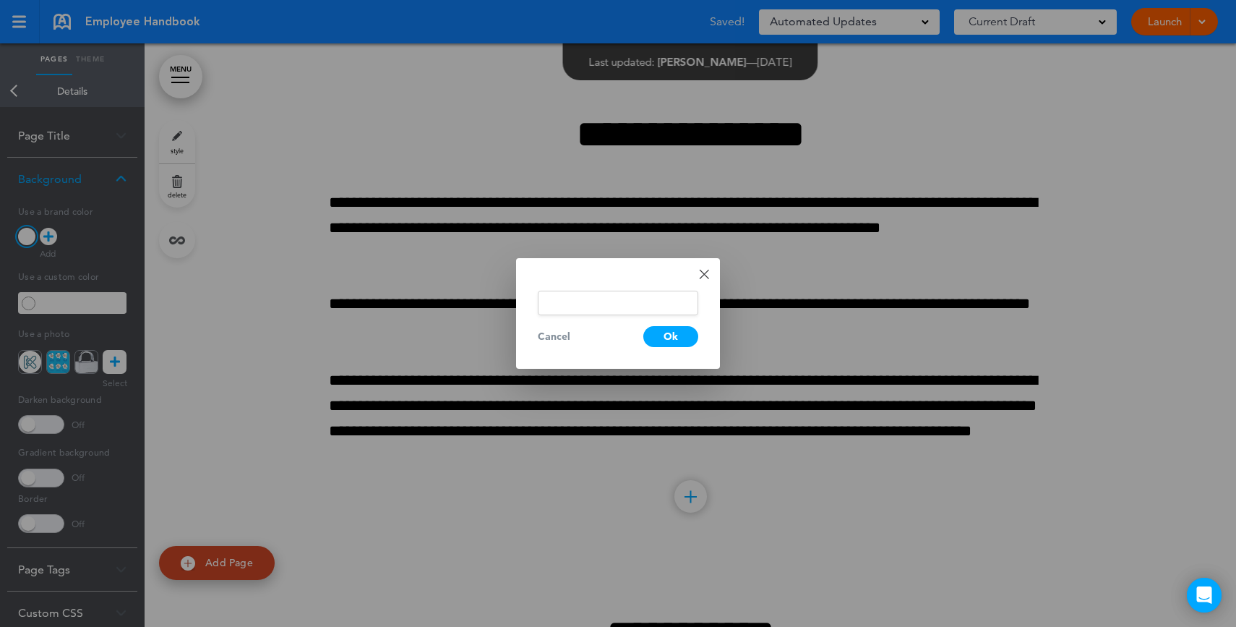
click at [618, 309] on input "text" at bounding box center [618, 303] width 161 height 25
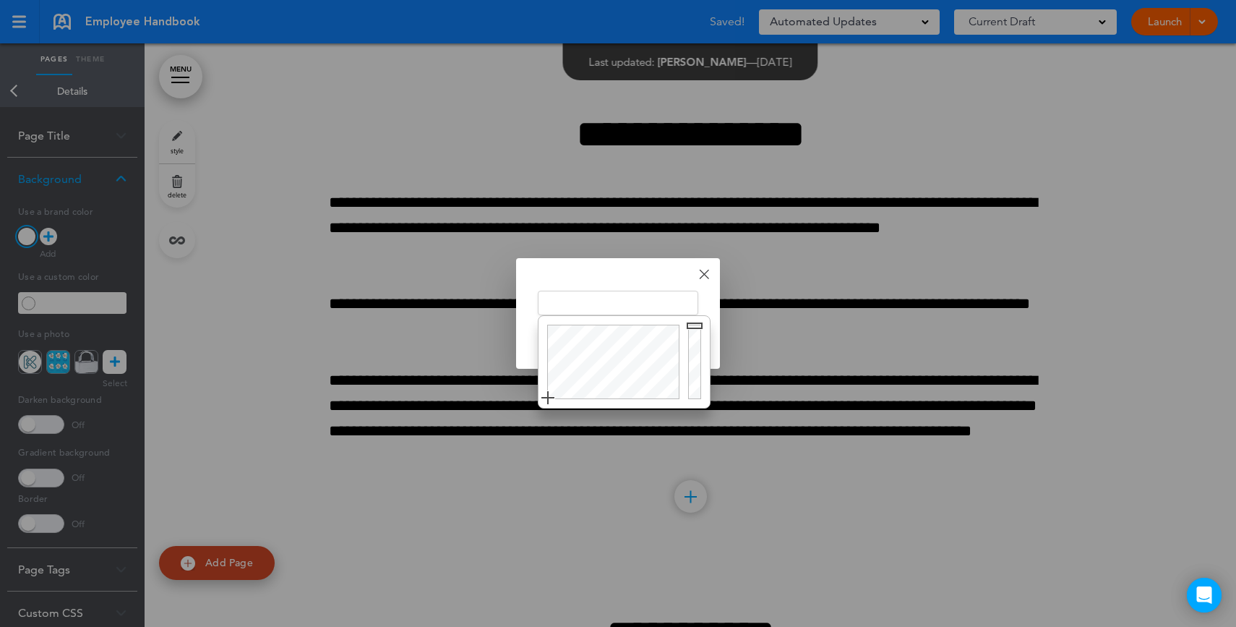
type input "******"
click at [614, 342] on div at bounding box center [611, 362] width 145 height 92
click at [709, 296] on div "Done Change color ****** Cancel Ok" at bounding box center [618, 313] width 204 height 111
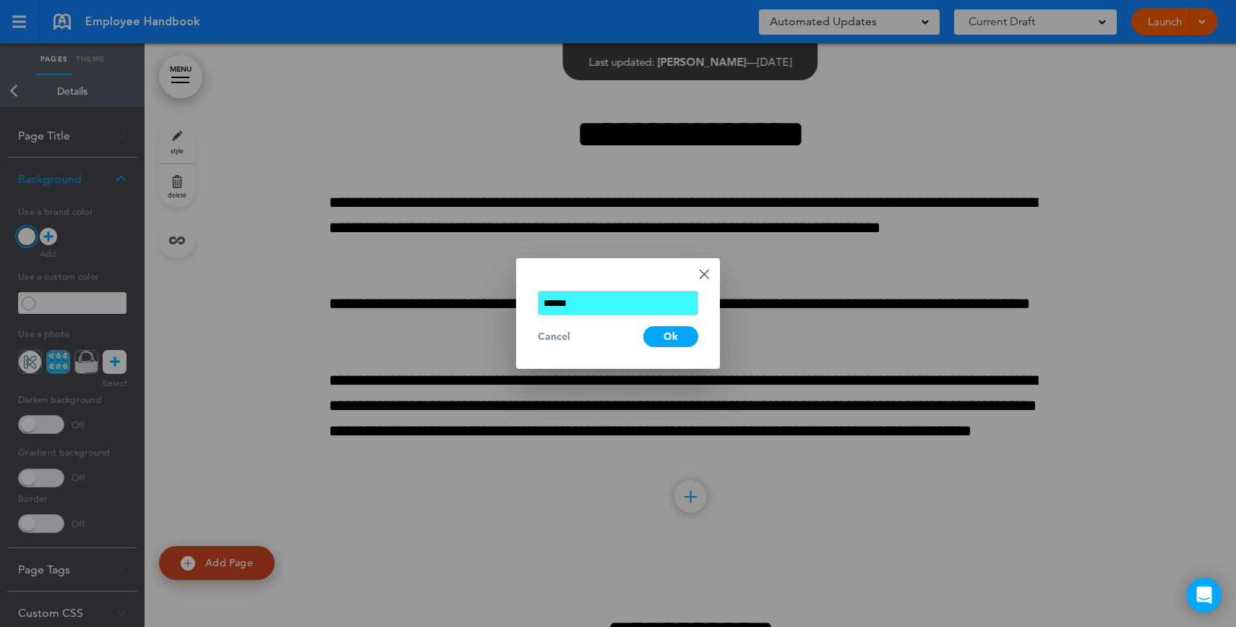
click at [672, 335] on div "Ok" at bounding box center [670, 336] width 55 height 21
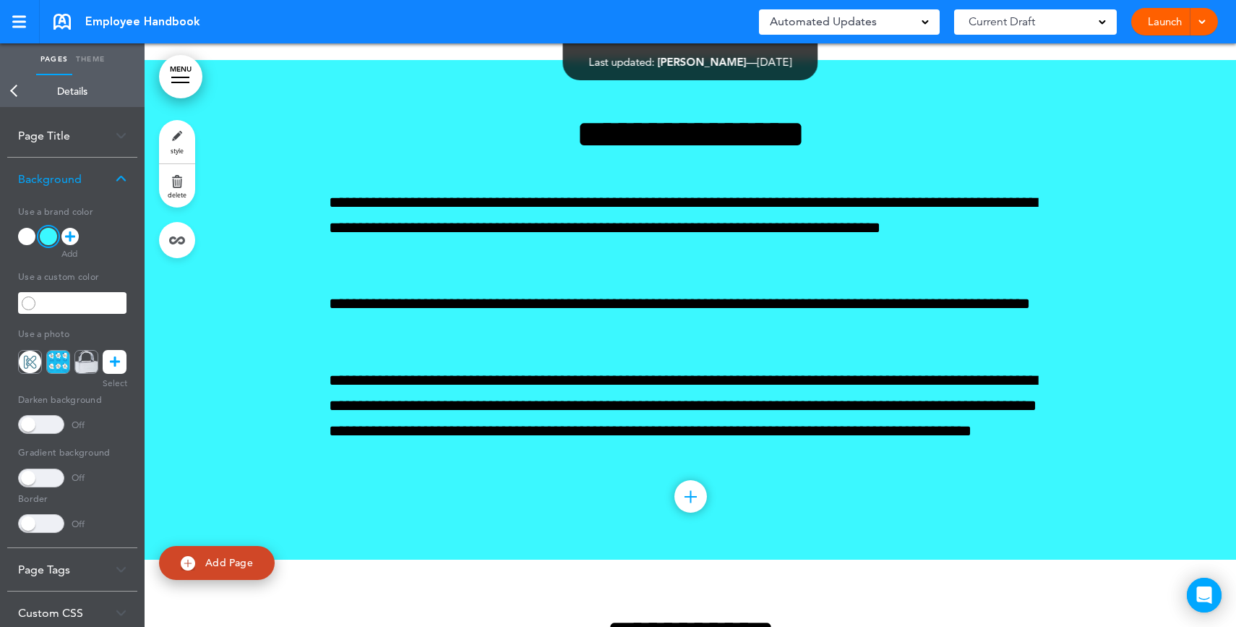
click at [122, 359] on link at bounding box center [115, 362] width 24 height 24
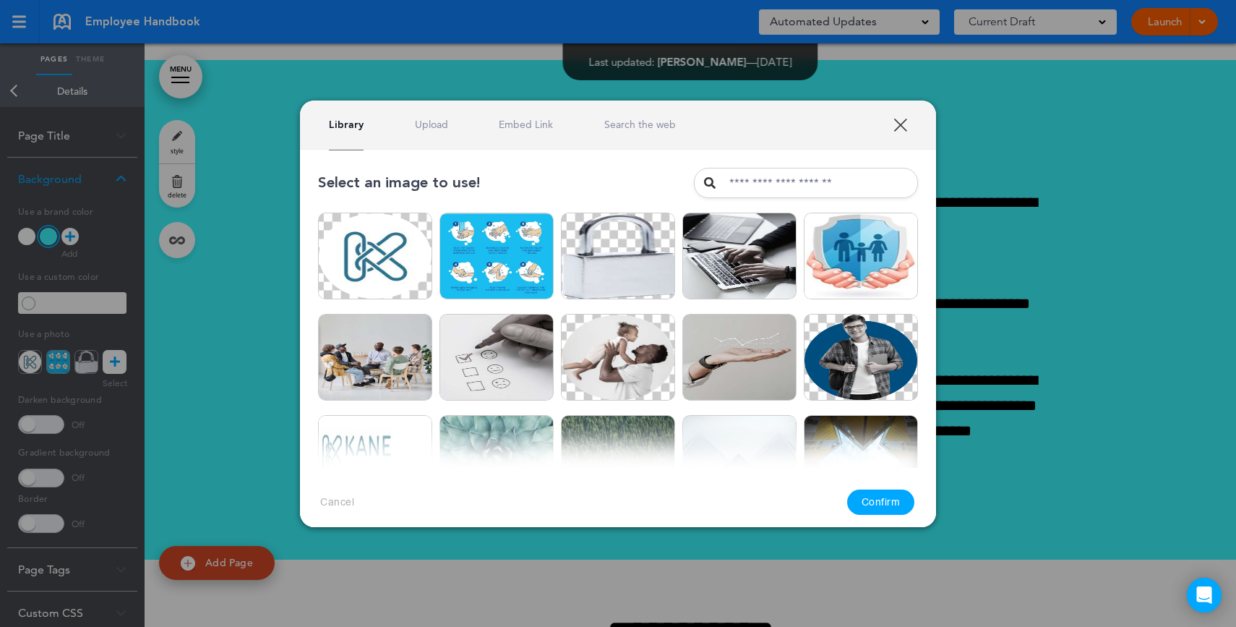
click at [442, 133] on div "Library Upload Embed Link Search the web" at bounding box center [618, 124] width 636 height 49
click at [436, 129] on link "Upload" at bounding box center [431, 125] width 33 height 14
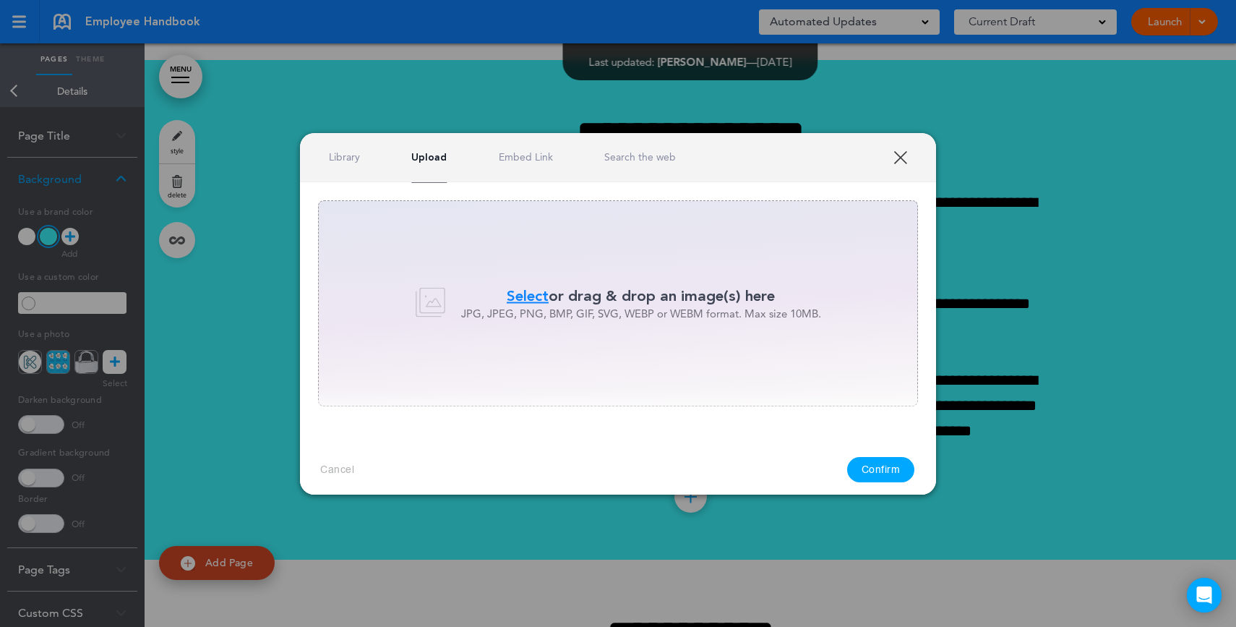
click at [663, 162] on link "Search the web" at bounding box center [640, 157] width 72 height 14
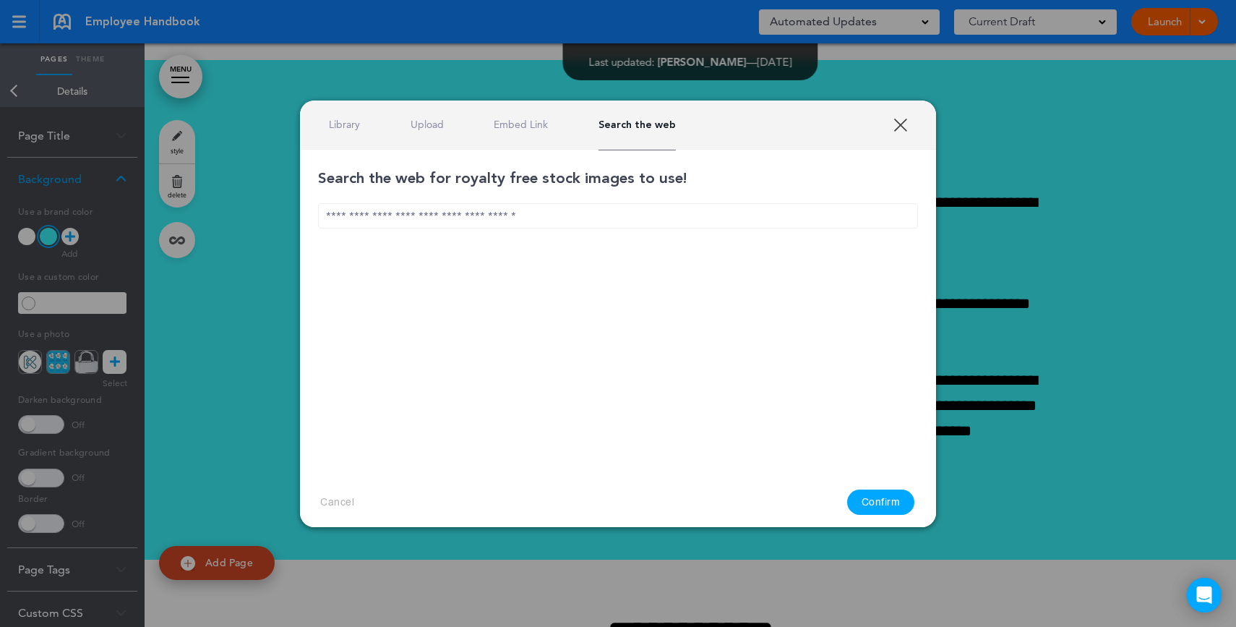
click at [590, 215] on input "text" at bounding box center [618, 215] width 600 height 25
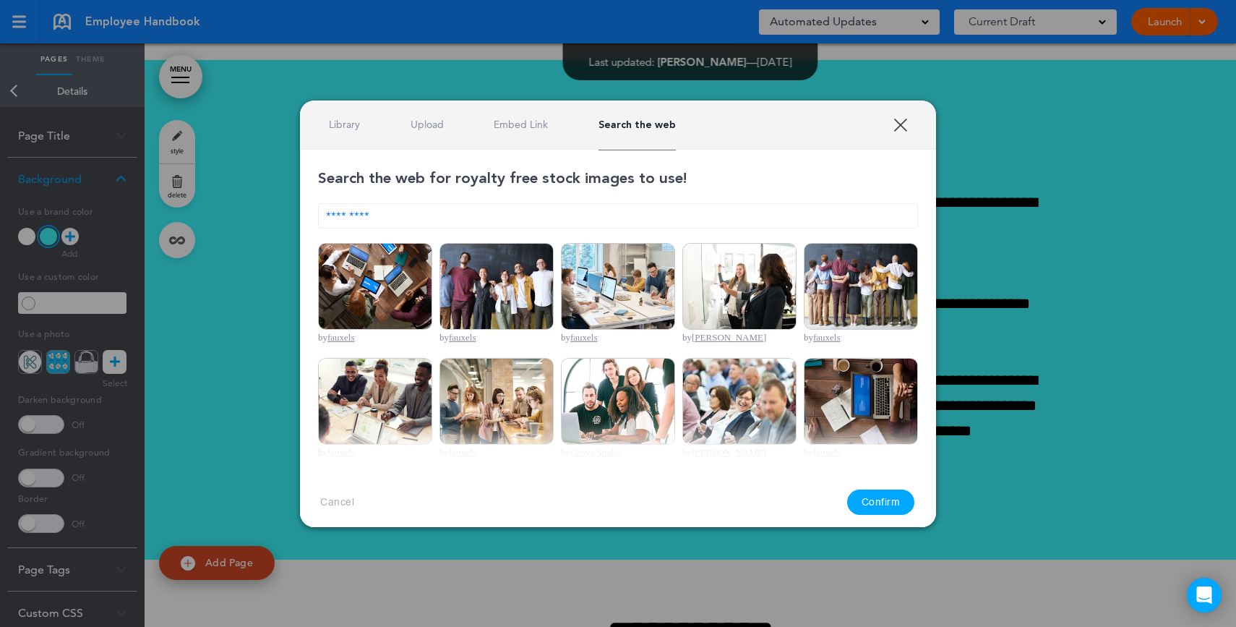
type input "*********"
click at [482, 283] on img at bounding box center [497, 286] width 114 height 87
click at [878, 498] on button "Confirm" at bounding box center [881, 501] width 68 height 25
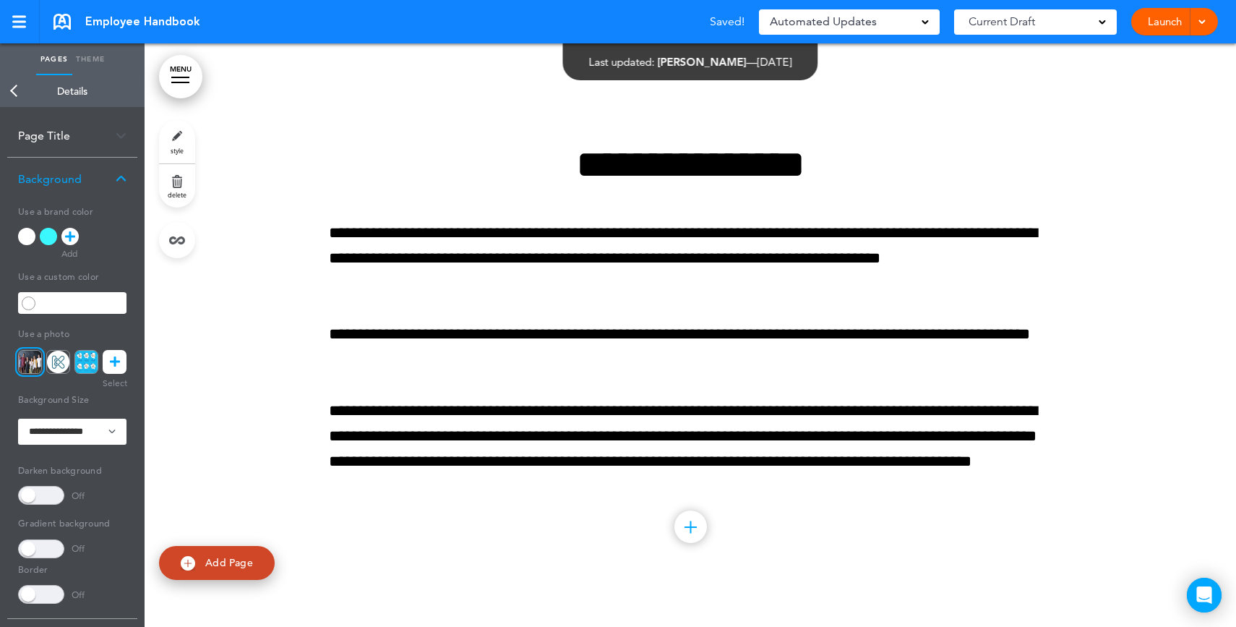
scroll to position [835, 0]
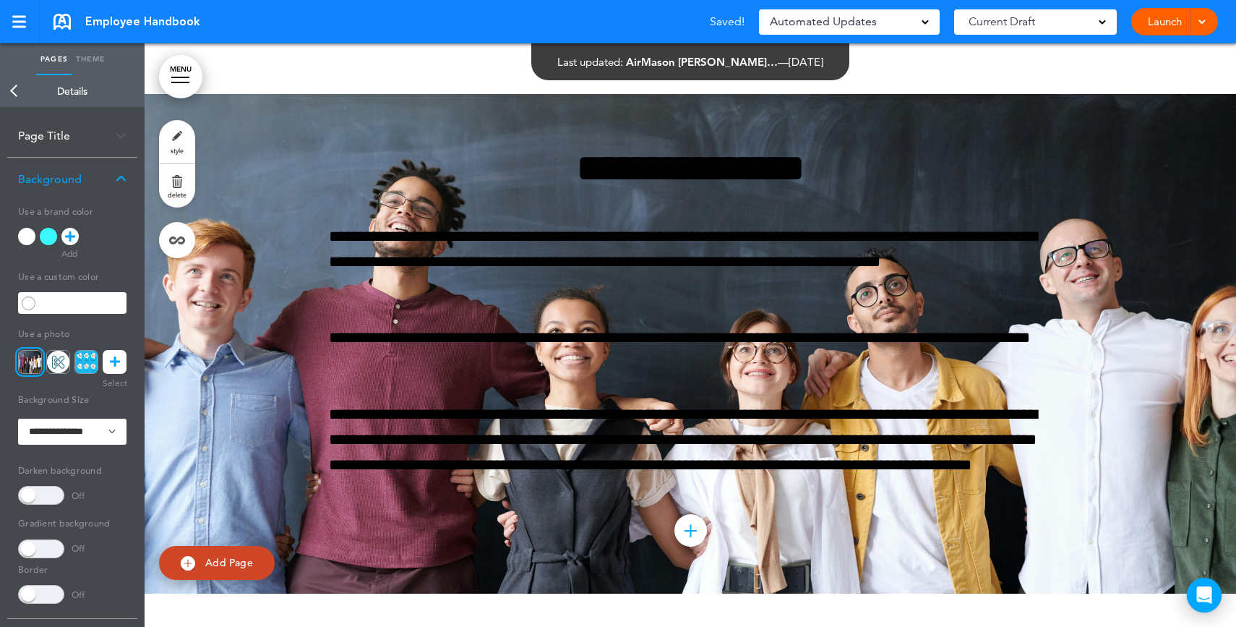
click at [39, 504] on span at bounding box center [41, 495] width 46 height 19
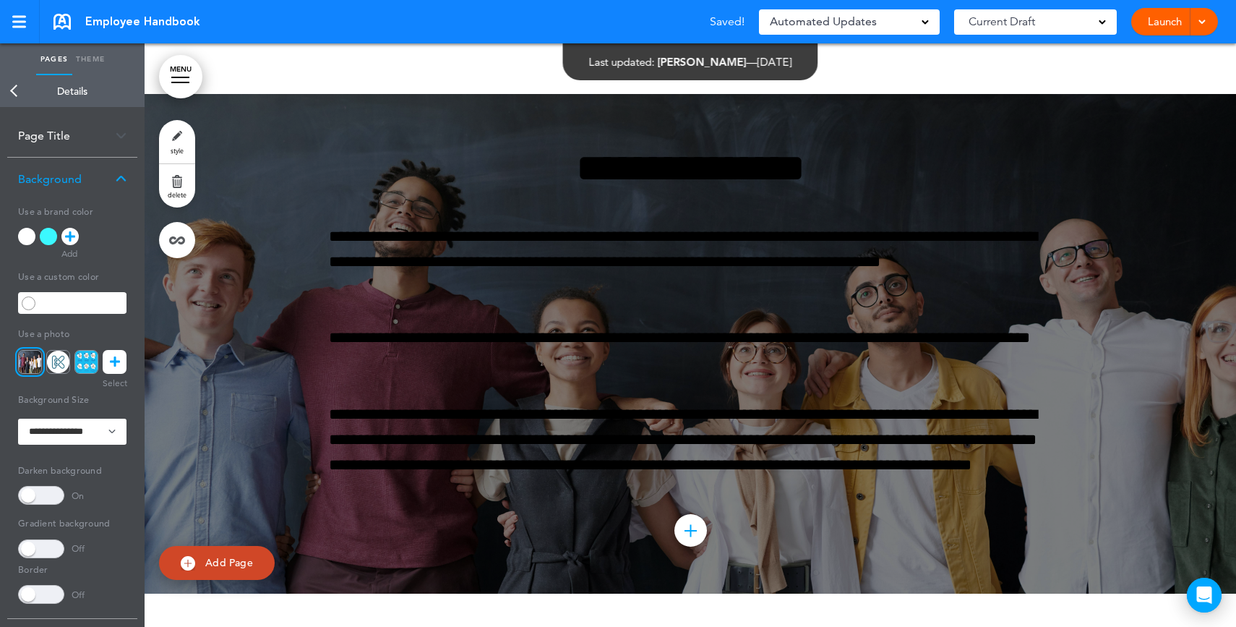
click at [39, 504] on span at bounding box center [41, 495] width 46 height 19
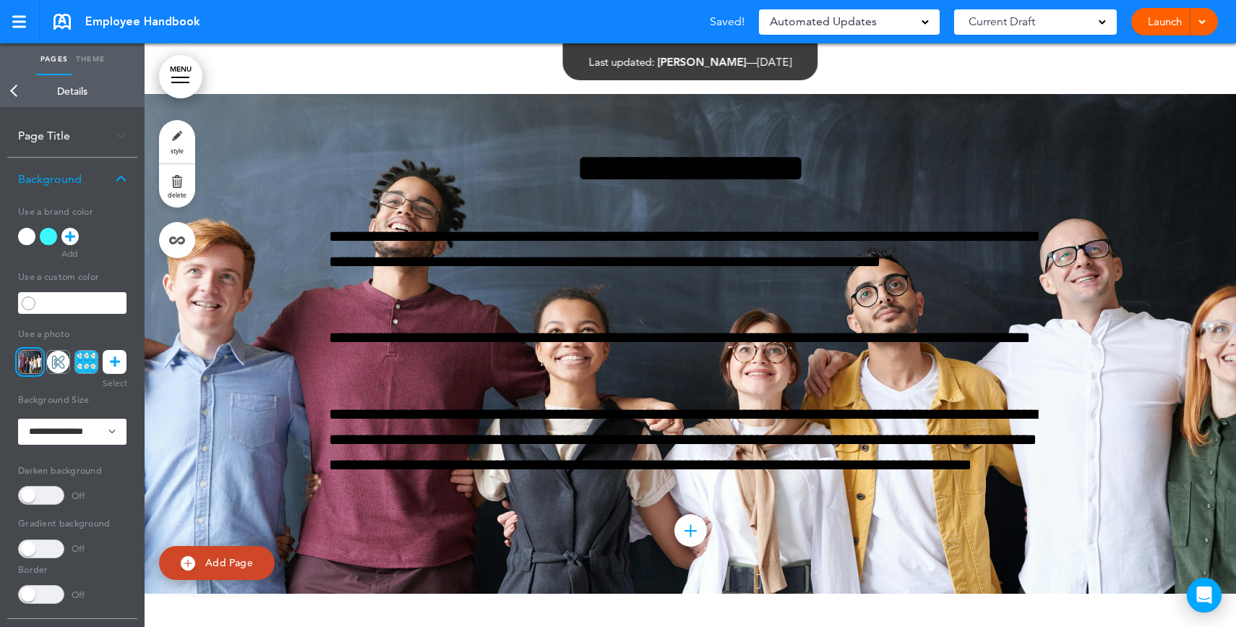
click at [43, 539] on span at bounding box center [41, 548] width 46 height 19
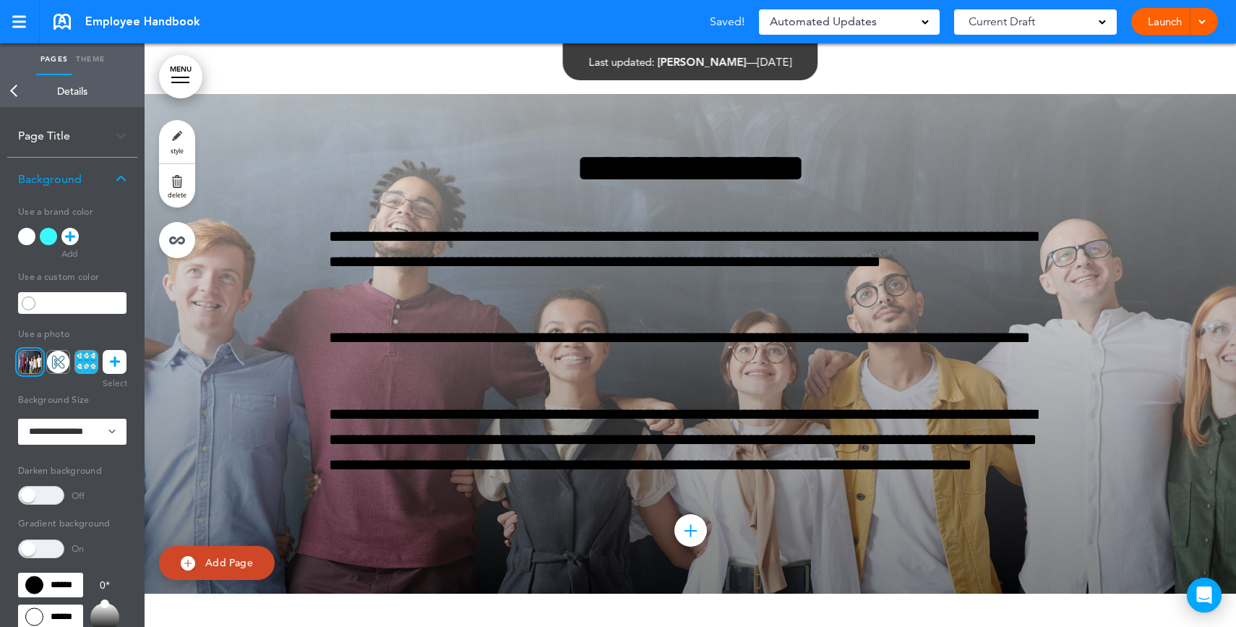
click at [43, 539] on span at bounding box center [41, 548] width 46 height 19
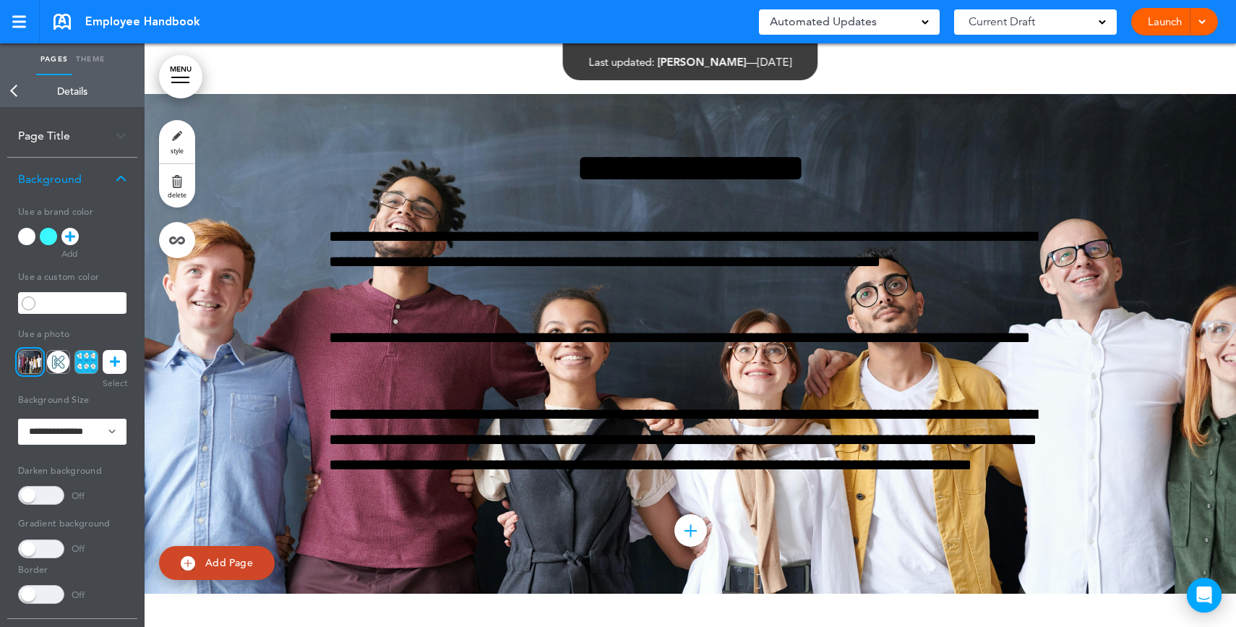
click at [25, 231] on div at bounding box center [26, 236] width 17 height 17
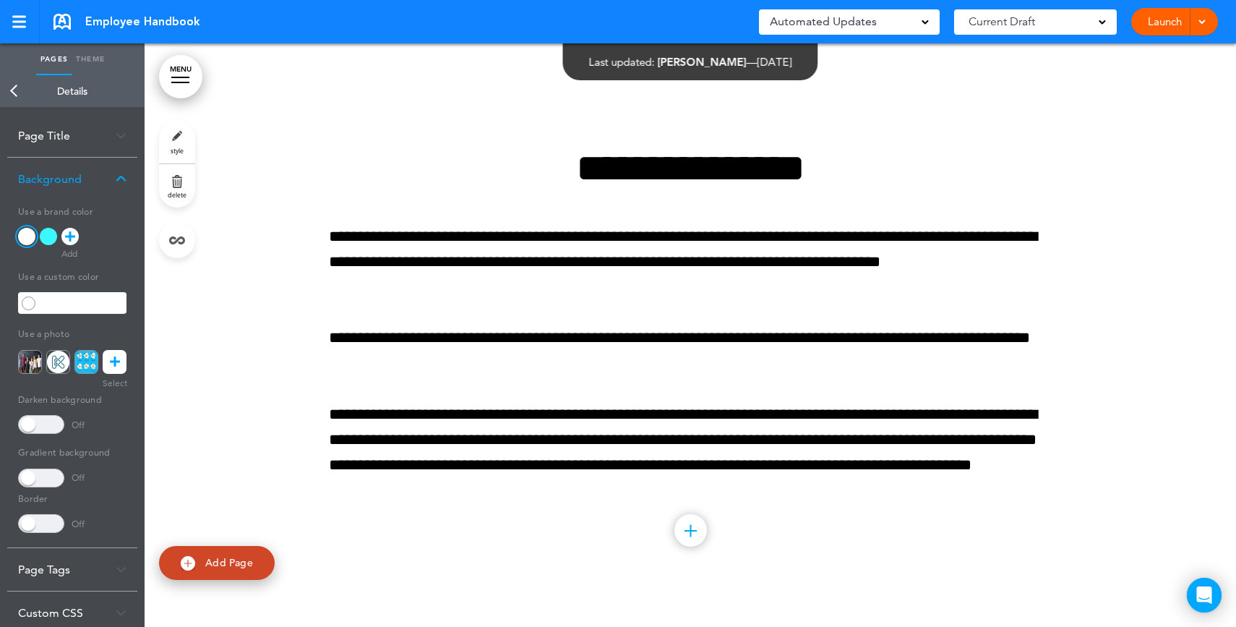
click at [179, 77] on div at bounding box center [180, 77] width 18 height 1
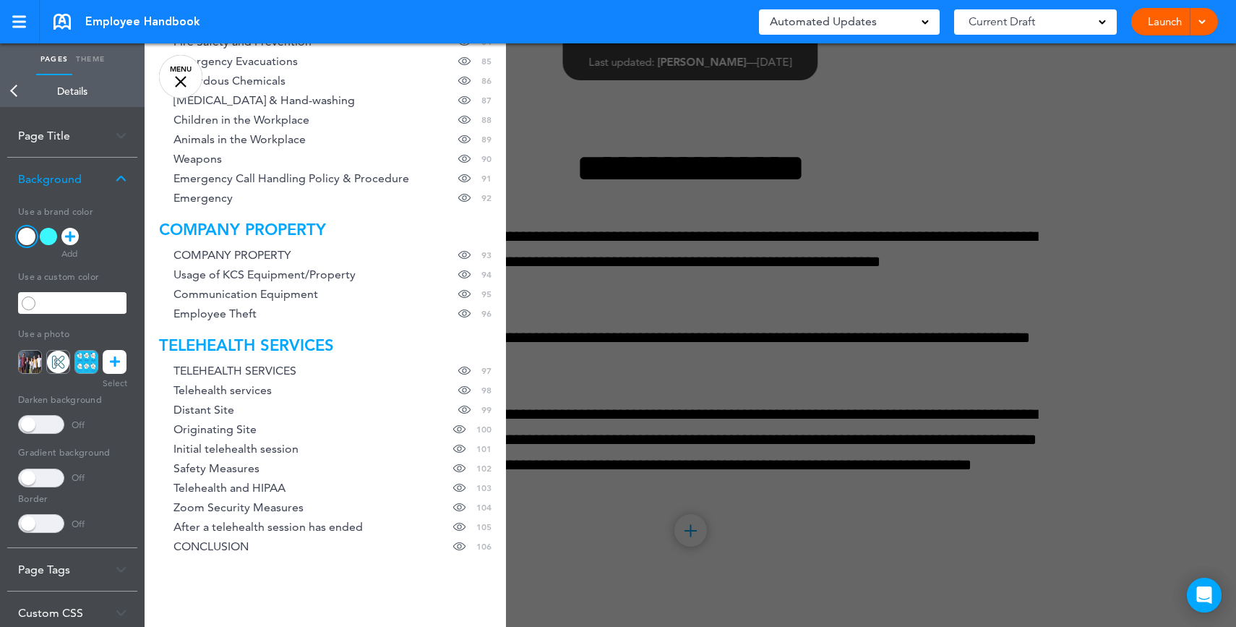
scroll to position [1985, 0]
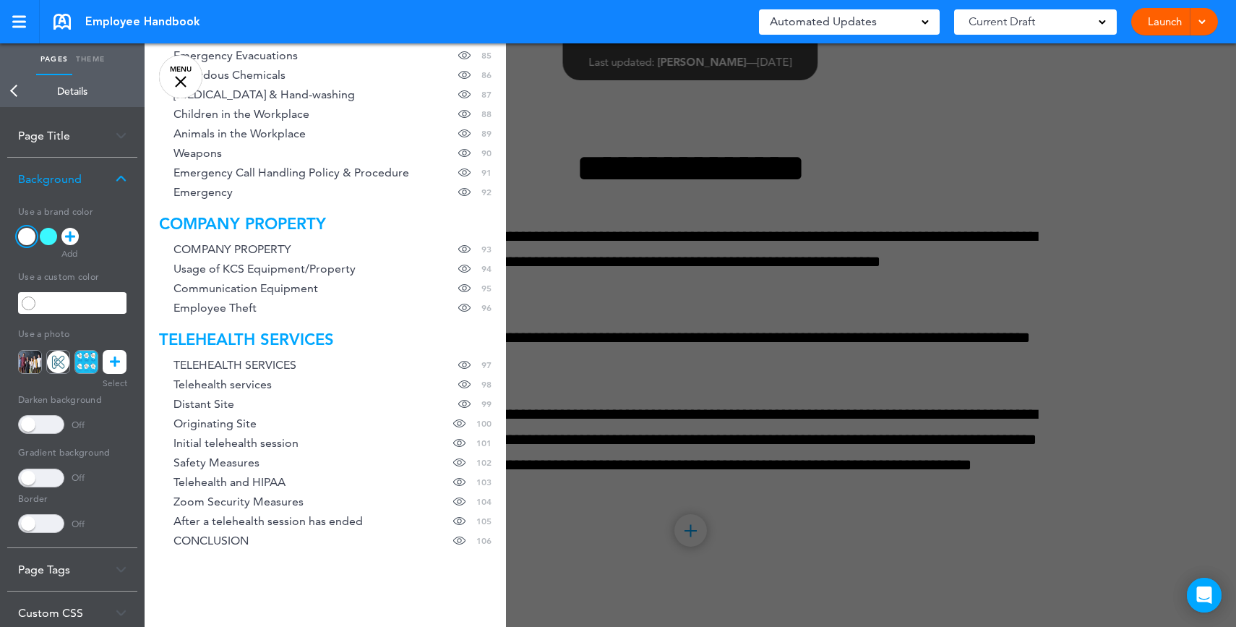
click at [803, 287] on div at bounding box center [763, 313] width 1236 height 627
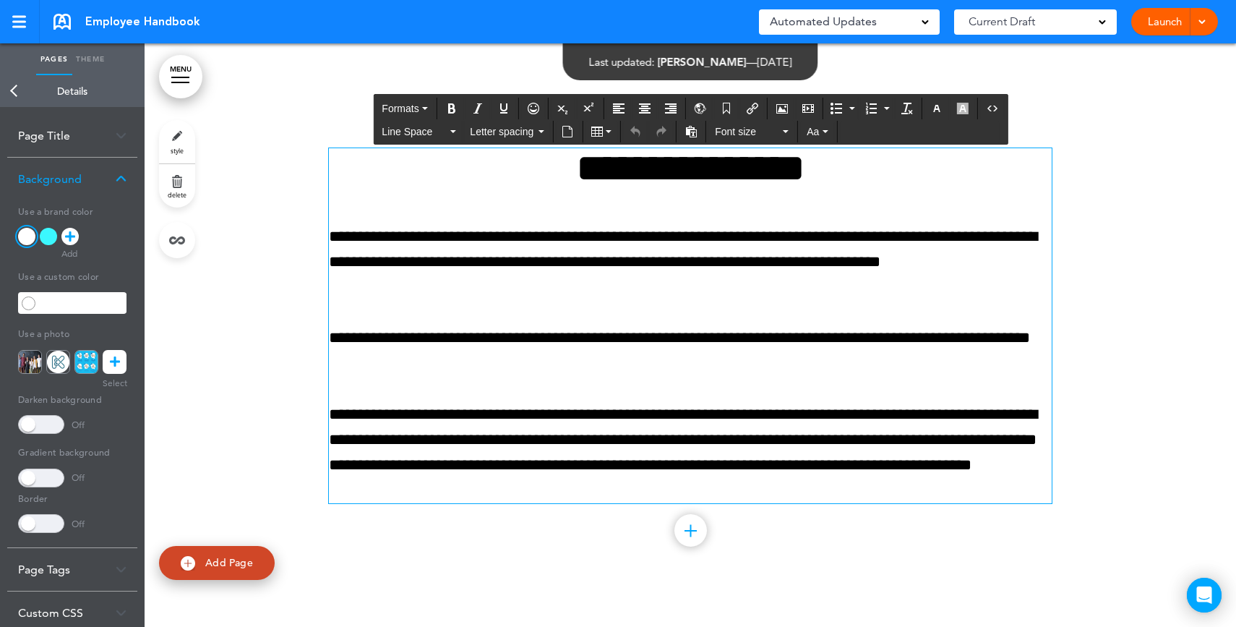
click at [803, 287] on p "**********" at bounding box center [690, 262] width 723 height 77
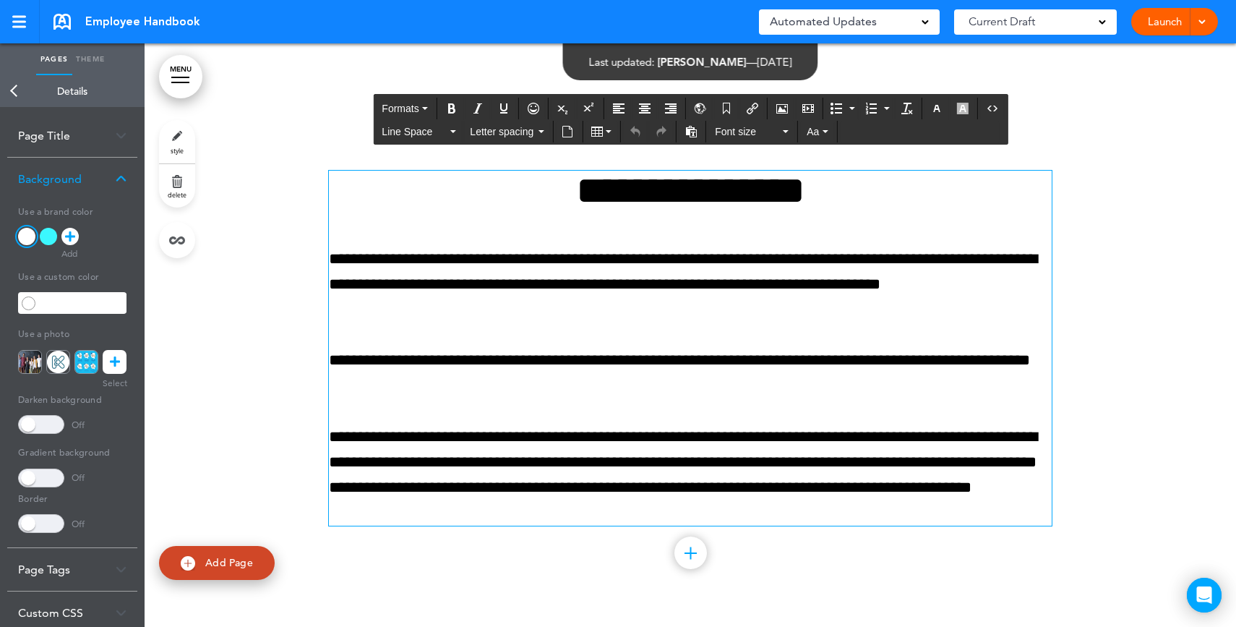
click at [849, 282] on p "**********" at bounding box center [690, 285] width 723 height 77
click at [1171, 26] on link "Launch" at bounding box center [1165, 21] width 46 height 27
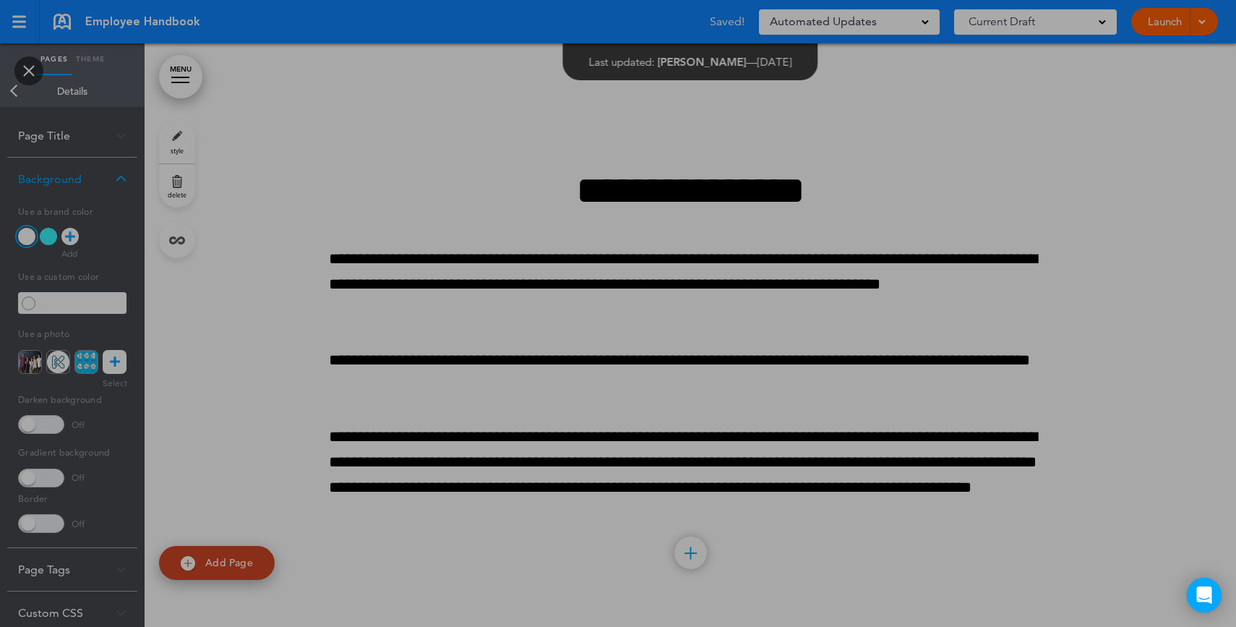
scroll to position [0, 0]
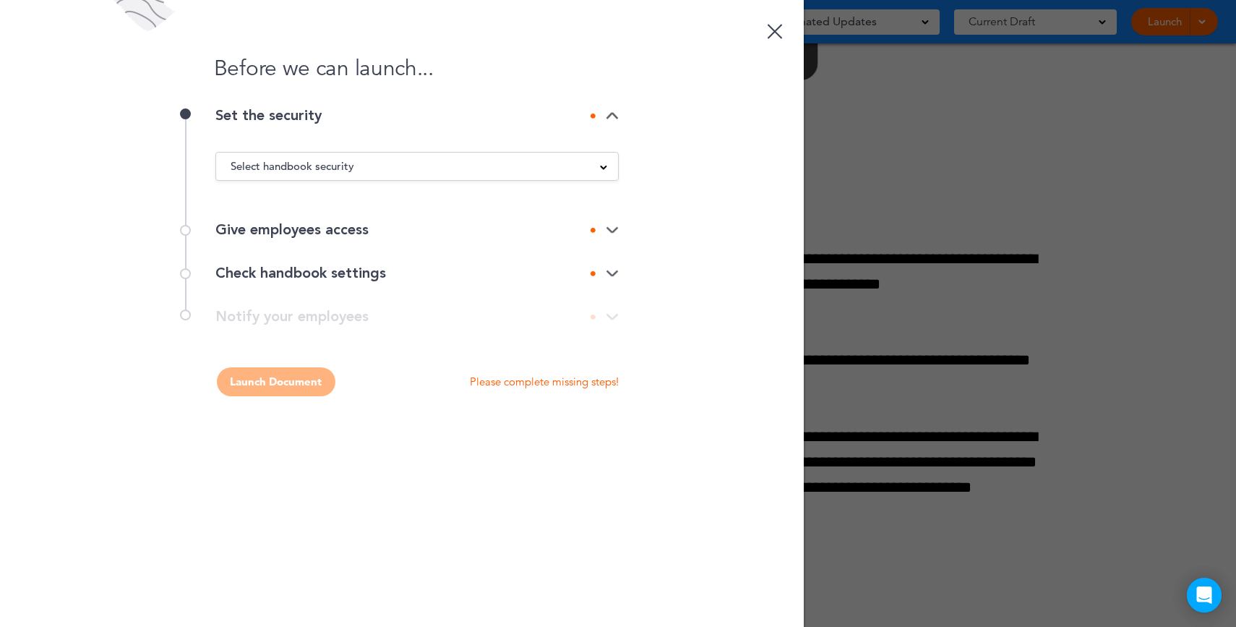
click at [775, 31] on div at bounding box center [774, 31] width 15 height 15
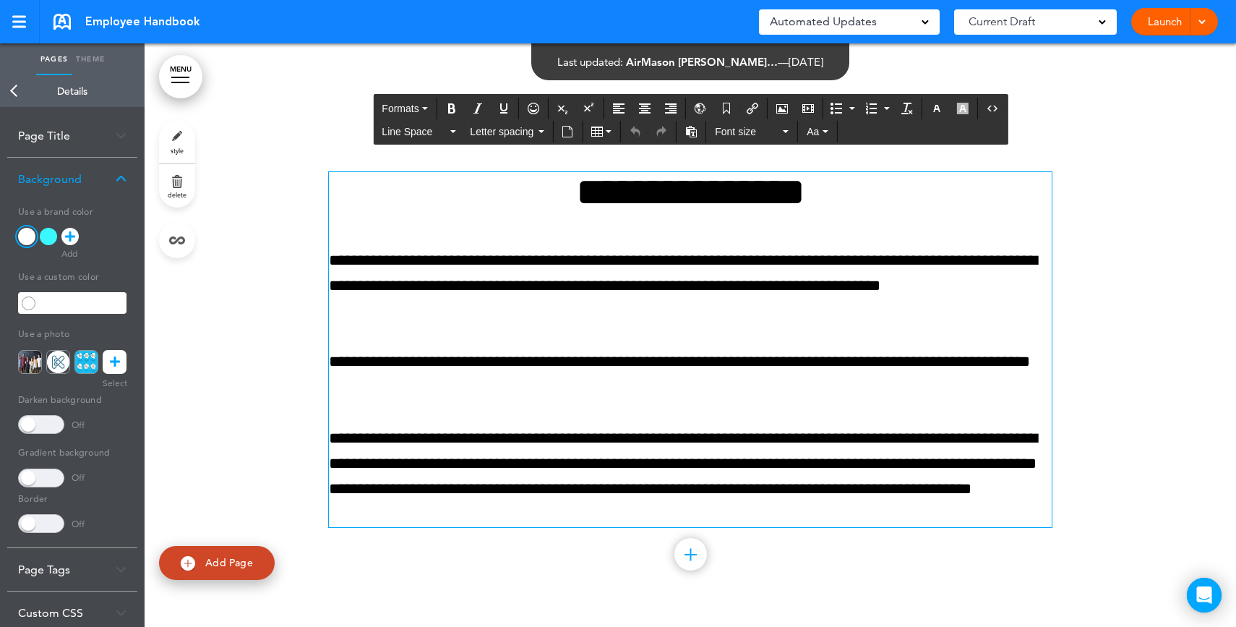
drag, startPoint x: 764, startPoint y: 328, endPoint x: 716, endPoint y: 314, distance: 49.9
click at [764, 328] on div "**********" at bounding box center [690, 349] width 723 height 355
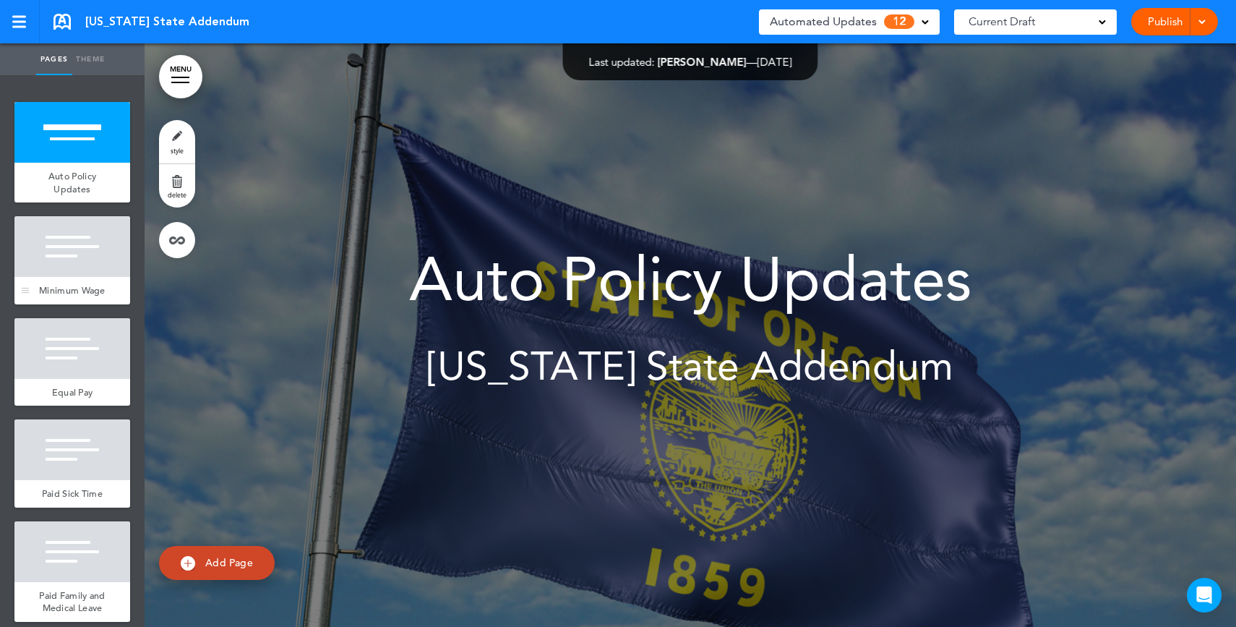
click at [88, 247] on div at bounding box center [72, 246] width 116 height 61
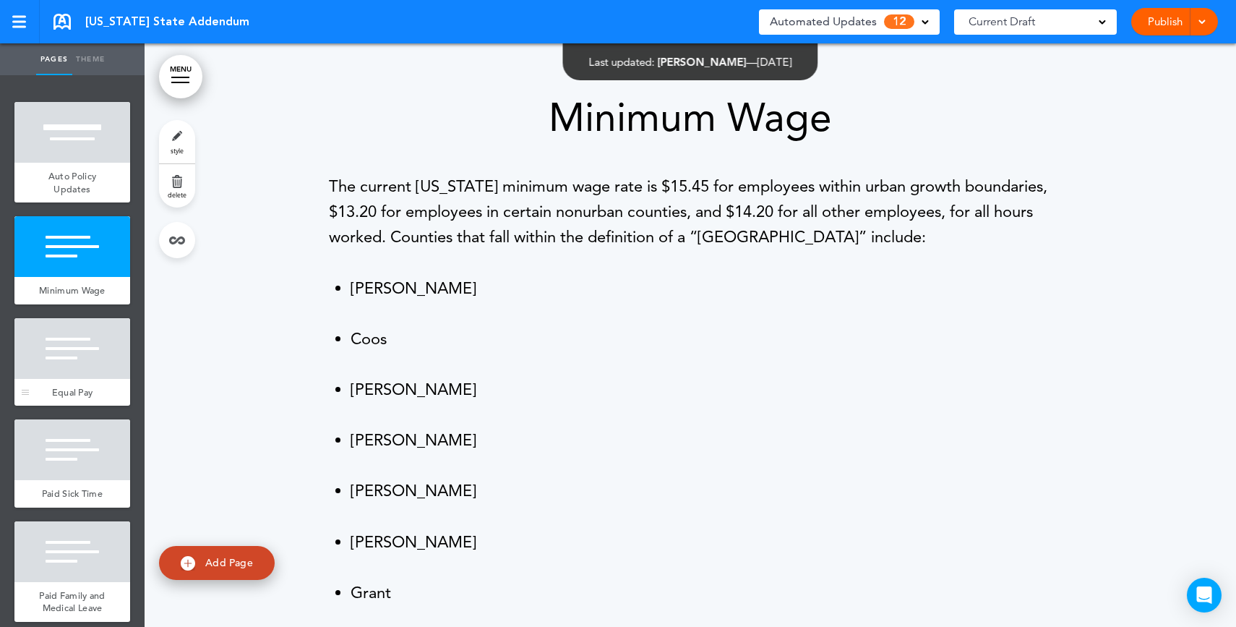
click at [74, 374] on div at bounding box center [72, 348] width 116 height 61
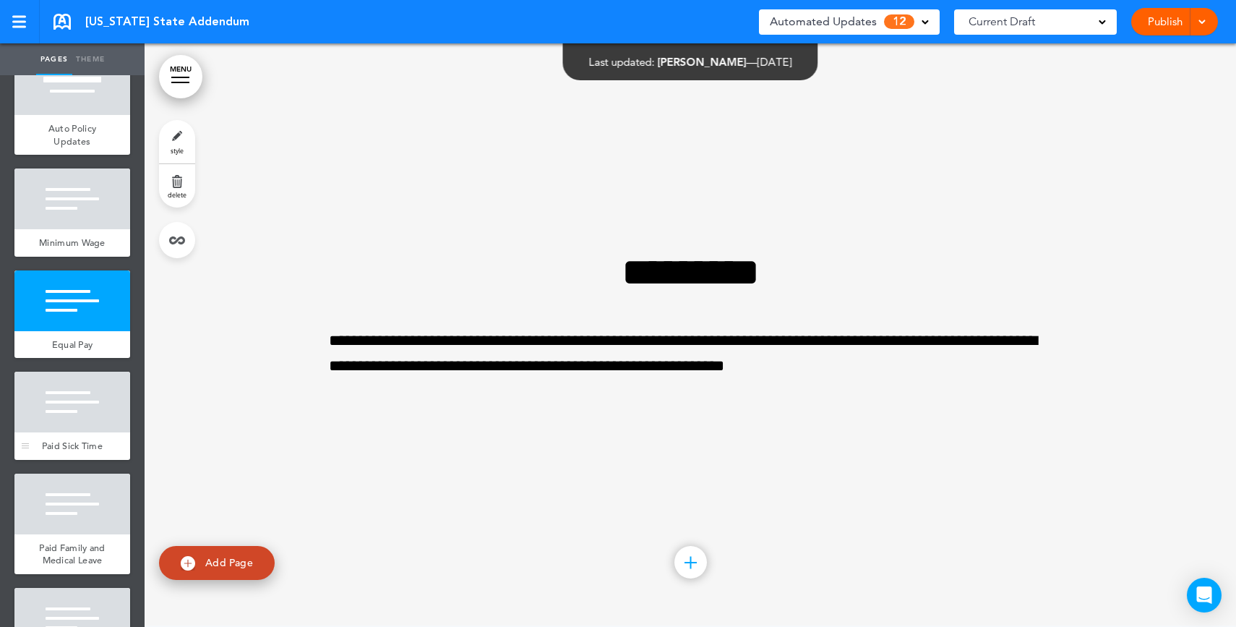
scroll to position [58, 0]
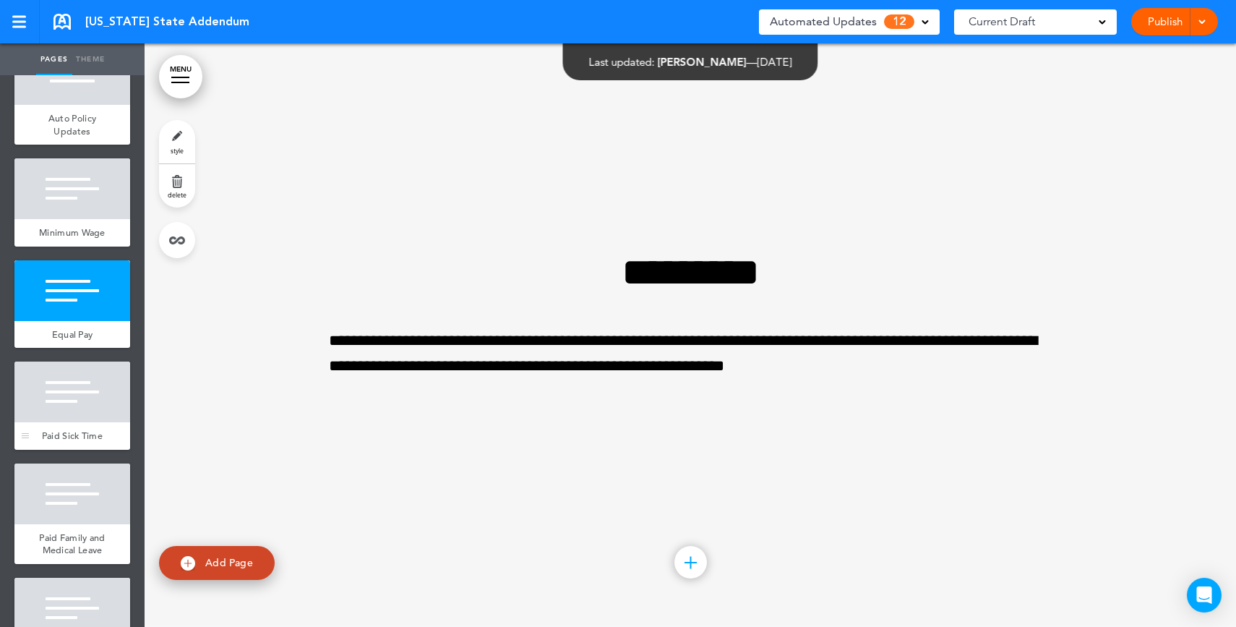
click at [72, 410] on div at bounding box center [72, 391] width 116 height 61
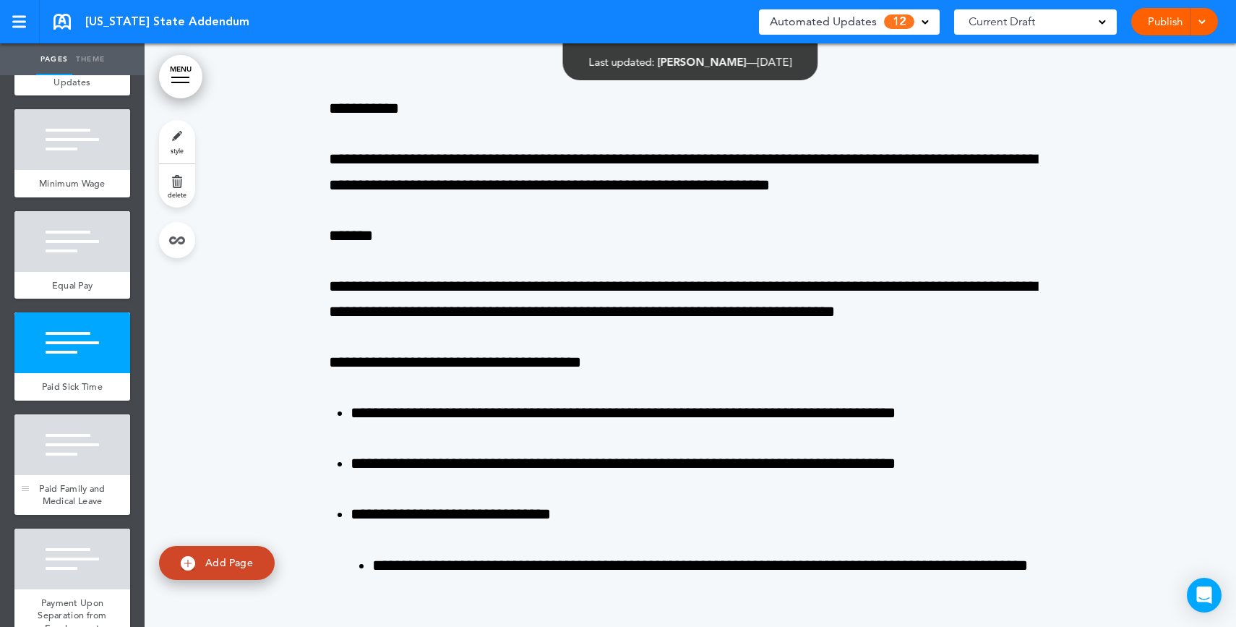
scroll to position [119, 0]
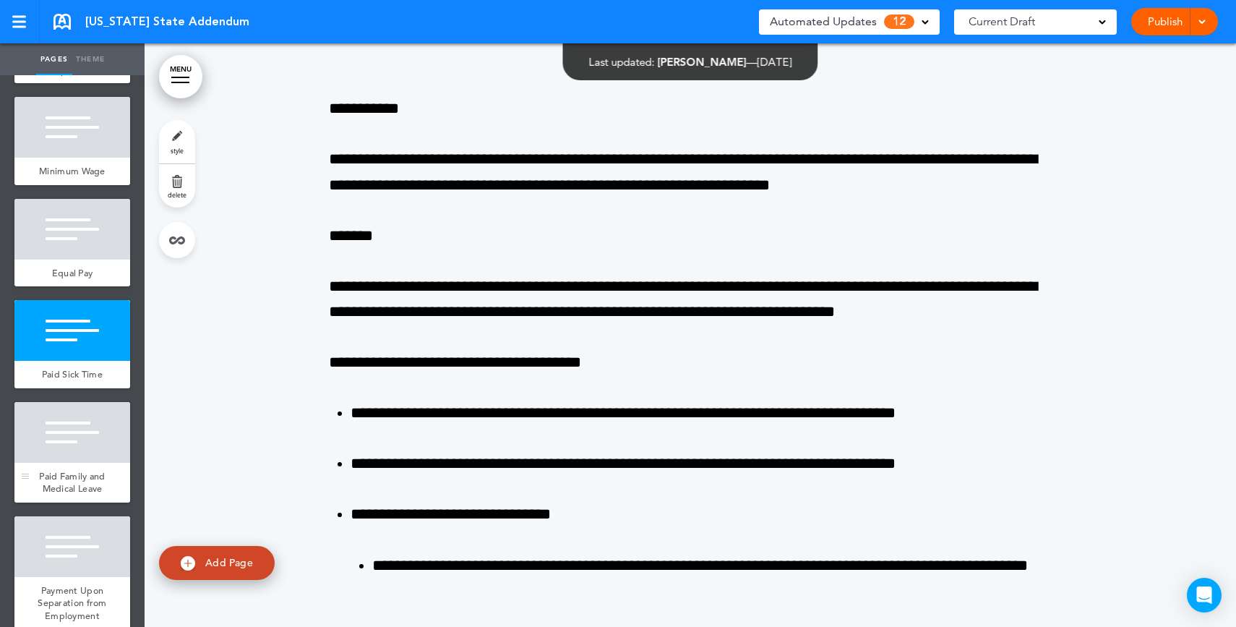
click at [71, 463] on div at bounding box center [72, 432] width 116 height 61
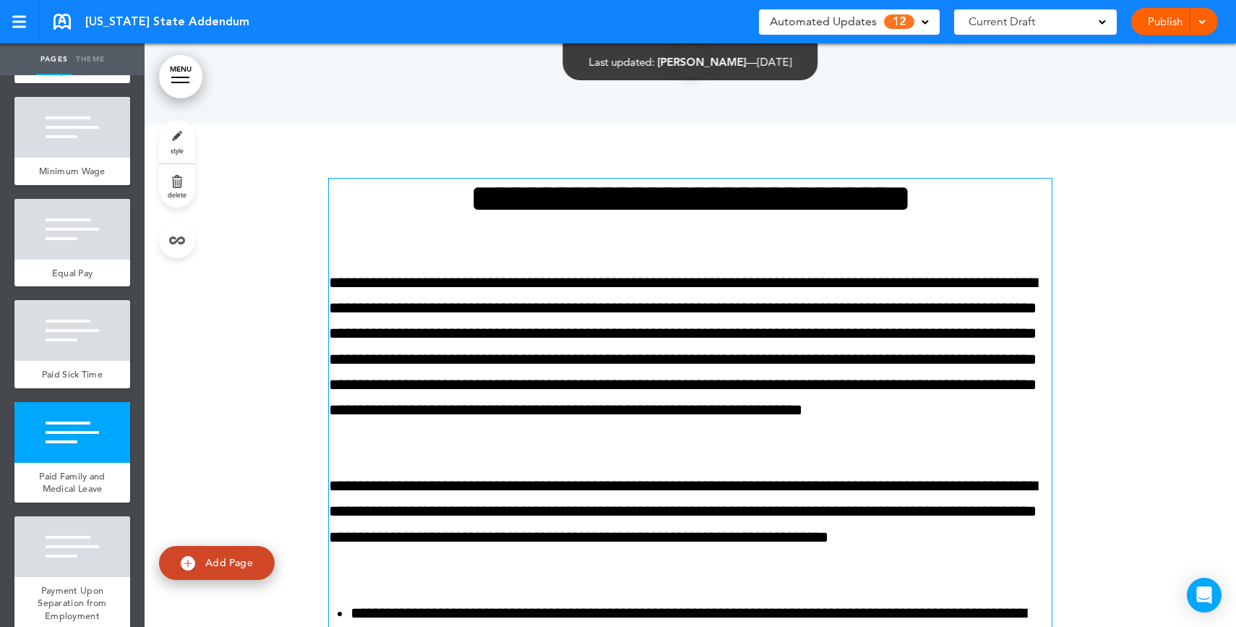
scroll to position [5340, 0]
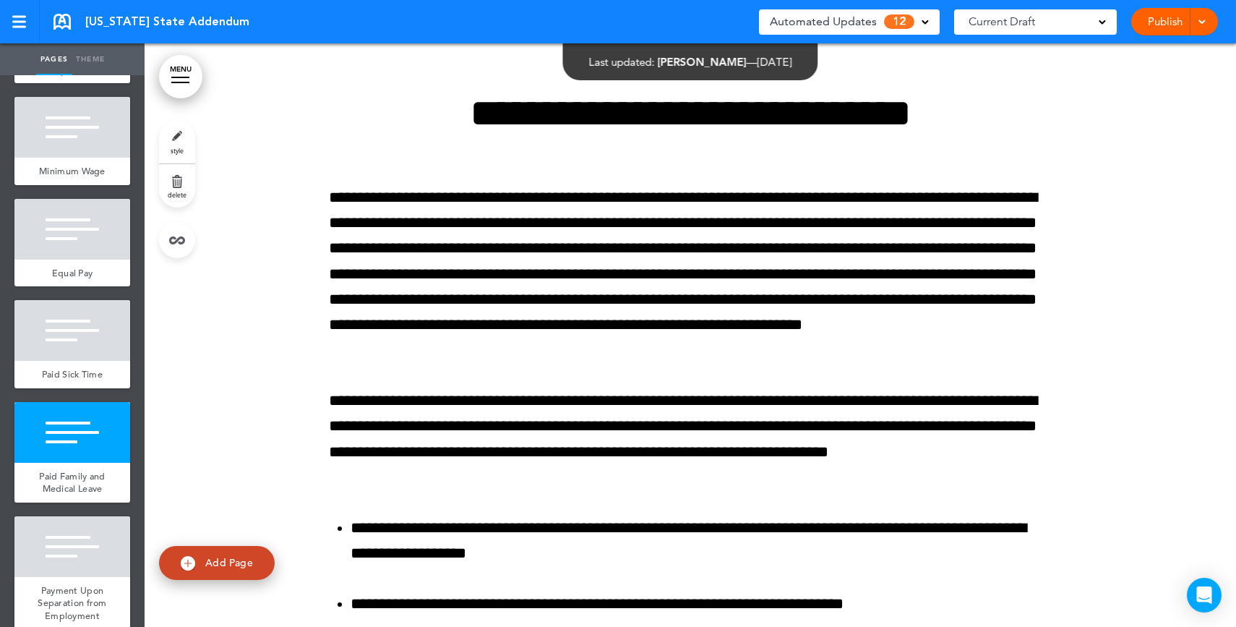
click at [836, 22] on span "Automated Updates" at bounding box center [823, 22] width 107 height 20
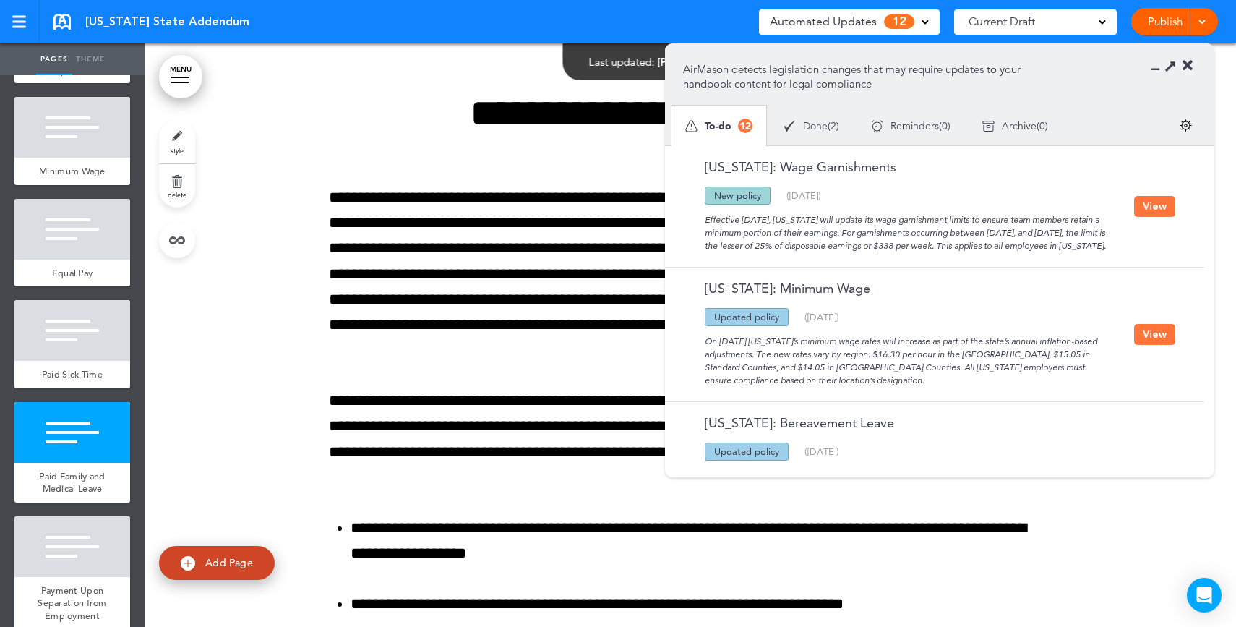
drag, startPoint x: 766, startPoint y: 218, endPoint x: 828, endPoint y: 264, distance: 76.5
click at [828, 252] on div "Effective July 1, 2025, Oregon will update its wage garnishment limits to ensur…" at bounding box center [908, 229] width 451 height 48
click at [1147, 211] on button "View" at bounding box center [1154, 206] width 41 height 21
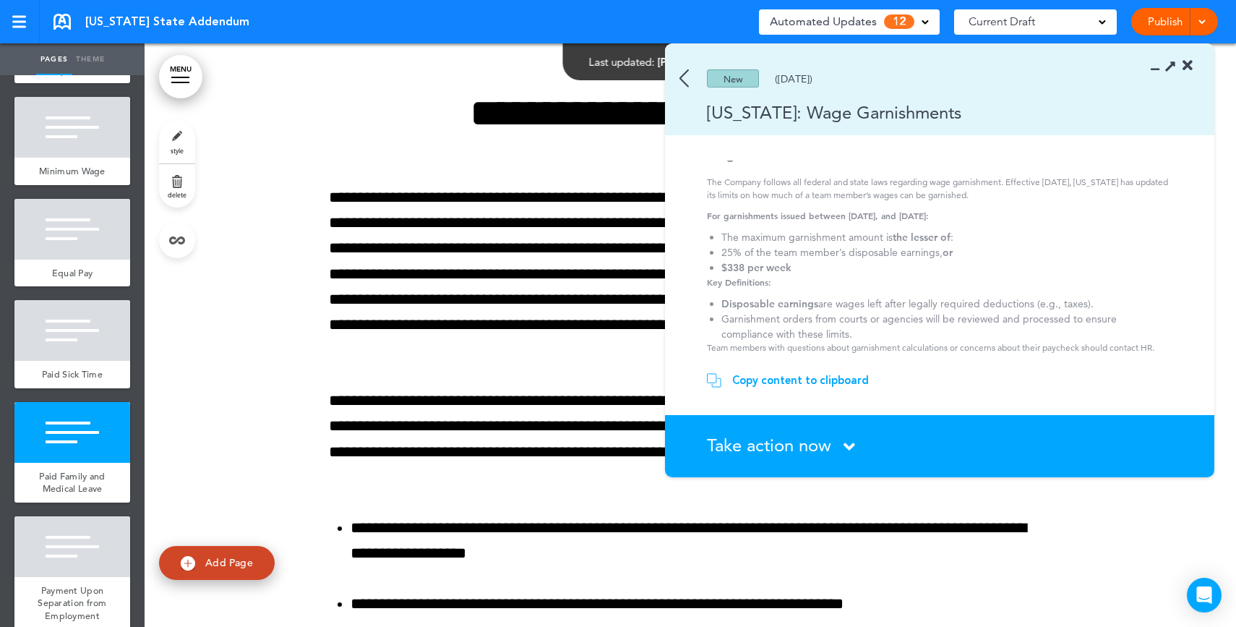
scroll to position [0, 0]
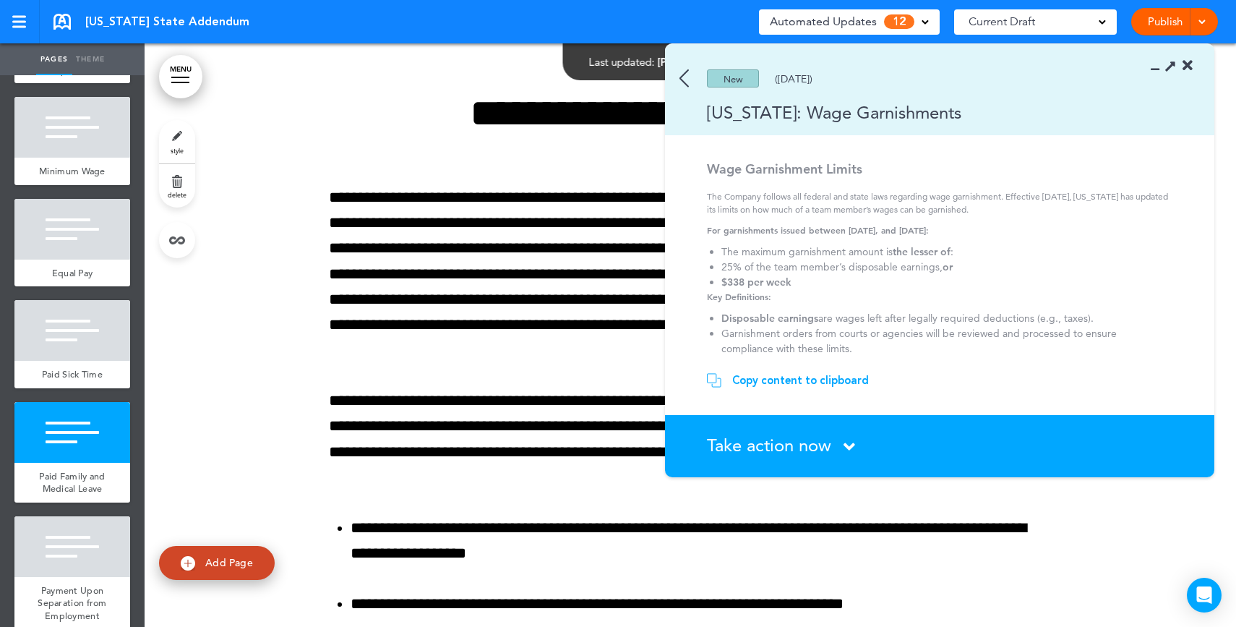
click at [766, 377] on div "Copy content to clipboard" at bounding box center [800, 380] width 137 height 14
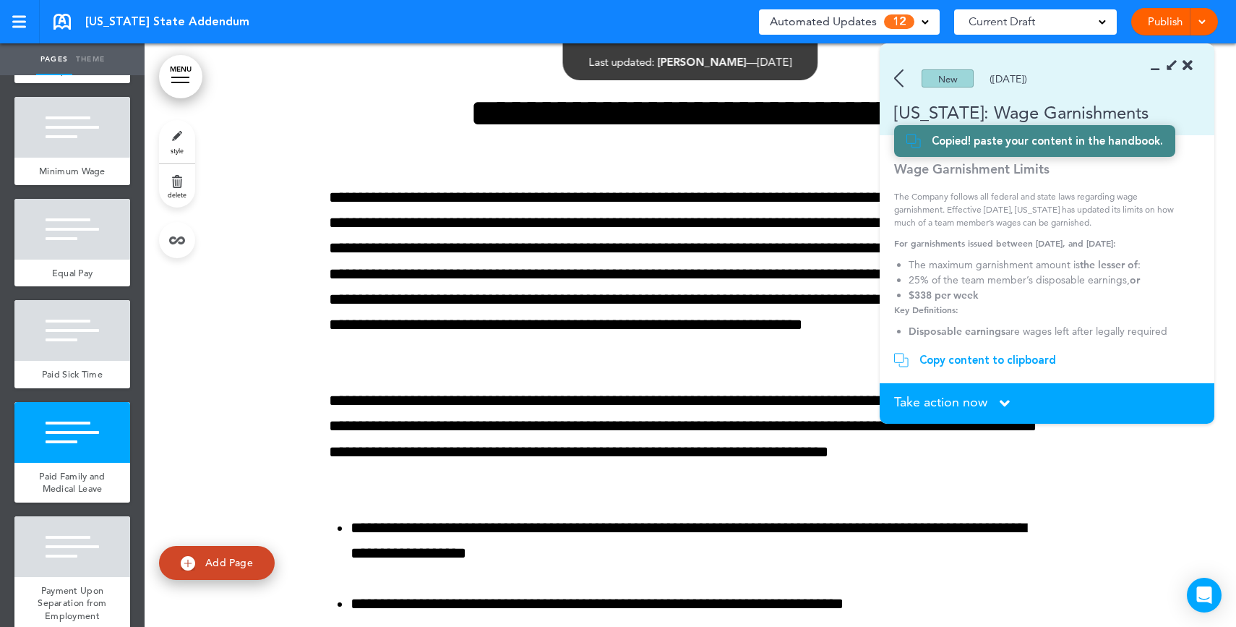
scroll to position [5341, 0]
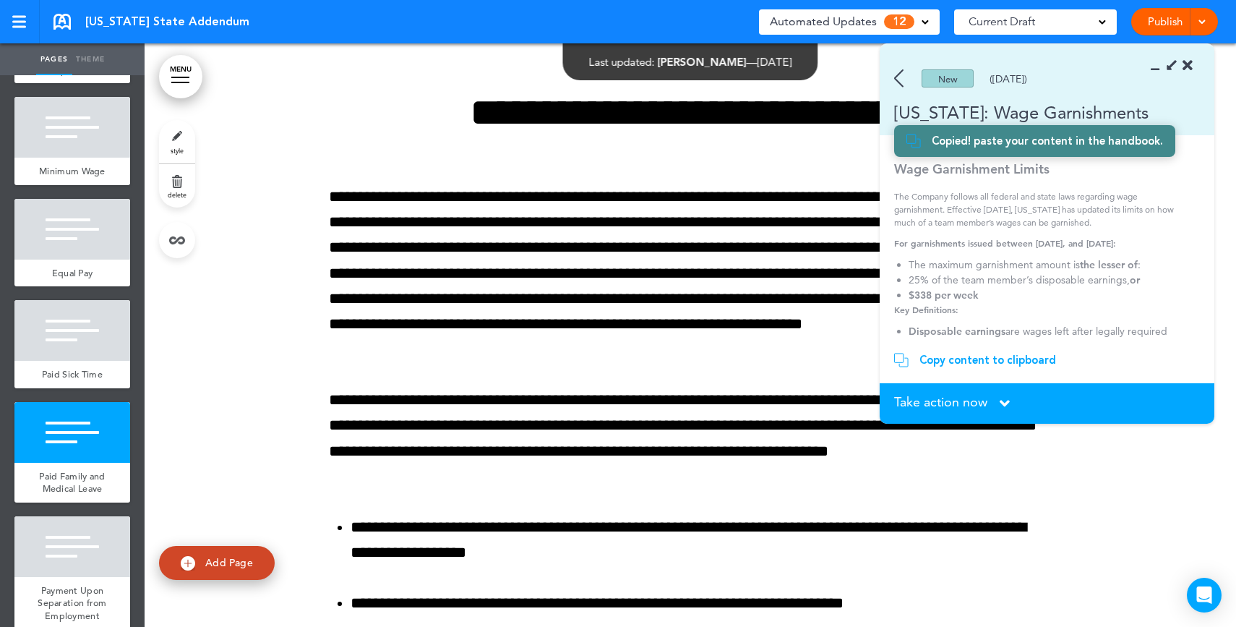
click at [202, 566] on link "Add Page" at bounding box center [217, 563] width 116 height 34
type input "********"
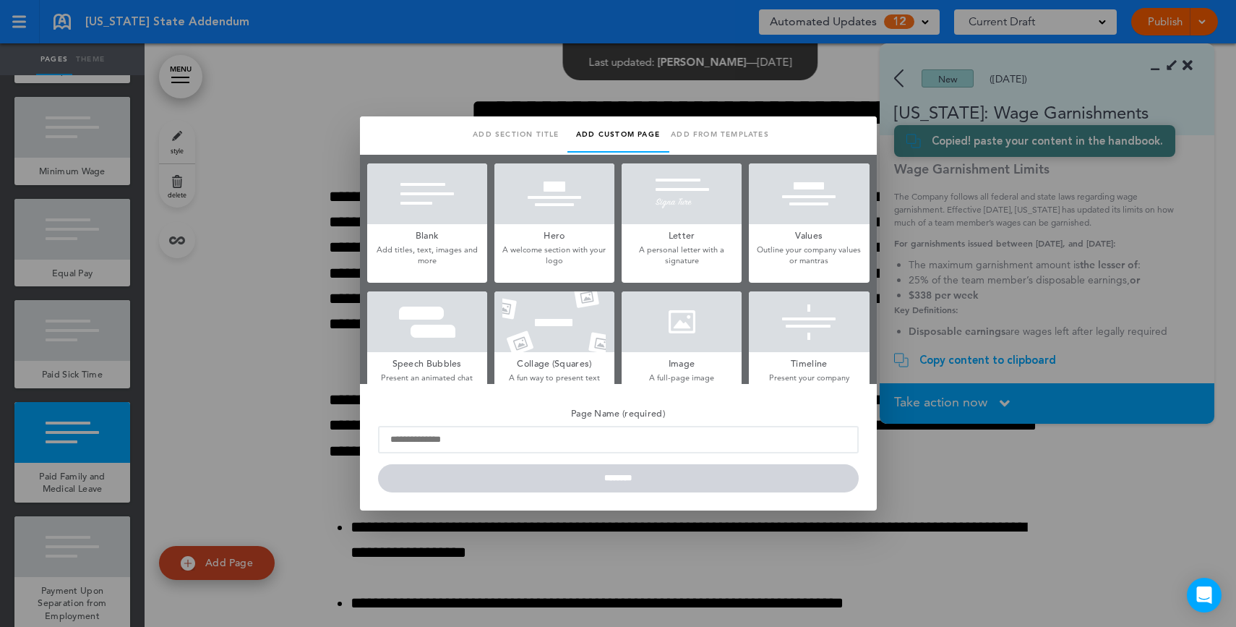
click at [442, 181] on div at bounding box center [427, 193] width 120 height 61
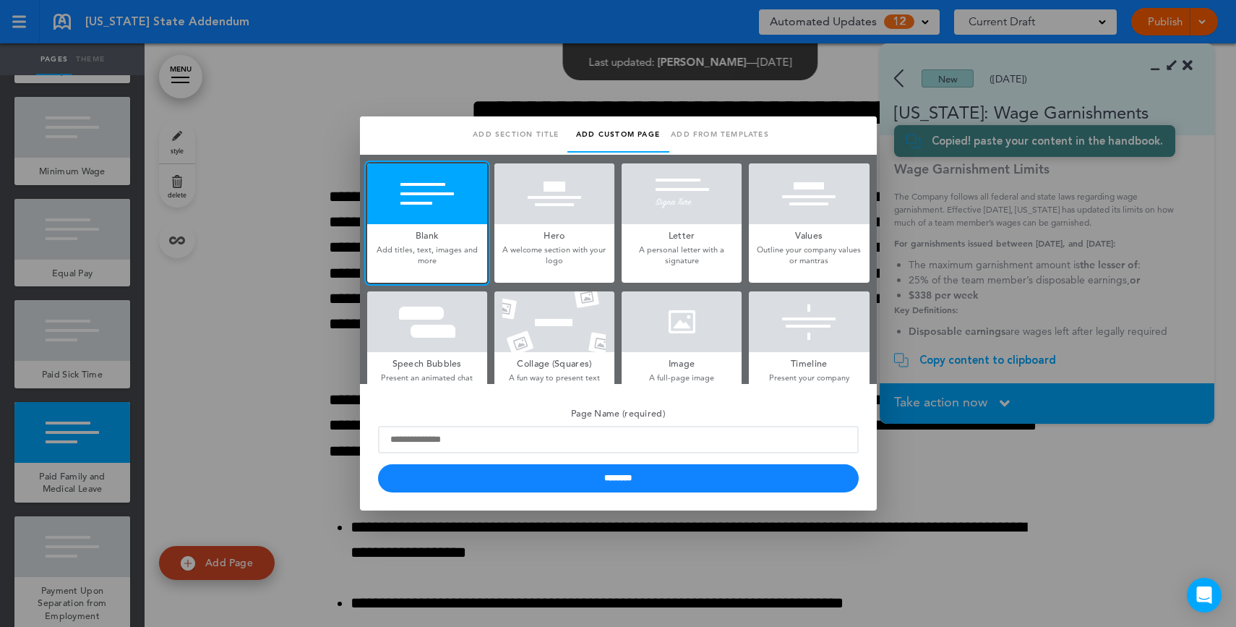
click at [954, 299] on div at bounding box center [618, 313] width 1236 height 627
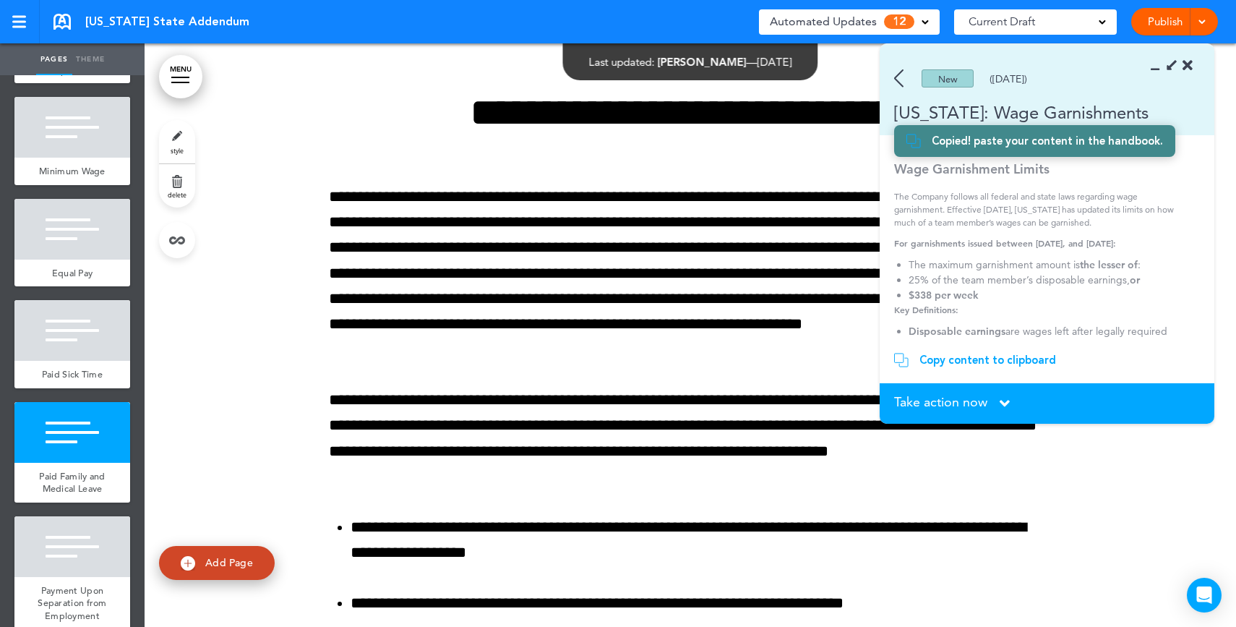
click at [902, 82] on img at bounding box center [898, 78] width 9 height 18
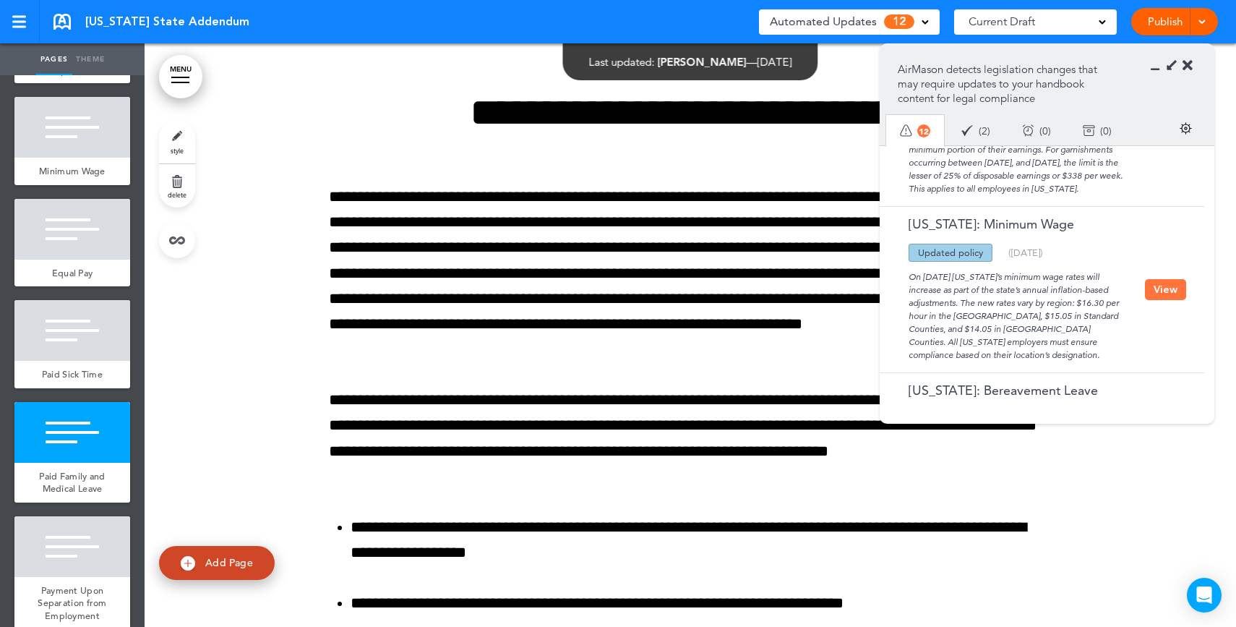
scroll to position [171, 0]
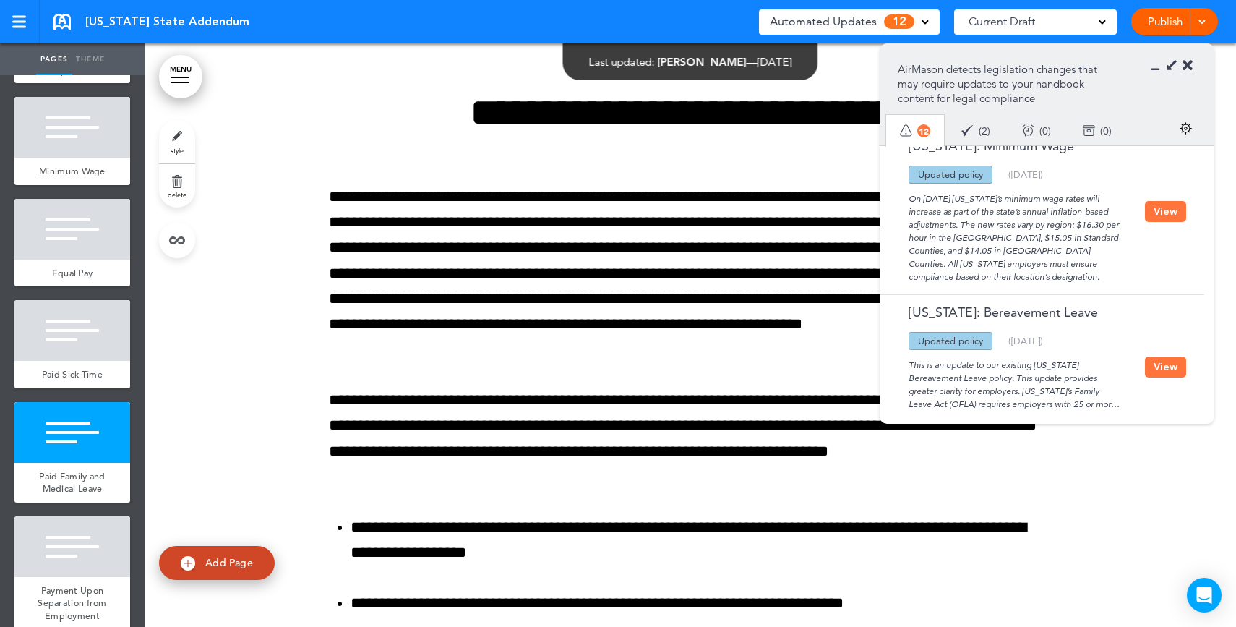
click at [1160, 221] on button "View" at bounding box center [1165, 211] width 41 height 21
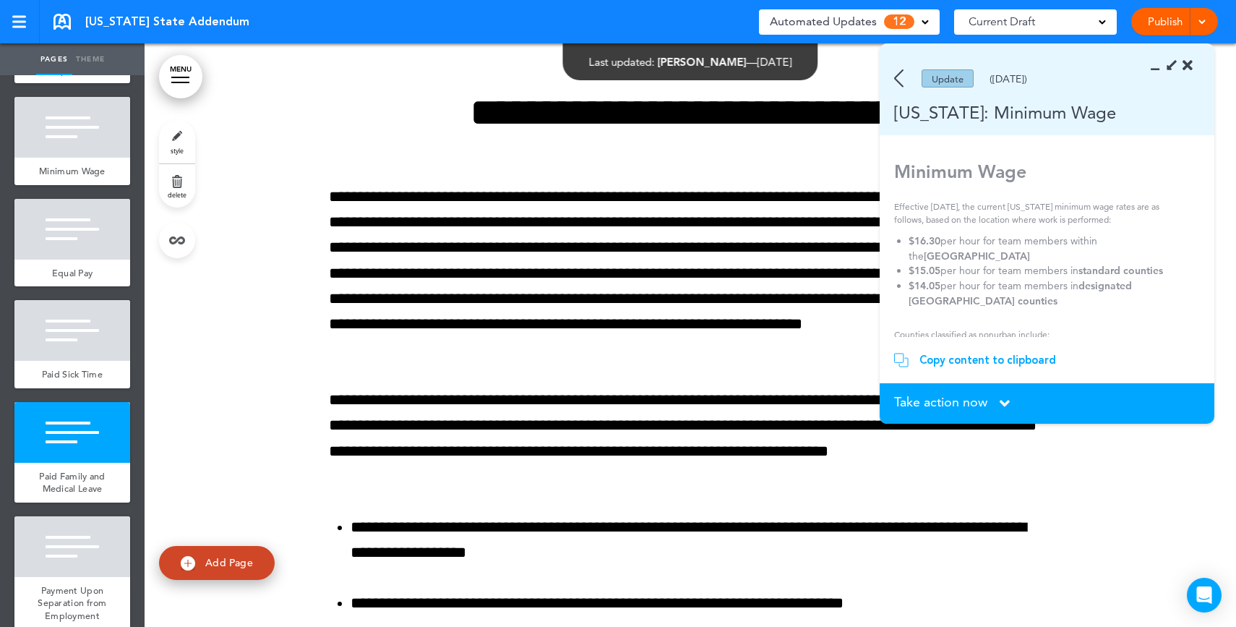
click at [967, 358] on div "Copy content to clipboard" at bounding box center [988, 360] width 137 height 14
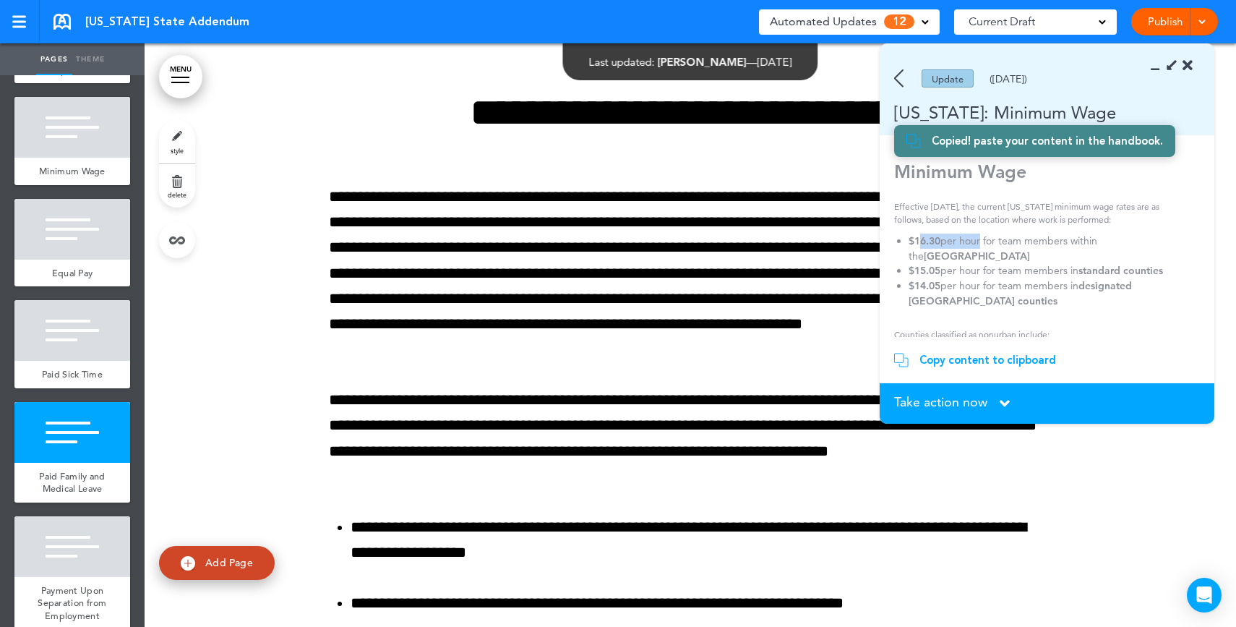
drag, startPoint x: 918, startPoint y: 239, endPoint x: 977, endPoint y: 238, distance: 59.3
click at [977, 238] on li "$16.30 per hour for team members within the Portland Metro Area" at bounding box center [1042, 249] width 267 height 30
drag, startPoint x: 61, startPoint y: 148, endPoint x: 157, endPoint y: 194, distance: 105.7
click at [61, 148] on div at bounding box center [72, 127] width 116 height 61
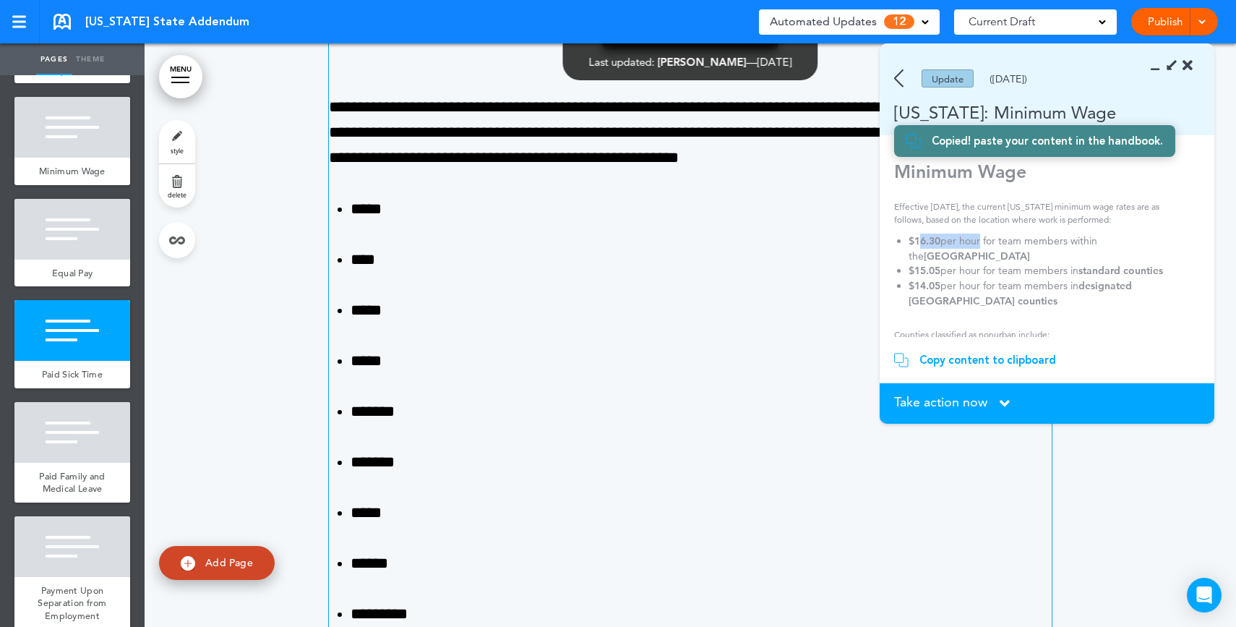
scroll to position [583, 0]
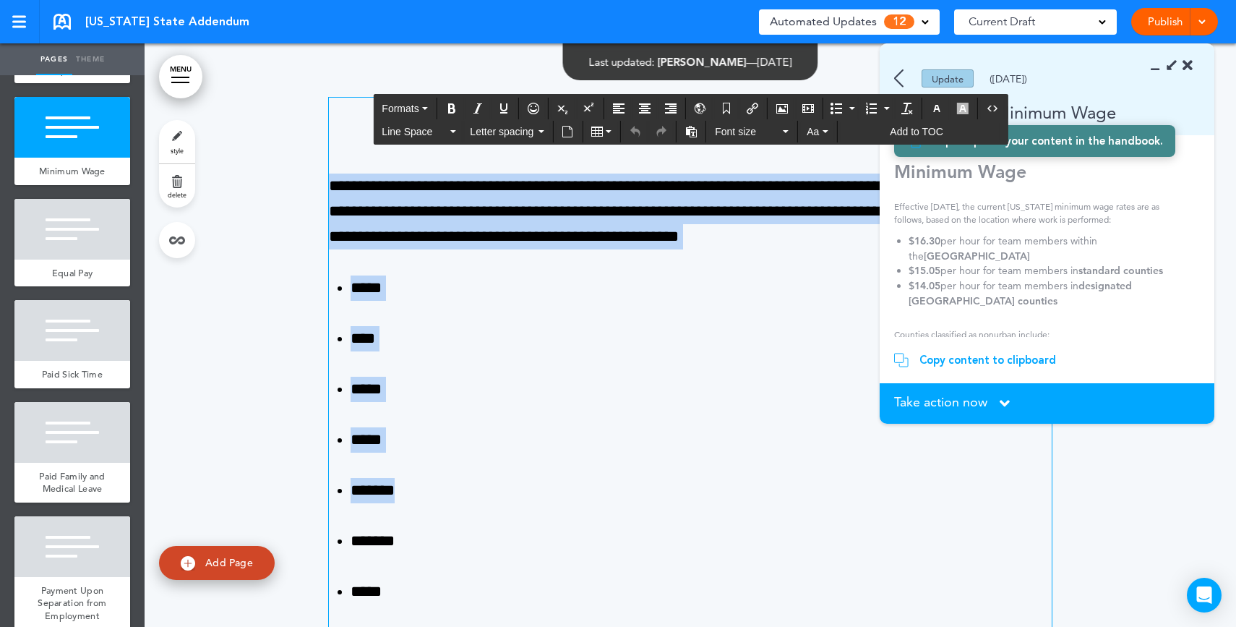
drag, startPoint x: 377, startPoint y: 161, endPoint x: 595, endPoint y: 482, distance: 387.8
